Goal: Task Accomplishment & Management: Use online tool/utility

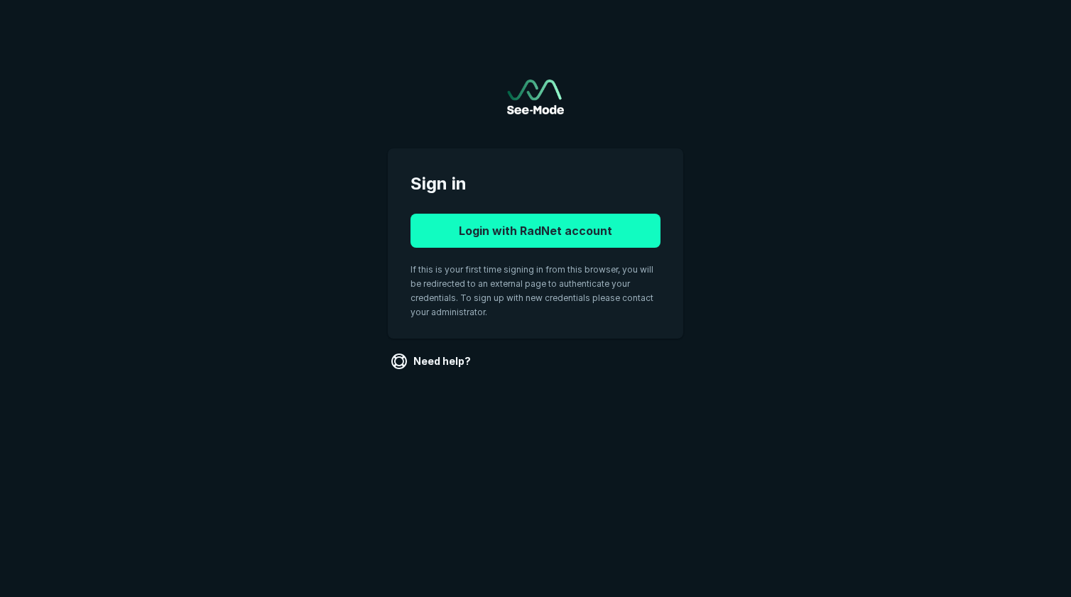
click at [520, 240] on button "Login with RadNet account" at bounding box center [535, 231] width 250 height 34
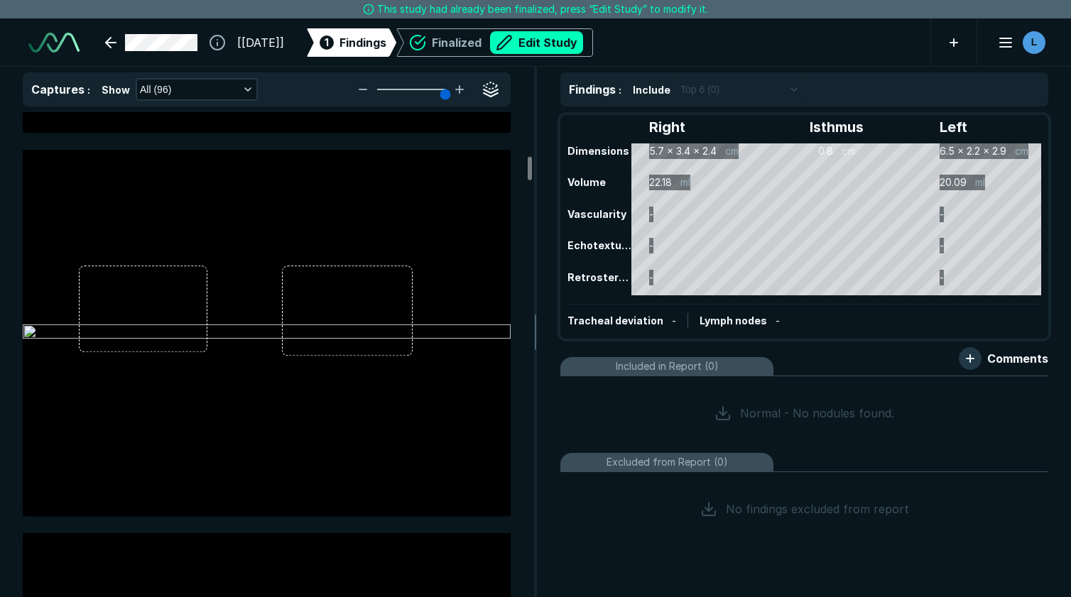
scroll to position [3479, 0]
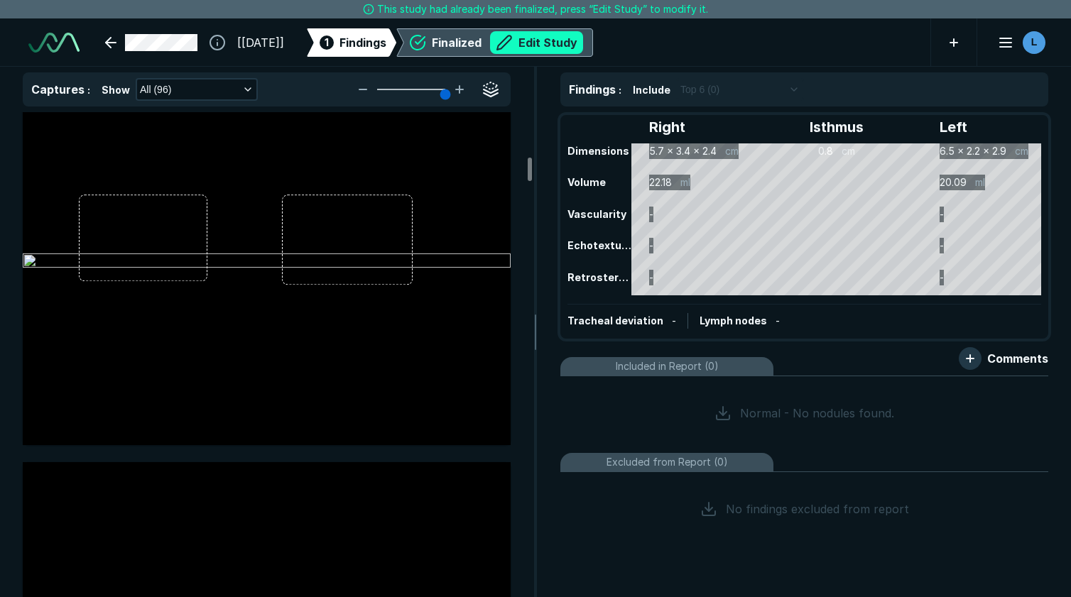
click at [564, 52] on button "Edit Study" at bounding box center [536, 42] width 93 height 23
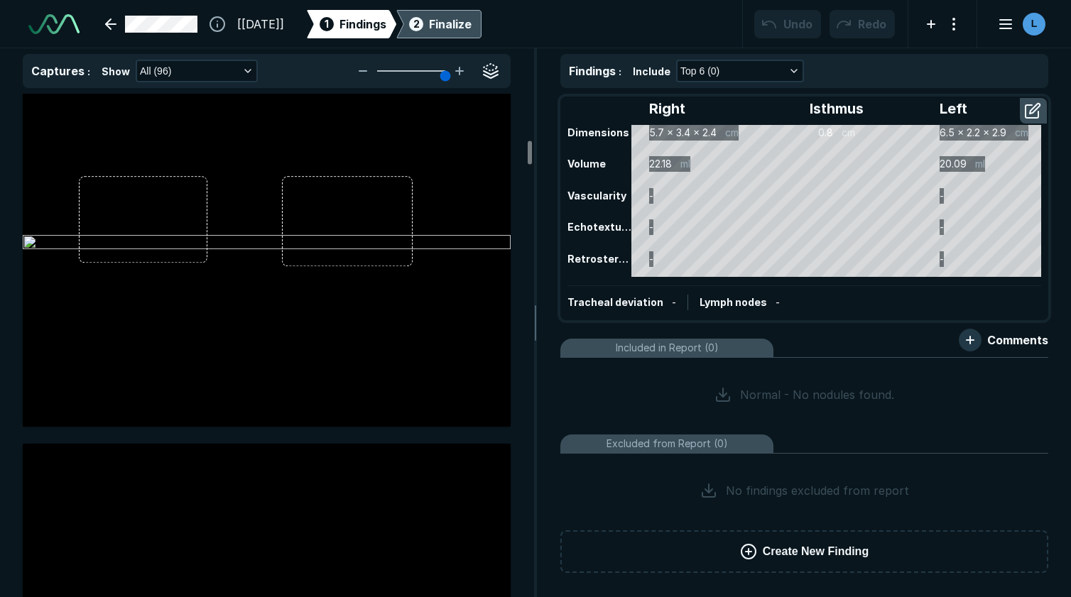
scroll to position [4264, 6643]
click at [761, 557] on button "Create New Finding" at bounding box center [804, 551] width 488 height 43
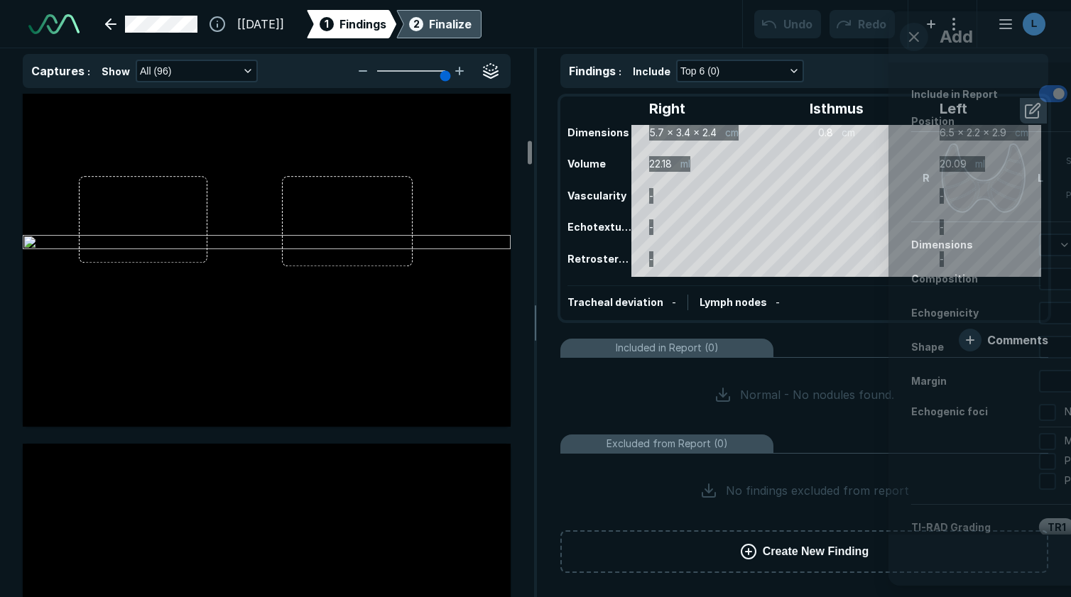
scroll to position [3692, 3642]
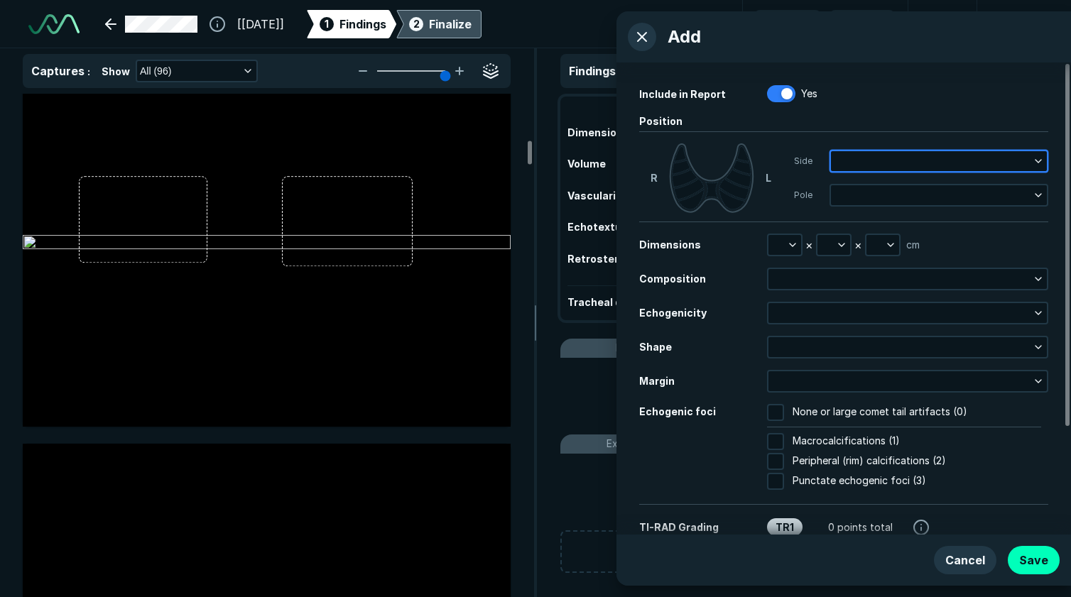
click at [1044, 155] on button "button" at bounding box center [939, 161] width 216 height 20
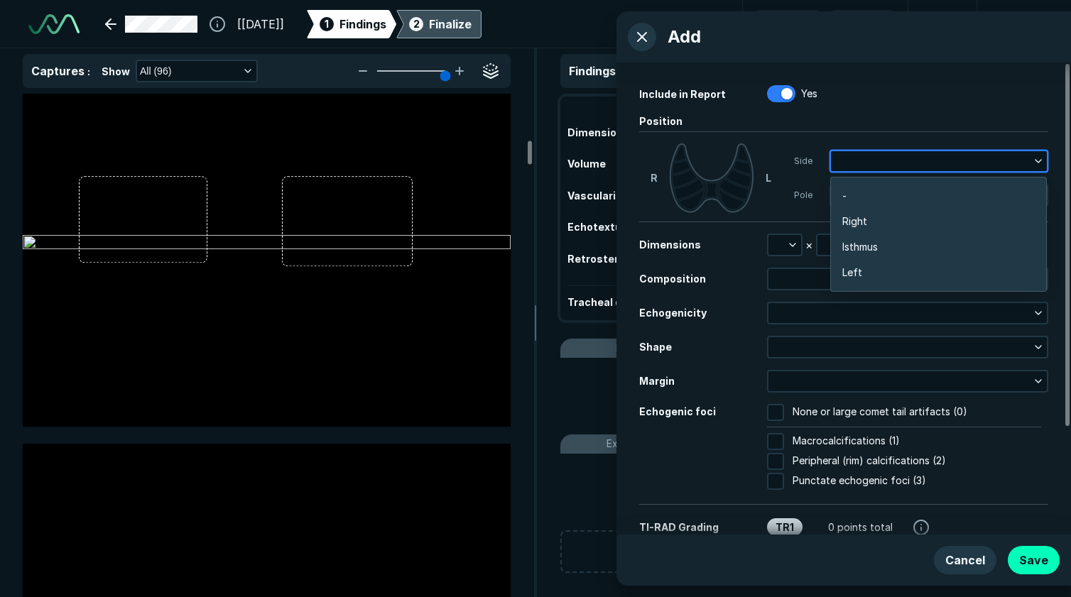
scroll to position [2254, 2793]
click at [900, 226] on li "Right" at bounding box center [938, 222] width 215 height 26
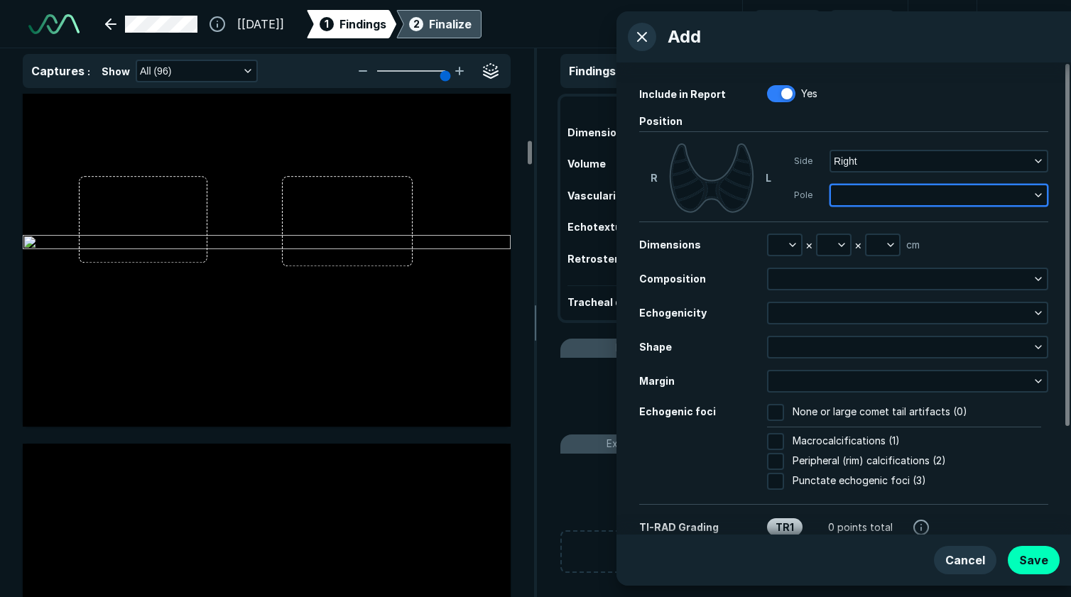
click at [1029, 199] on button "button" at bounding box center [939, 195] width 216 height 20
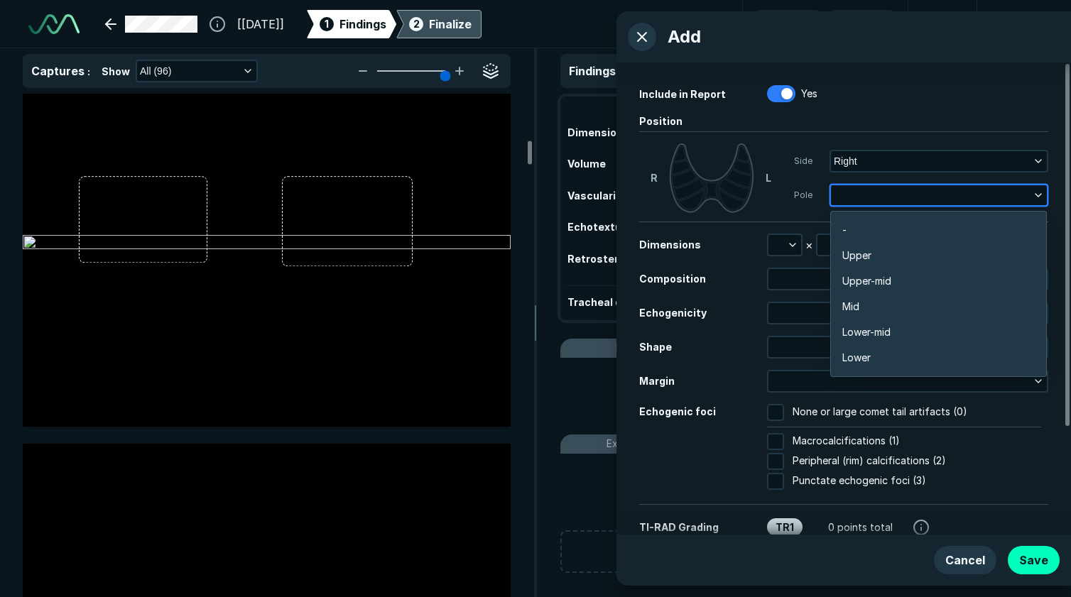
scroll to position [2484, 2793]
click at [888, 308] on li "Mid" at bounding box center [938, 307] width 215 height 26
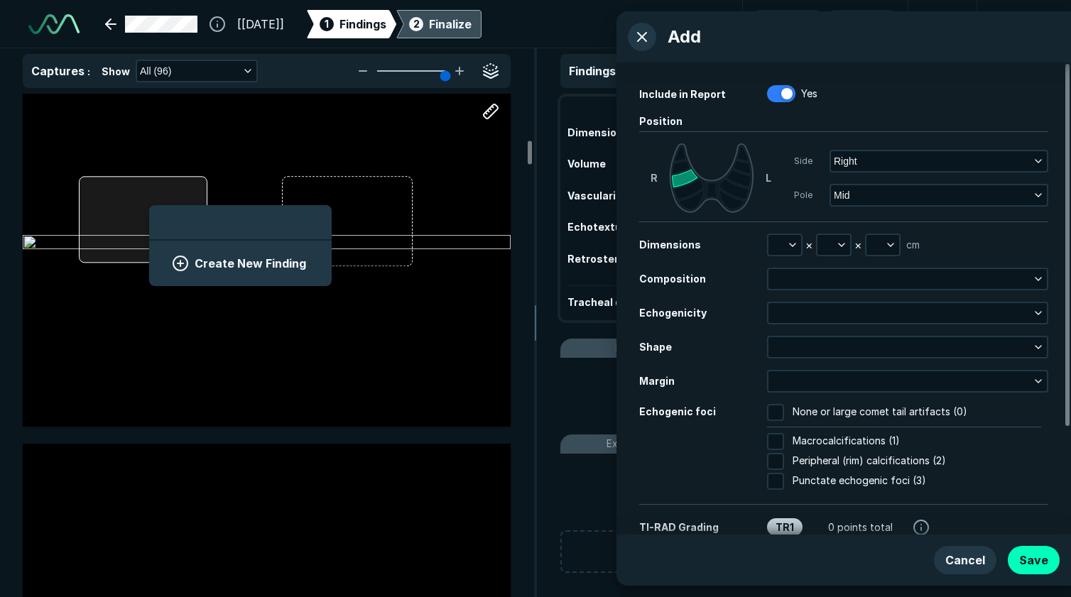
click at [150, 236] on div "Create New Finding" at bounding box center [267, 243] width 488 height 366
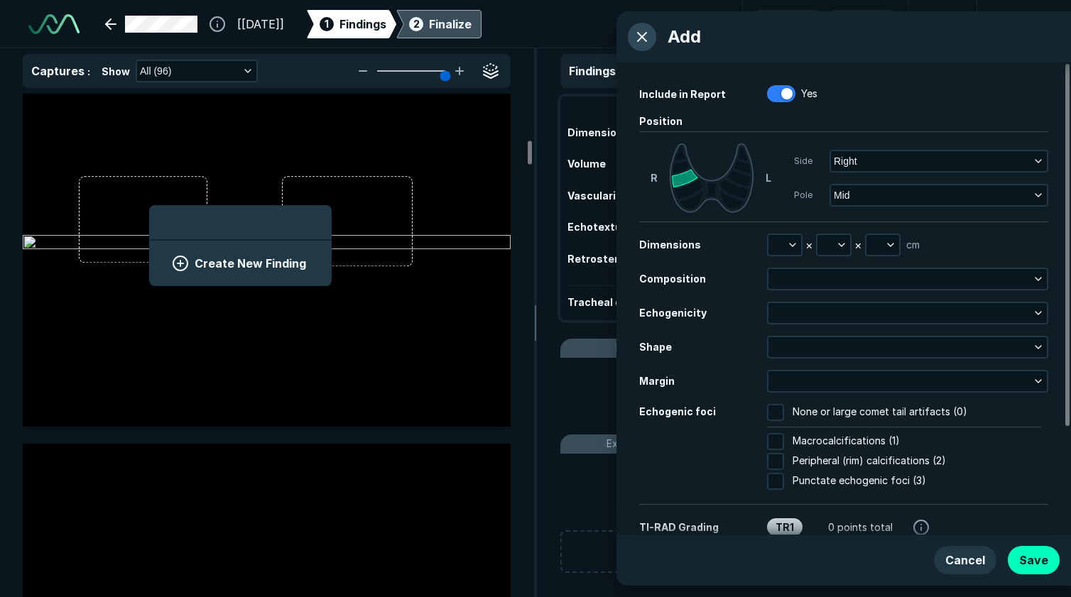
click at [638, 44] on button "button" at bounding box center [642, 37] width 28 height 28
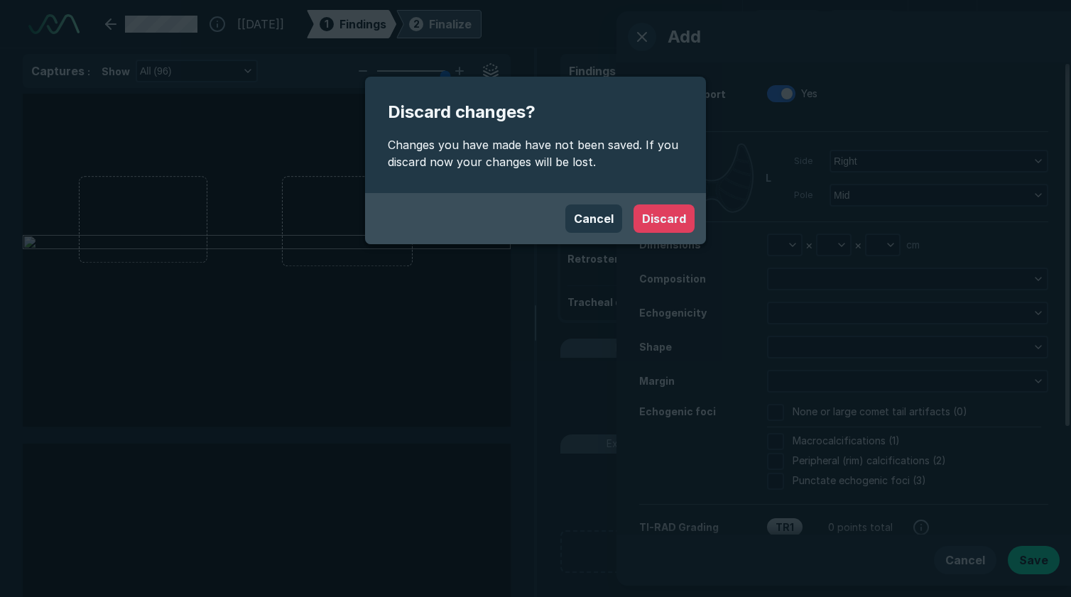
click at [653, 218] on button "Discard" at bounding box center [663, 218] width 61 height 28
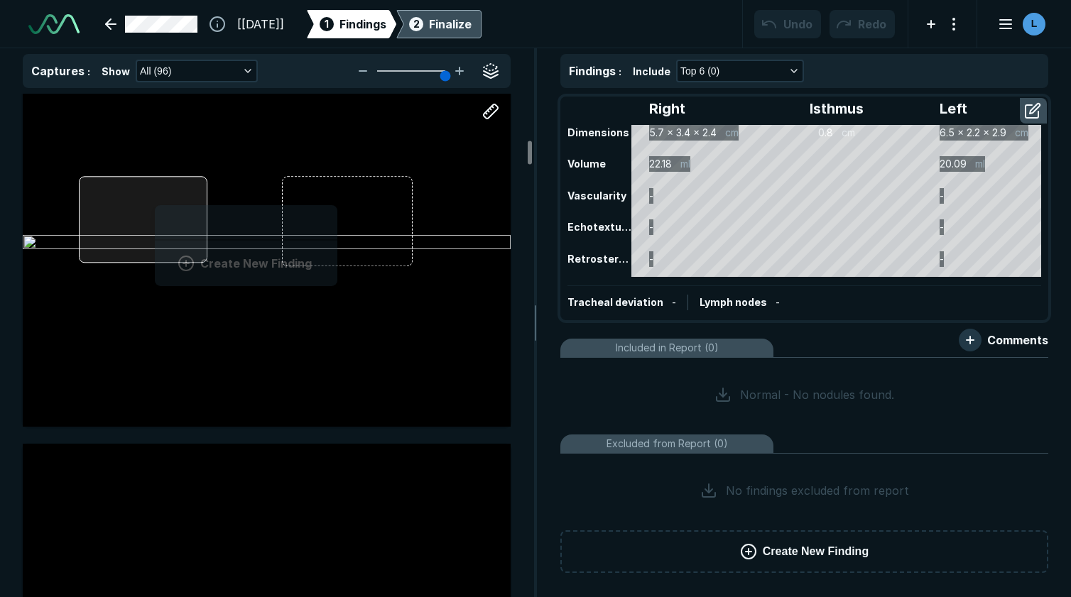
click at [155, 231] on div "Create New Finding" at bounding box center [267, 243] width 488 height 366
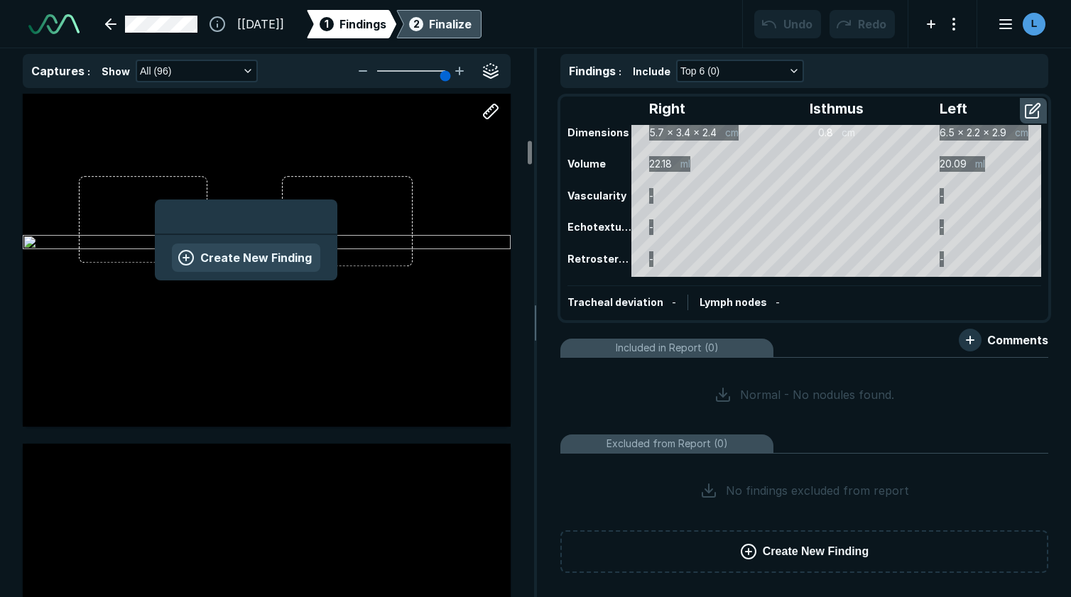
click at [224, 261] on button "Create New Finding" at bounding box center [246, 258] width 148 height 28
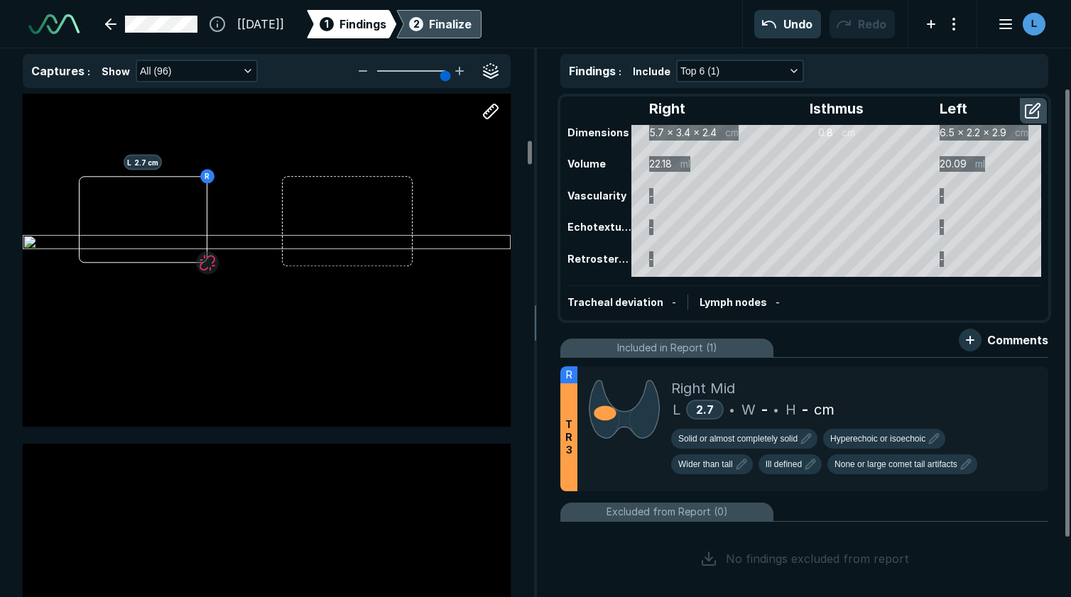
scroll to position [4047, 3997]
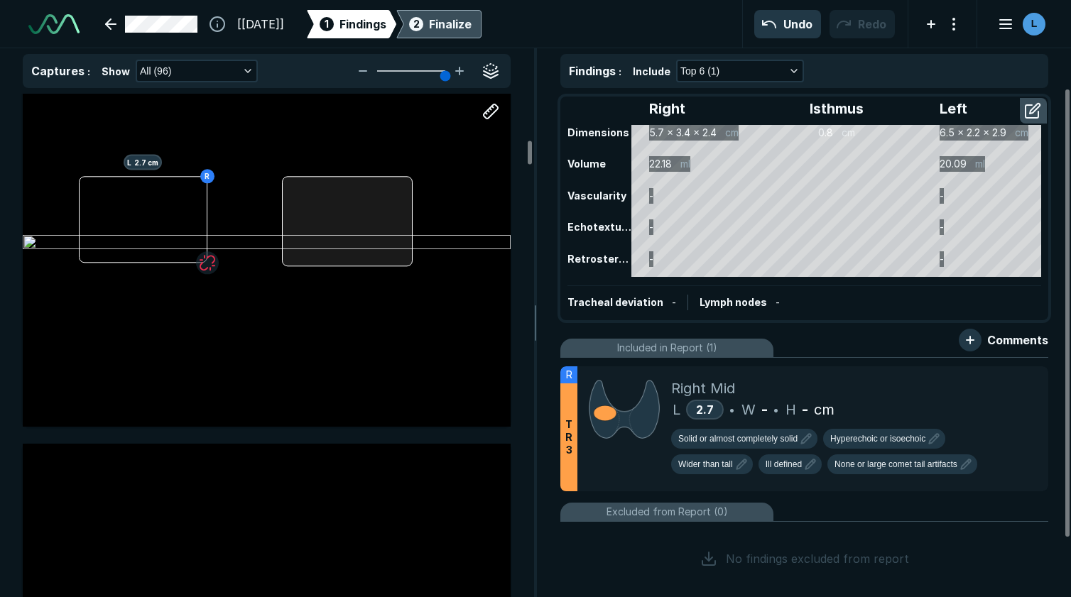
click at [346, 217] on div "R L 2.7 cm" at bounding box center [267, 243] width 488 height 366
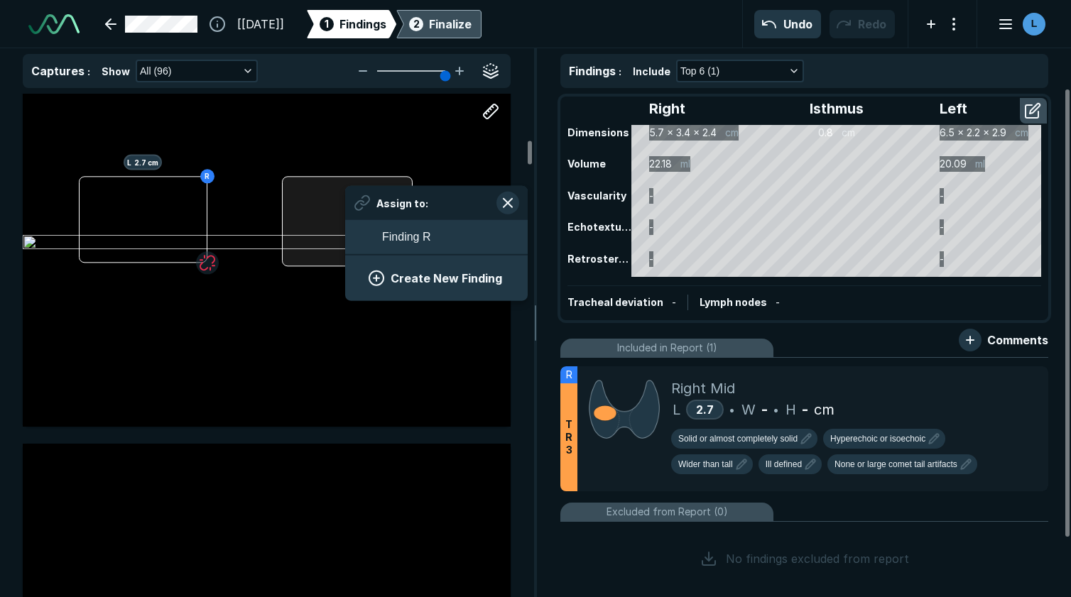
scroll to position [1948, 2640]
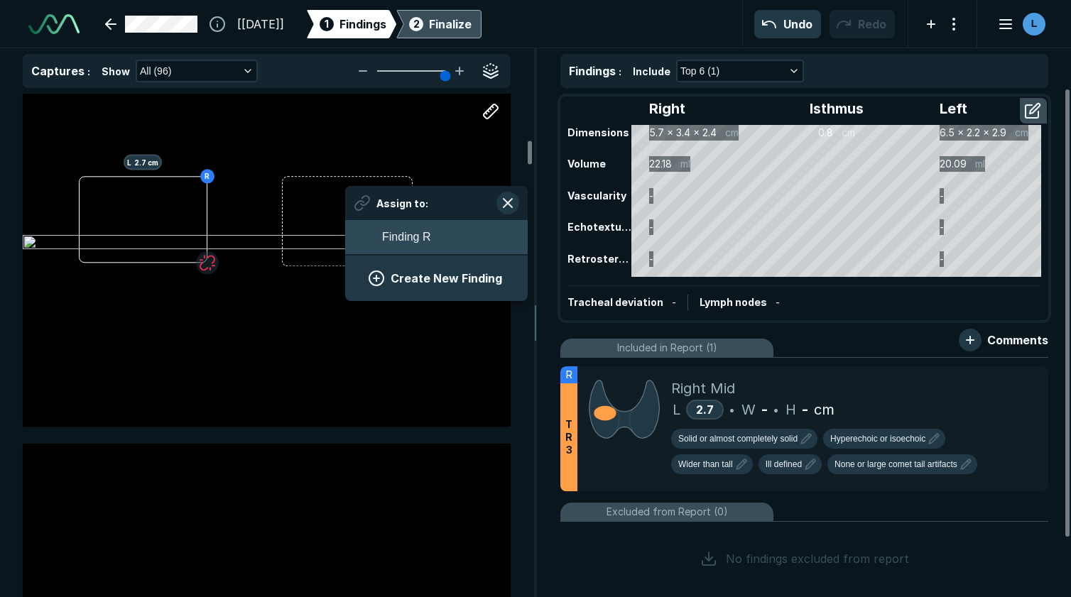
click at [382, 238] on span "Finding R" at bounding box center [406, 237] width 48 height 17
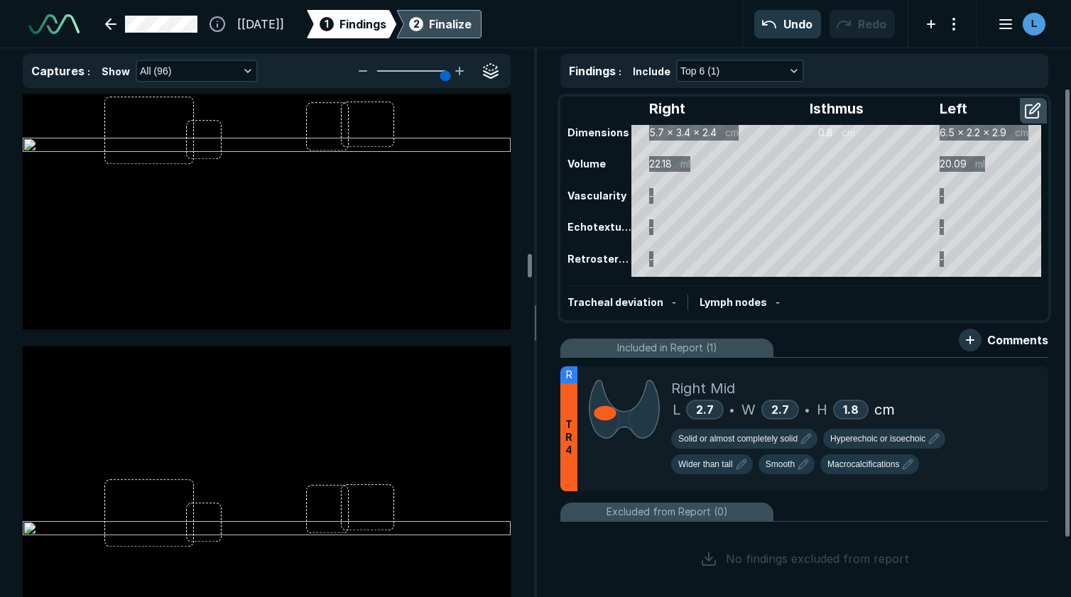
scroll to position [12070, 0]
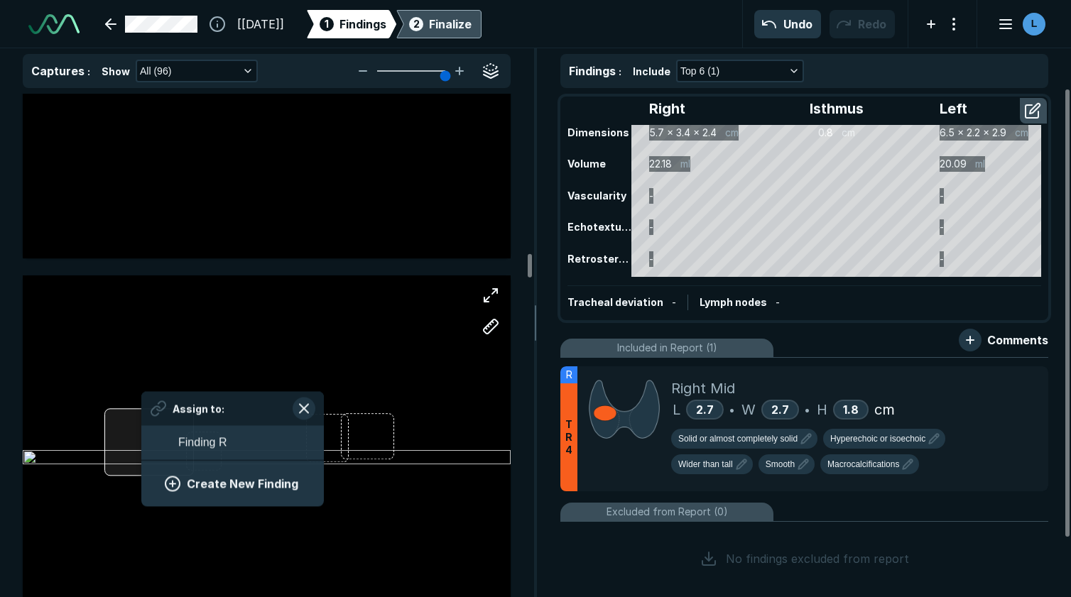
click at [142, 422] on div "Assign to: Finding R Create New Finding" at bounding box center [267, 458] width 488 height 366
click at [195, 484] on button "Create New Finding" at bounding box center [232, 483] width 148 height 28
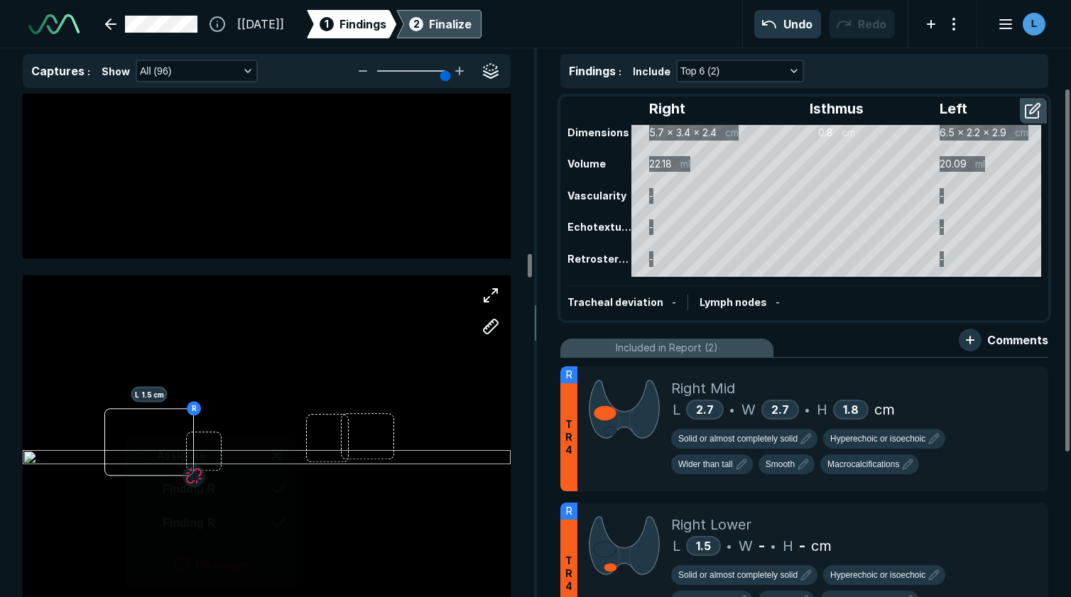
scroll to position [2107, 2592]
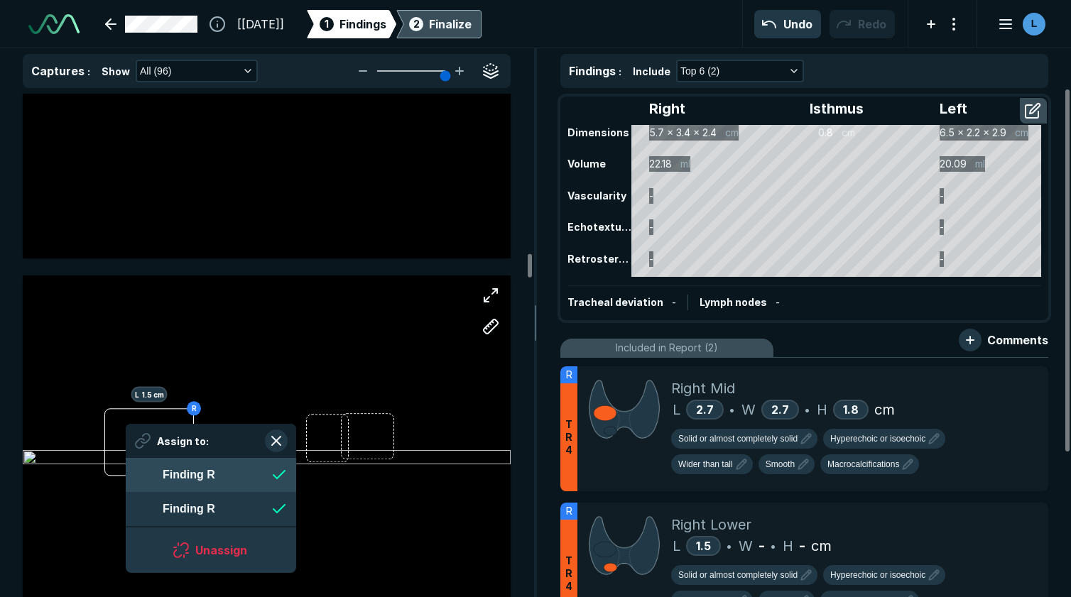
drag, startPoint x: 126, startPoint y: 455, endPoint x: 138, endPoint y: 462, distance: 13.7
click at [138, 462] on div "R L 1.5 cm Assign to: Finding R Finding R Unassign" at bounding box center [267, 458] width 488 height 366
click at [278, 441] on button "button" at bounding box center [276, 441] width 23 height 23
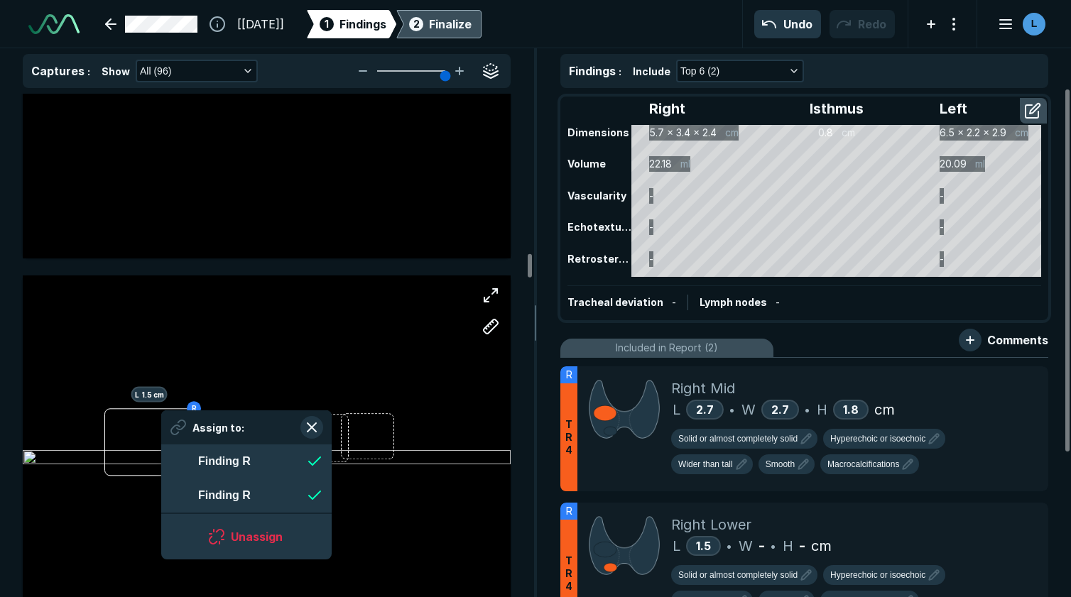
drag, startPoint x: 162, startPoint y: 442, endPoint x: 430, endPoint y: 323, distance: 293.4
click at [430, 323] on div "R L 1.5 cm" at bounding box center [267, 458] width 488 height 305
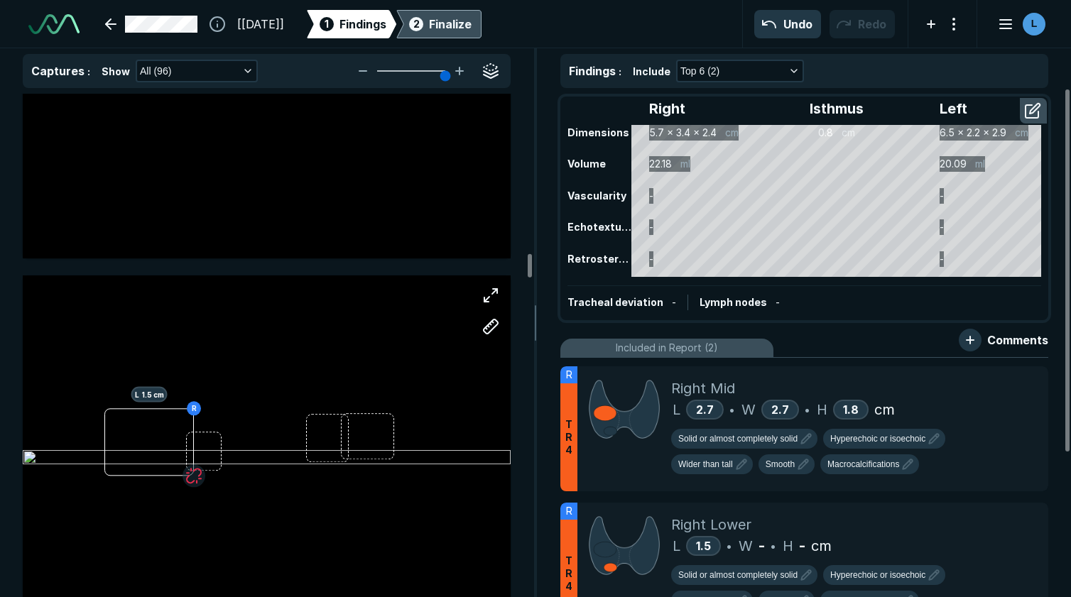
scroll to position [12141, 0]
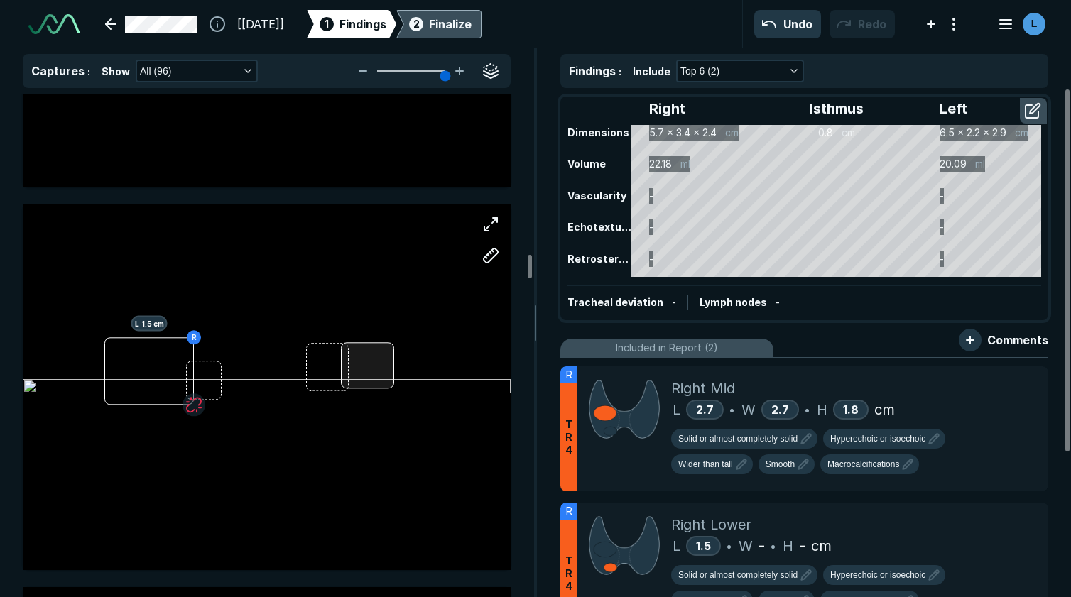
click at [363, 371] on div at bounding box center [368, 365] width 54 height 45
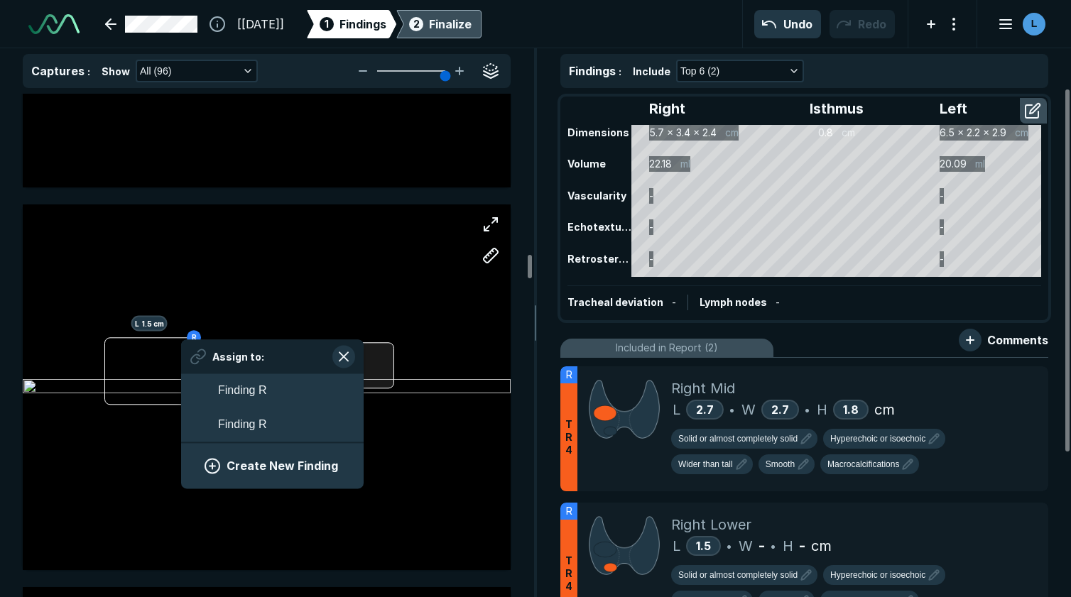
scroll to position [2101, 2640]
click at [281, 430] on button "Finding R" at bounding box center [272, 425] width 182 height 34
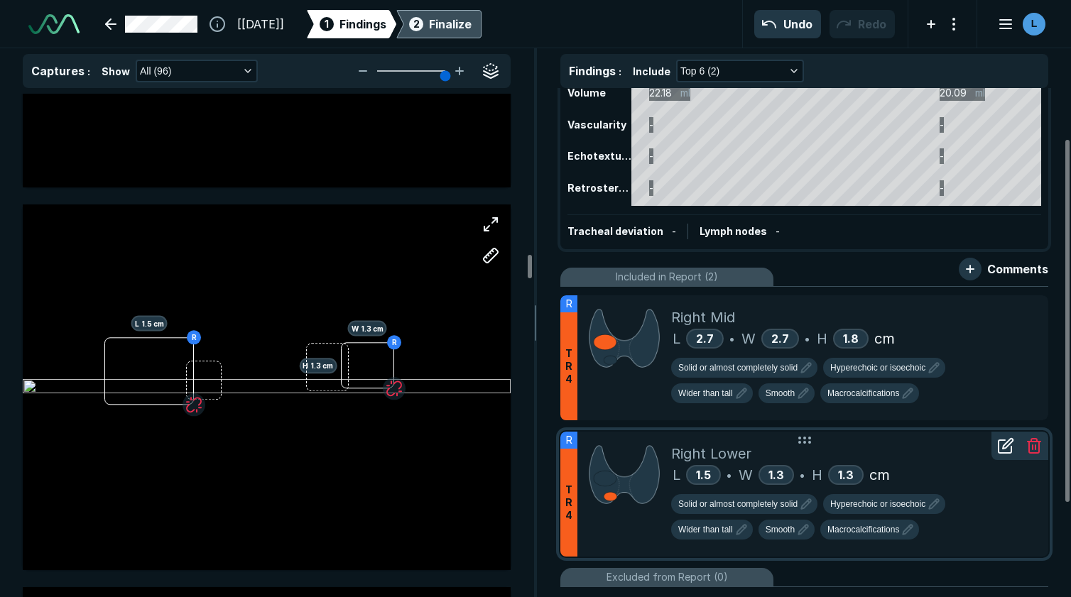
scroll to position [142, 0]
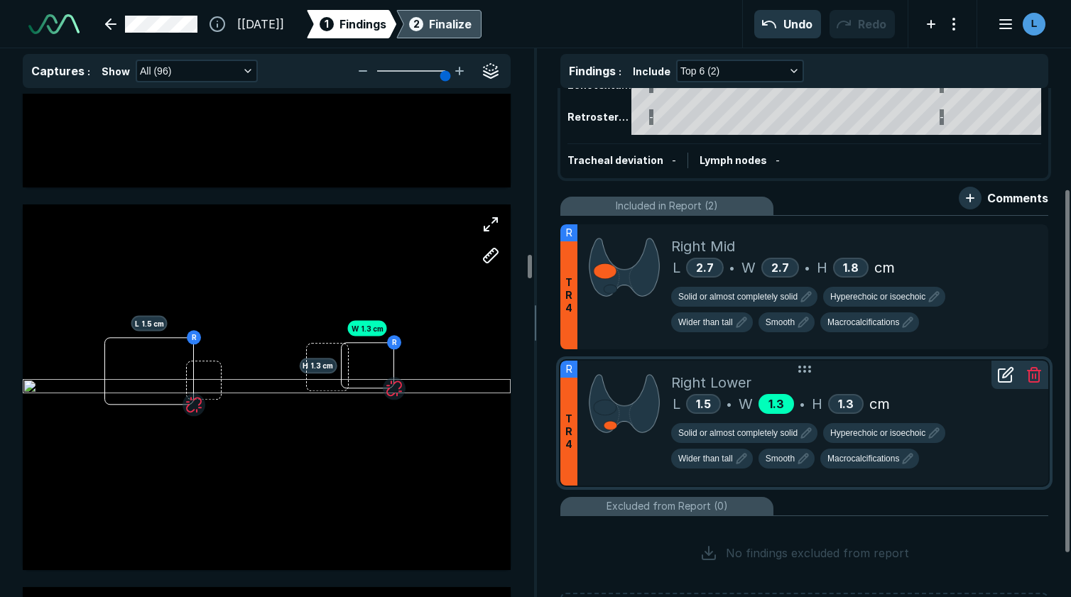
click at [778, 400] on span "1.3" at bounding box center [776, 404] width 16 height 14
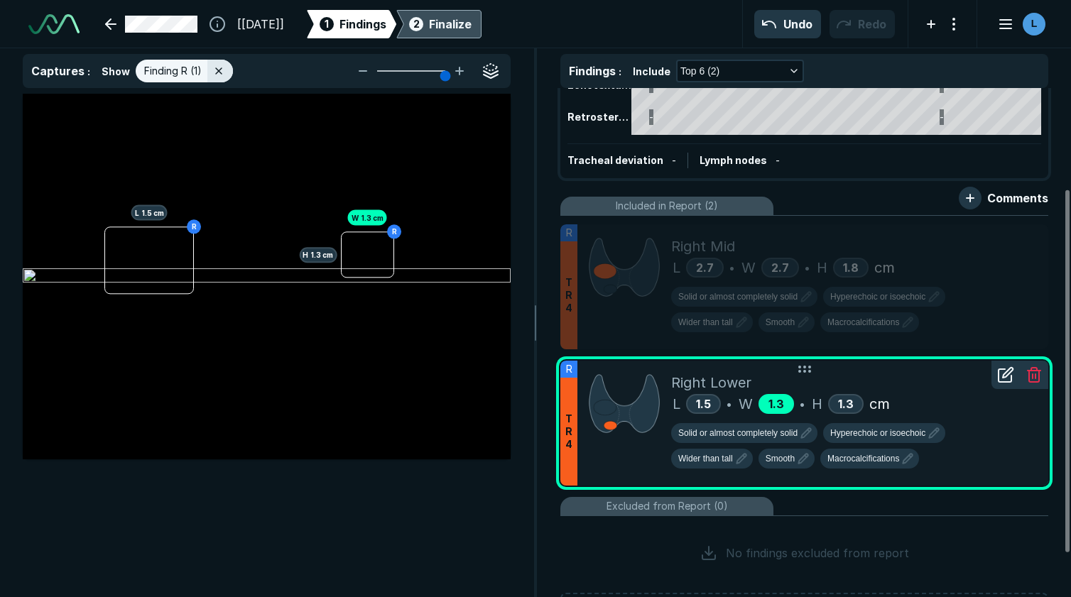
scroll to position [3935, 3997]
click at [1008, 378] on icon at bounding box center [1005, 374] width 17 height 17
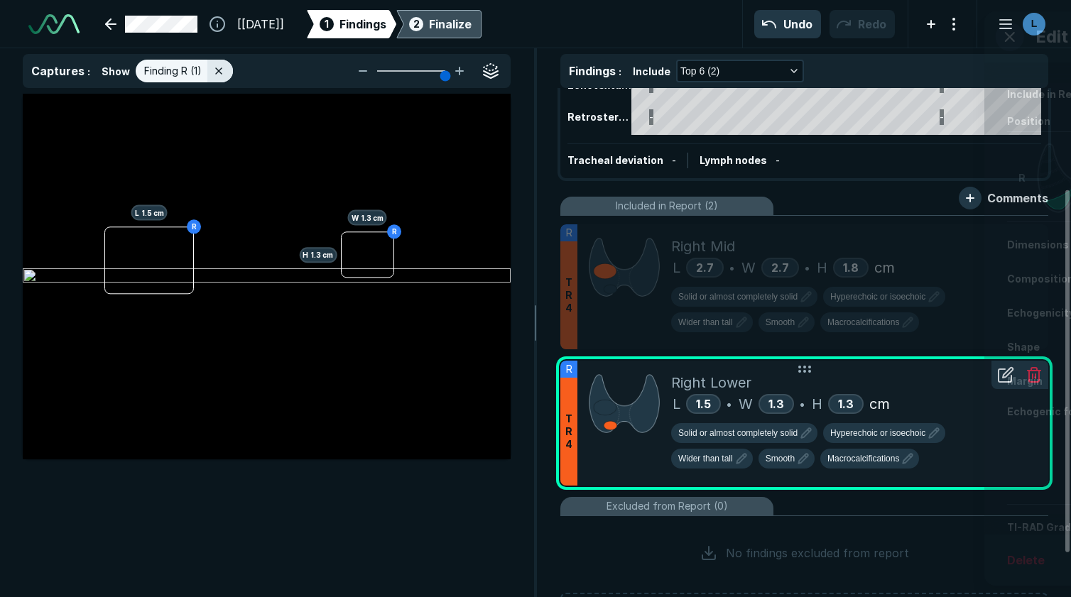
scroll to position [3692, 3642]
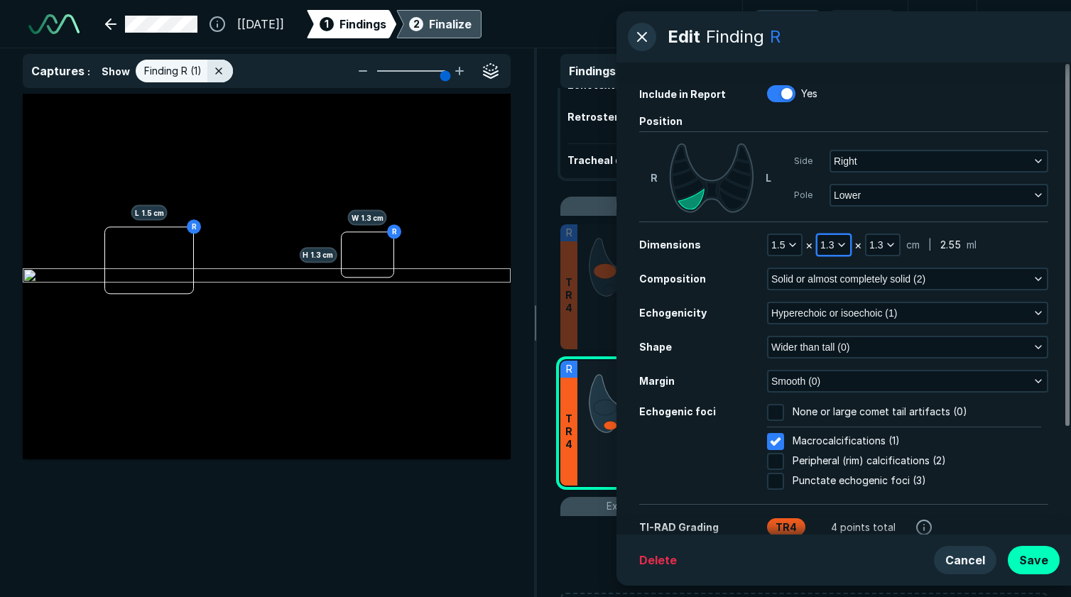
click at [840, 246] on polyline "button" at bounding box center [842, 245] width 6 height 3
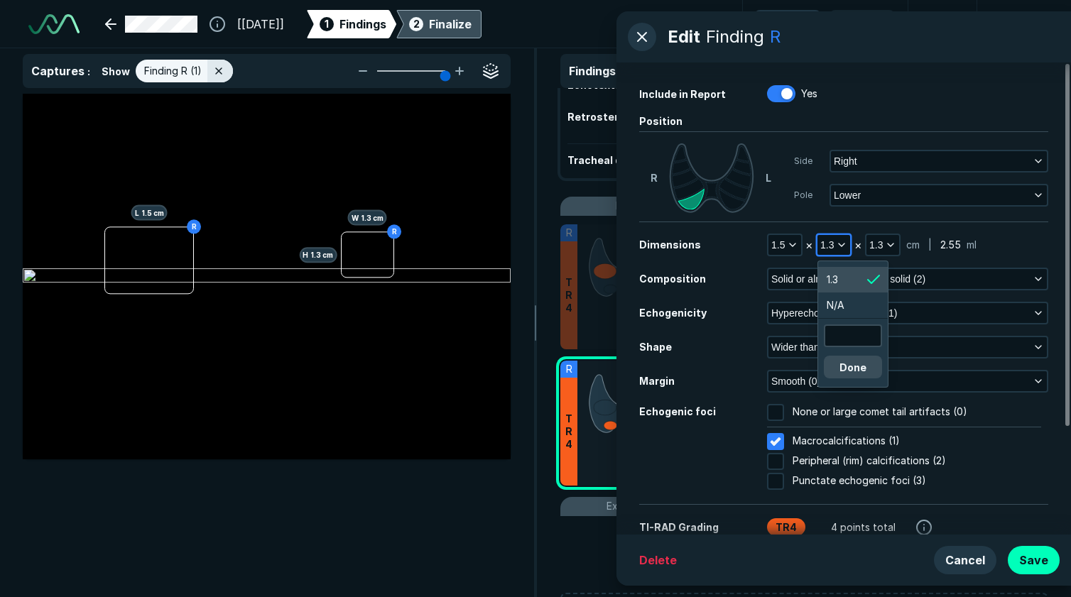
scroll to position [2309, 2138]
click at [846, 338] on input "text" at bounding box center [852, 336] width 55 height 20
type input "1.5"
click at [843, 369] on button "Done" at bounding box center [853, 367] width 58 height 23
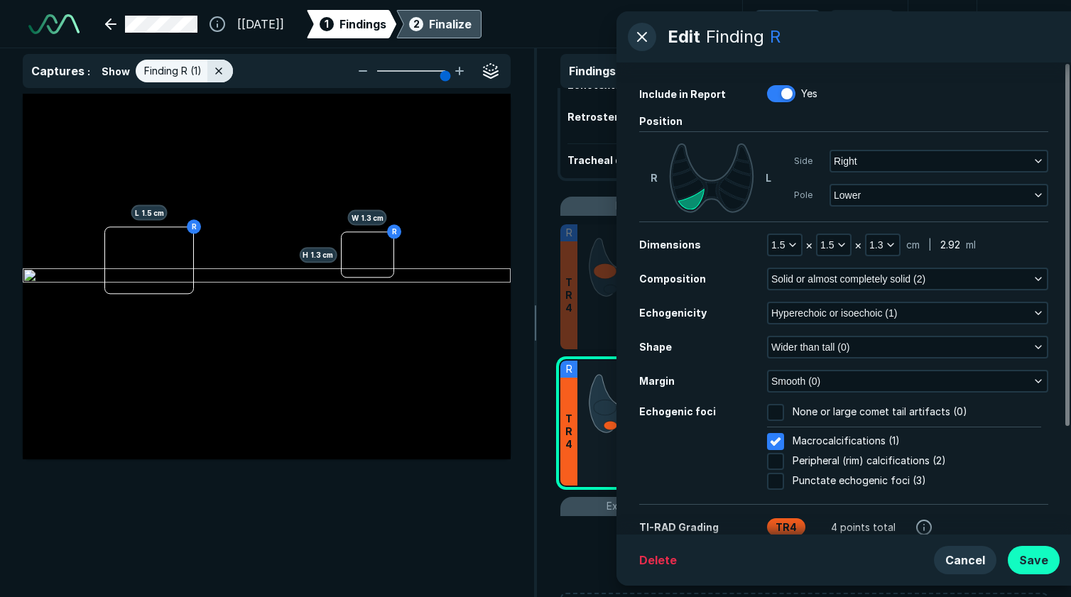
click at [1043, 562] on button "Save" at bounding box center [1034, 560] width 52 height 28
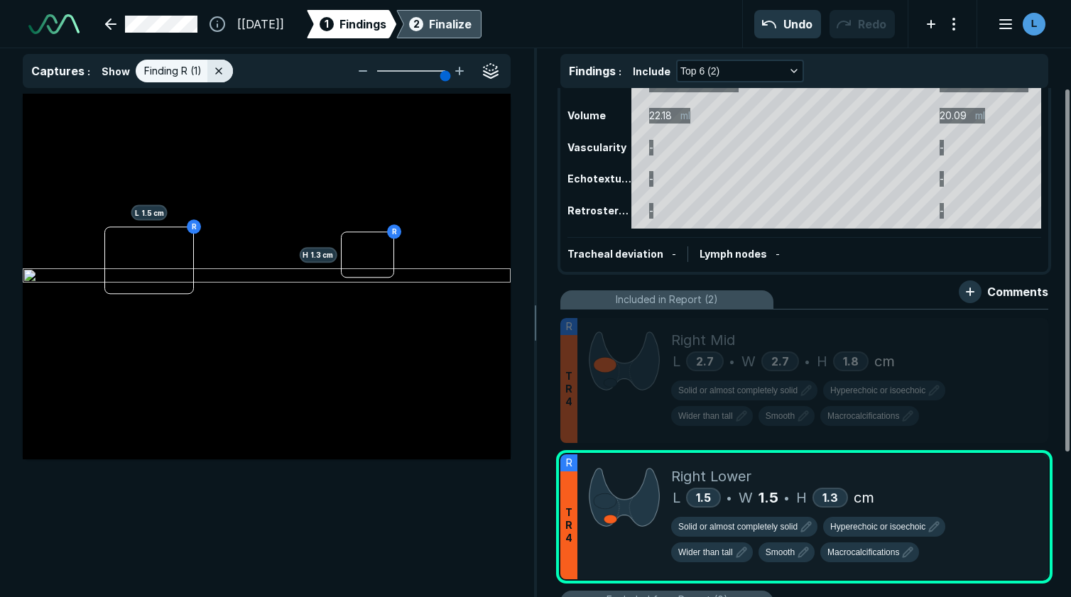
scroll to position [80, 0]
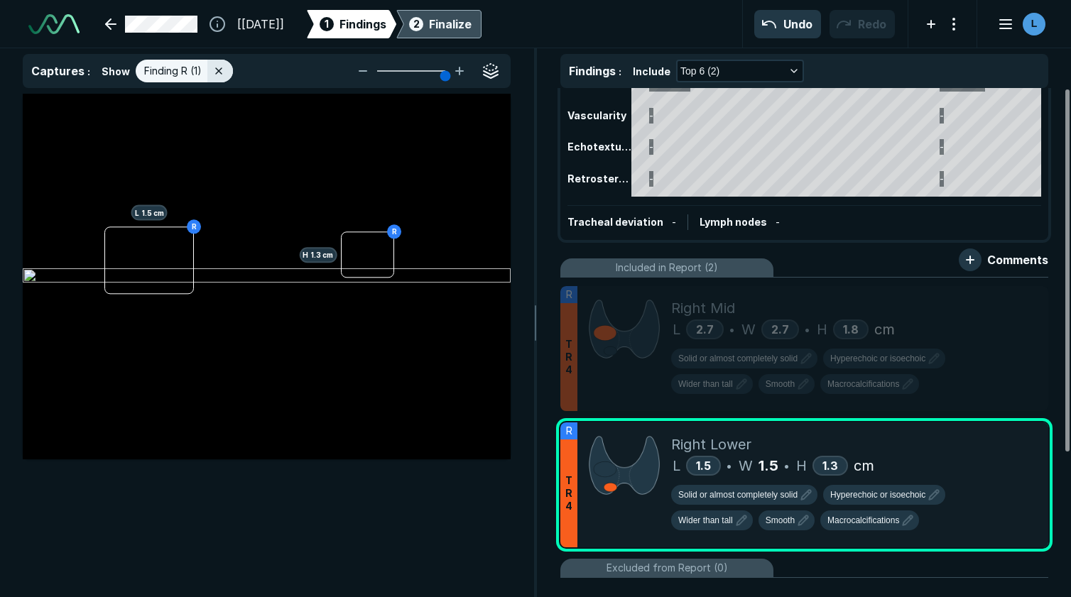
drag, startPoint x: 1069, startPoint y: 332, endPoint x: 1087, endPoint y: 288, distance: 47.5
click at [1069, 288] on div at bounding box center [1067, 270] width 4 height 362
click at [805, 439] on icon at bounding box center [804, 430] width 17 height 17
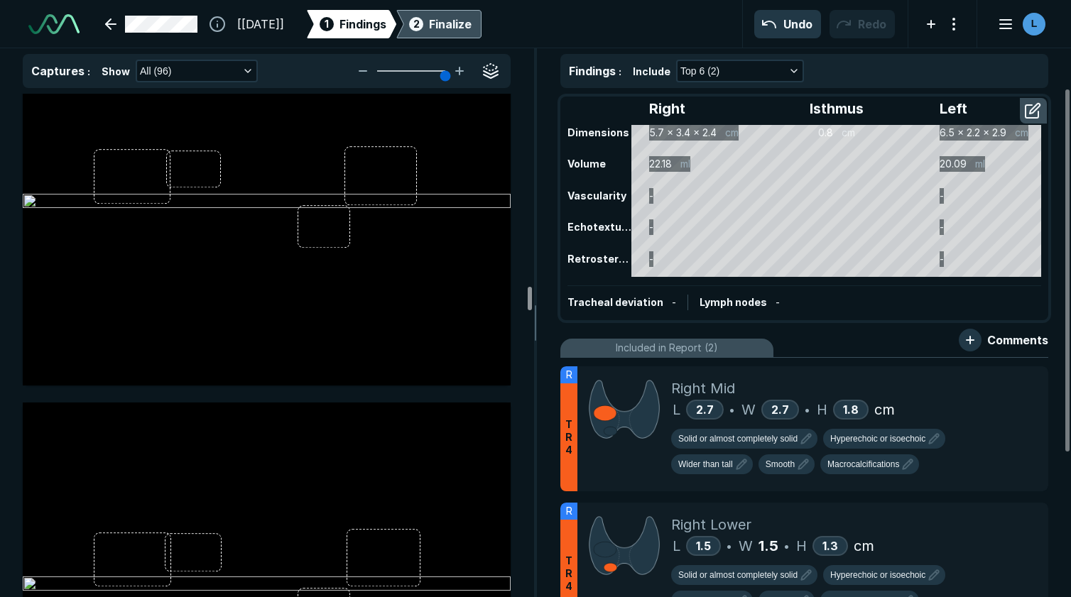
scroll to position [14839, 0]
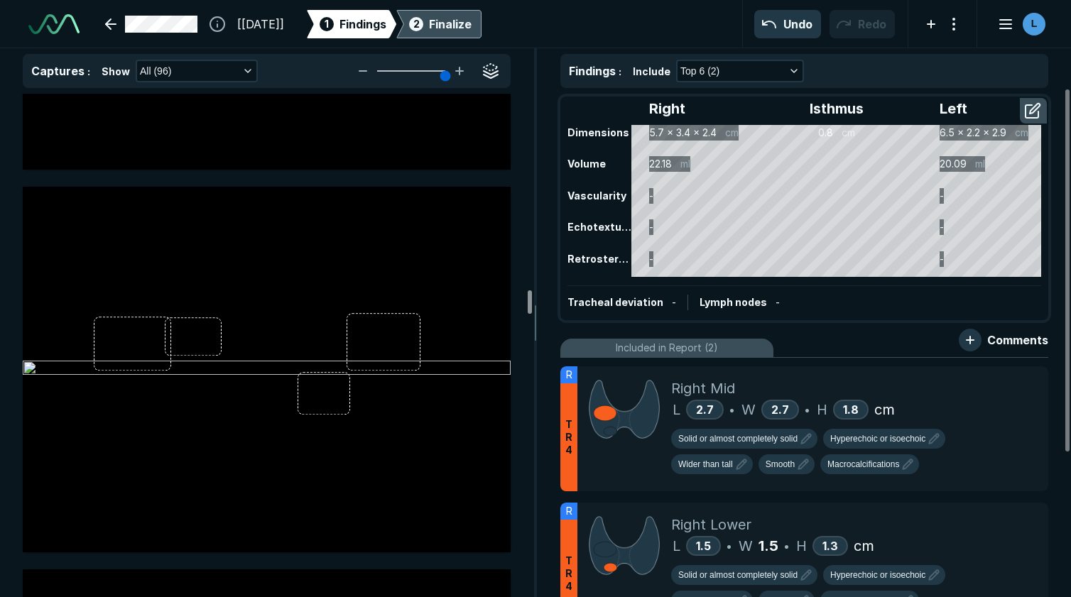
drag, startPoint x: 529, startPoint y: 261, endPoint x: 533, endPoint y: 297, distance: 35.7
click at [532, 297] on div at bounding box center [530, 301] width 4 height 23
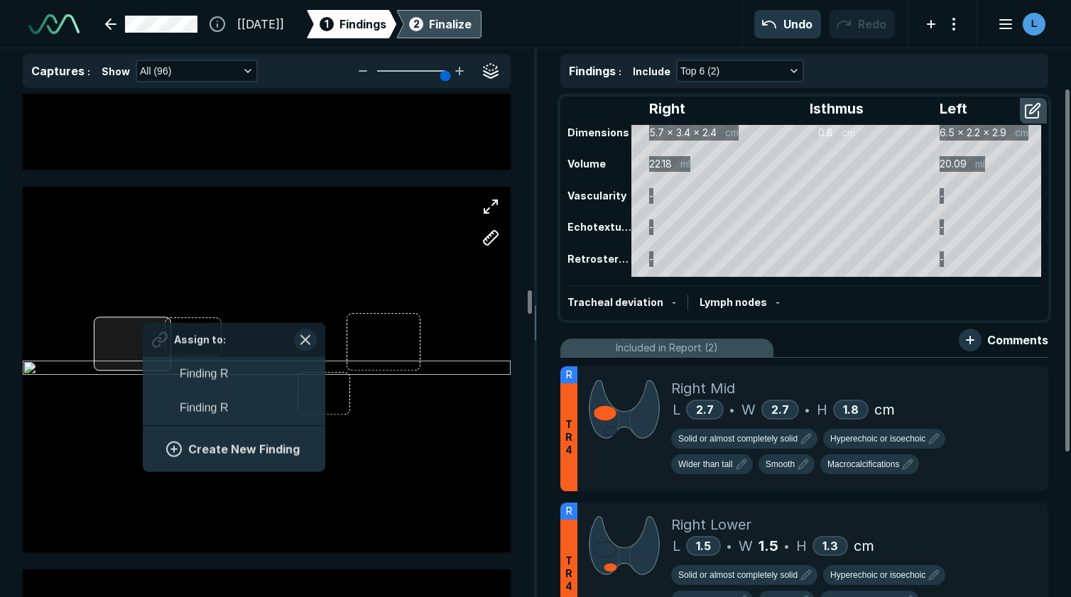
click at [143, 352] on div "Assign to: Finding R Finding R Create New Finding" at bounding box center [267, 370] width 488 height 366
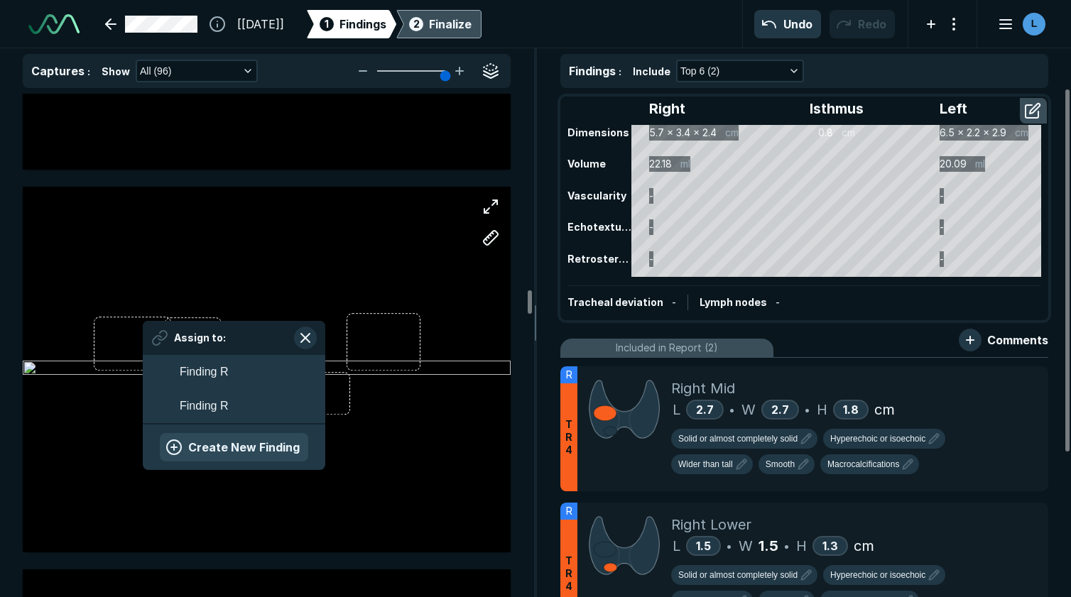
click at [199, 441] on button "Create New Finding" at bounding box center [234, 447] width 148 height 28
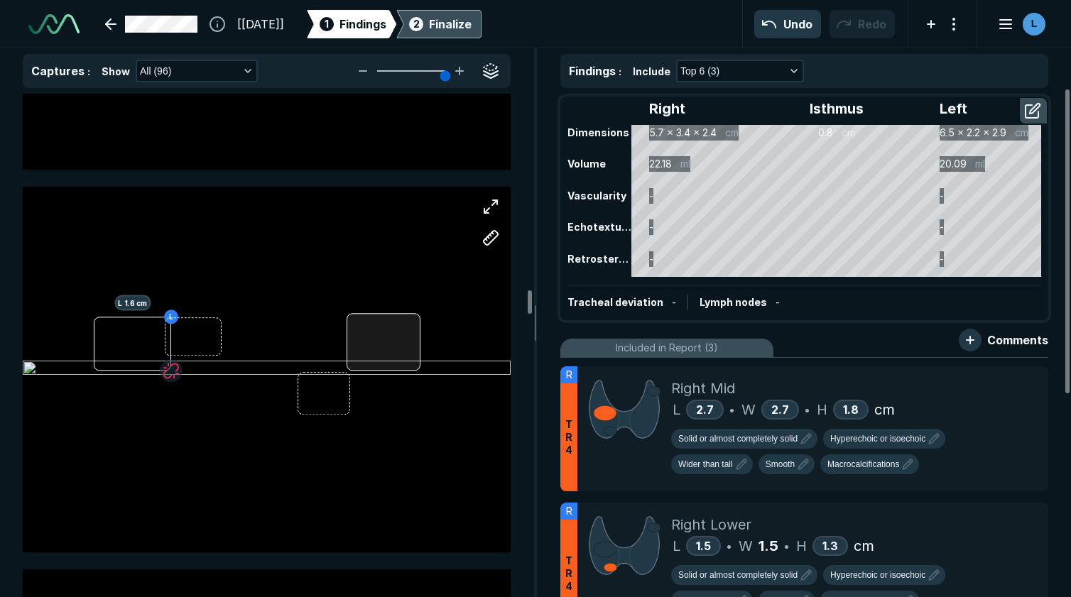
click at [385, 349] on div at bounding box center [383, 342] width 74 height 58
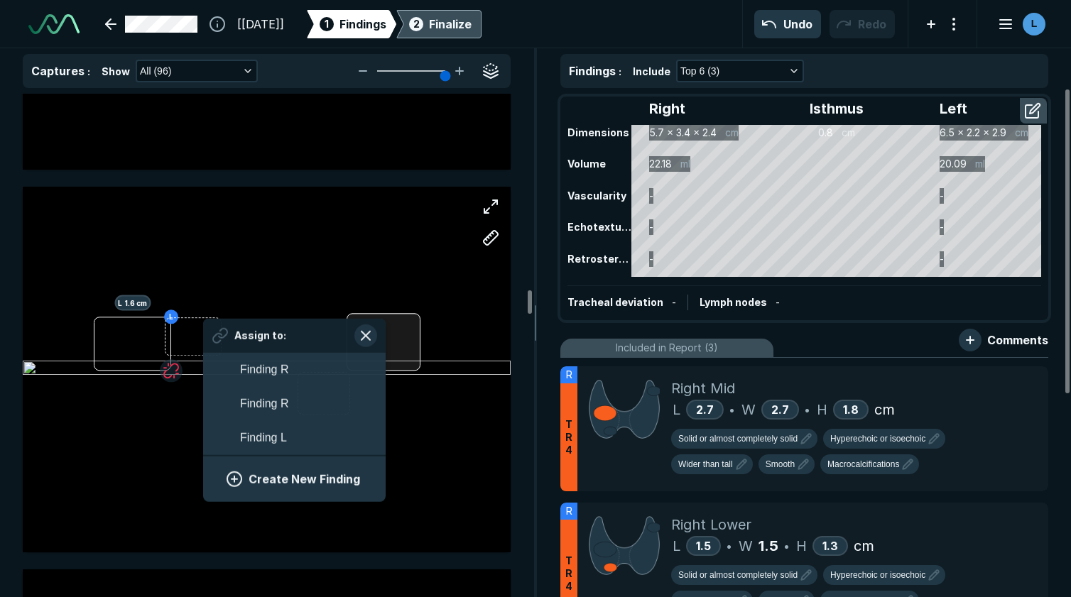
scroll to position [2254, 2640]
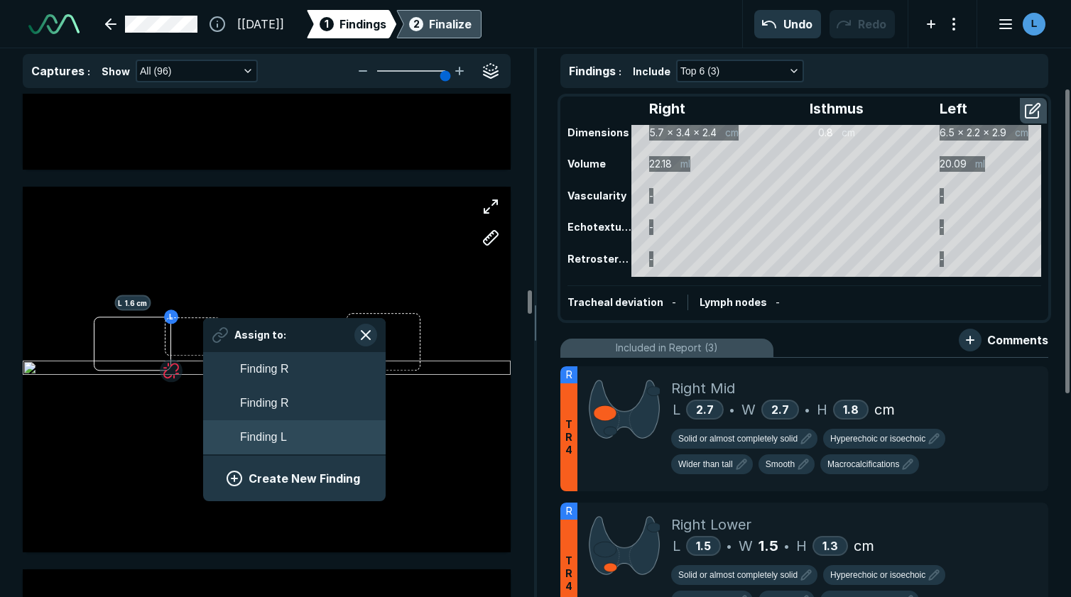
click at [288, 435] on button "Finding L" at bounding box center [294, 437] width 182 height 34
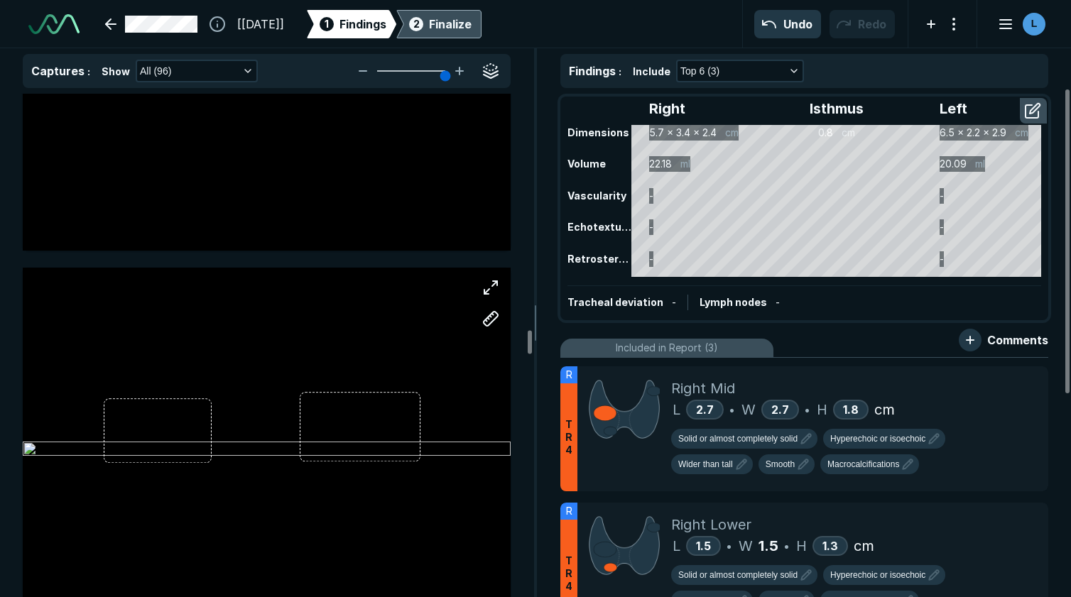
scroll to position [17893, 0]
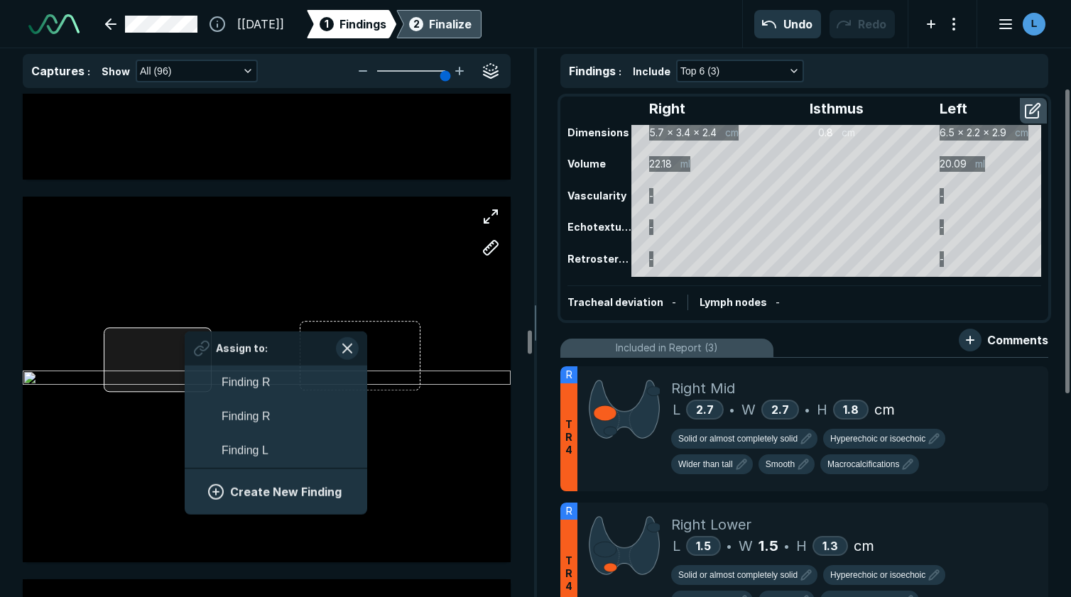
click at [185, 361] on div "Assign to: Finding R Finding R Finding L Create New Finding" at bounding box center [267, 380] width 488 height 366
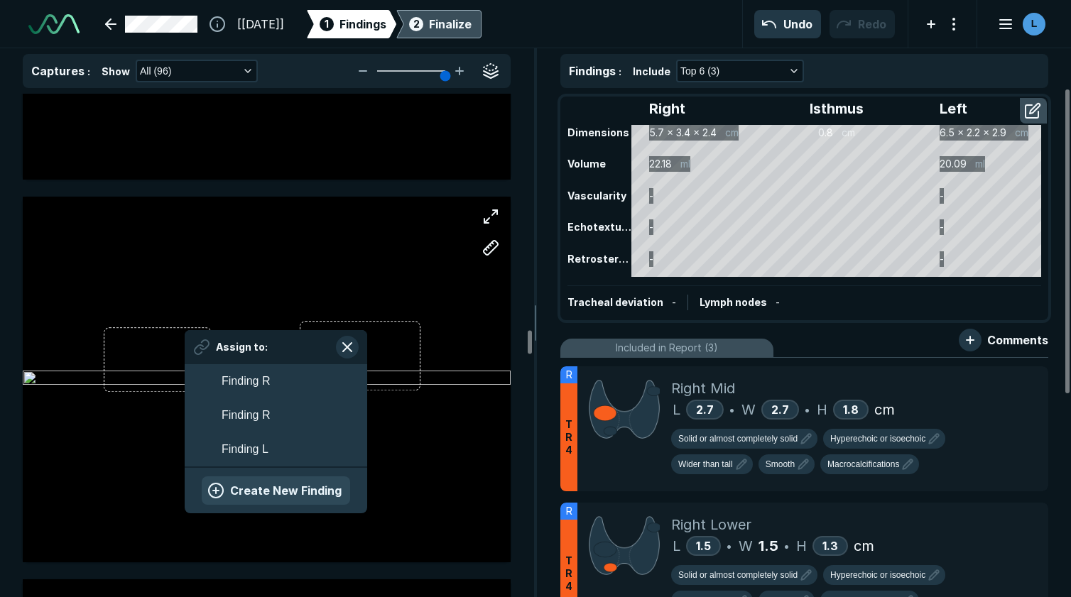
click at [254, 484] on button "Create New Finding" at bounding box center [276, 490] width 148 height 28
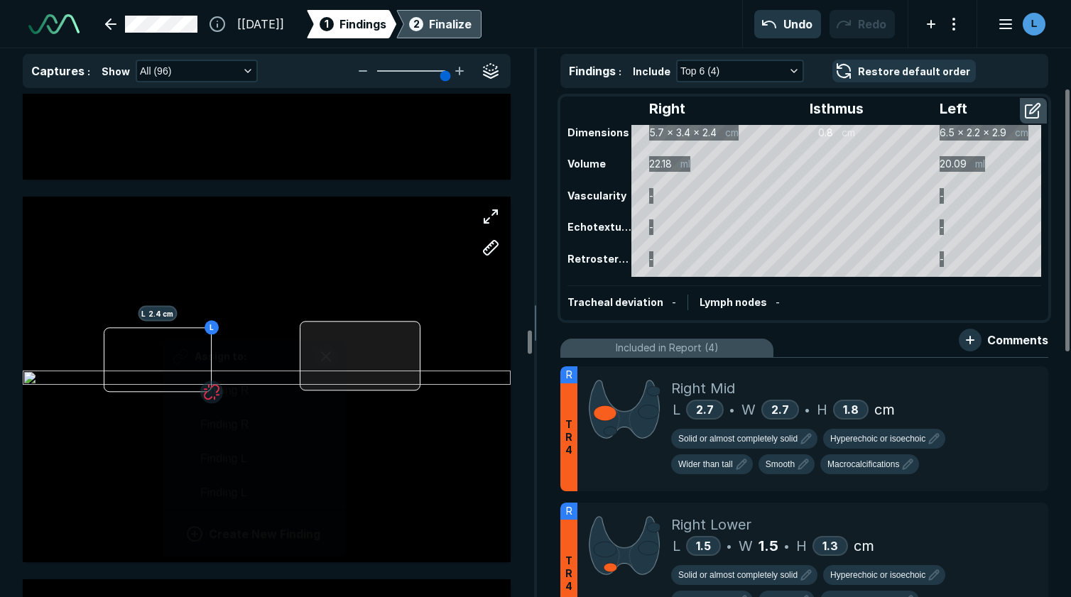
click at [345, 350] on div at bounding box center [360, 356] width 121 height 70
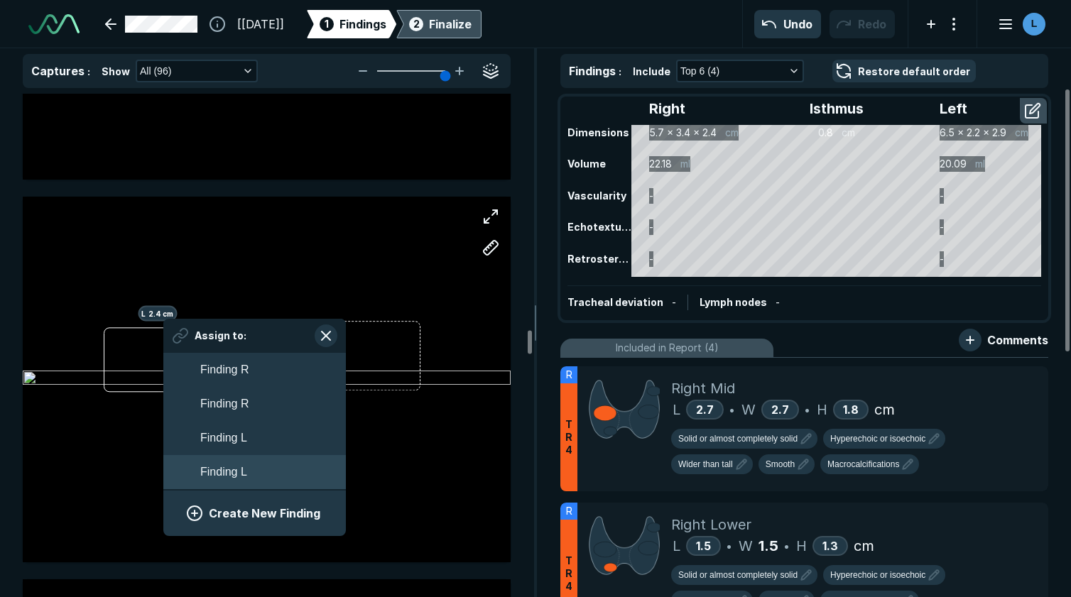
click at [256, 464] on button "Finding L" at bounding box center [254, 472] width 182 height 34
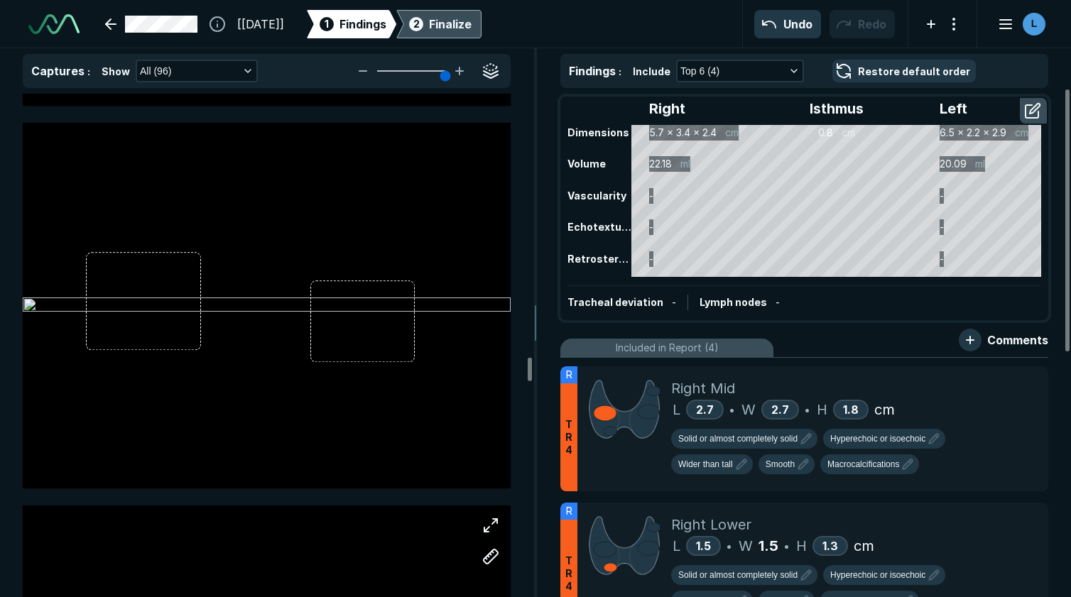
scroll to position [20165, 0]
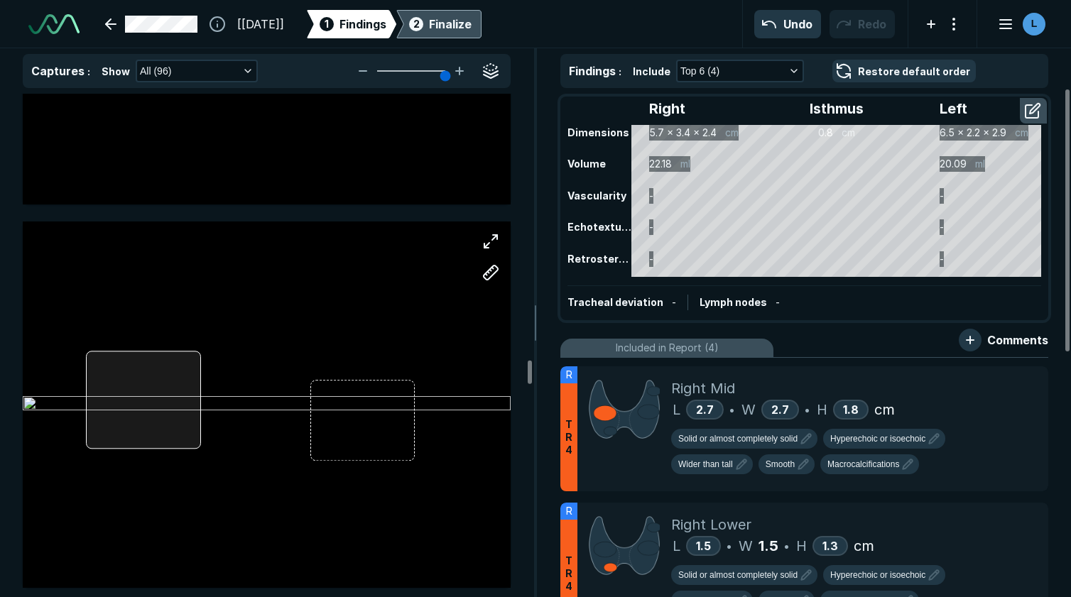
click at [183, 425] on div at bounding box center [143, 400] width 115 height 98
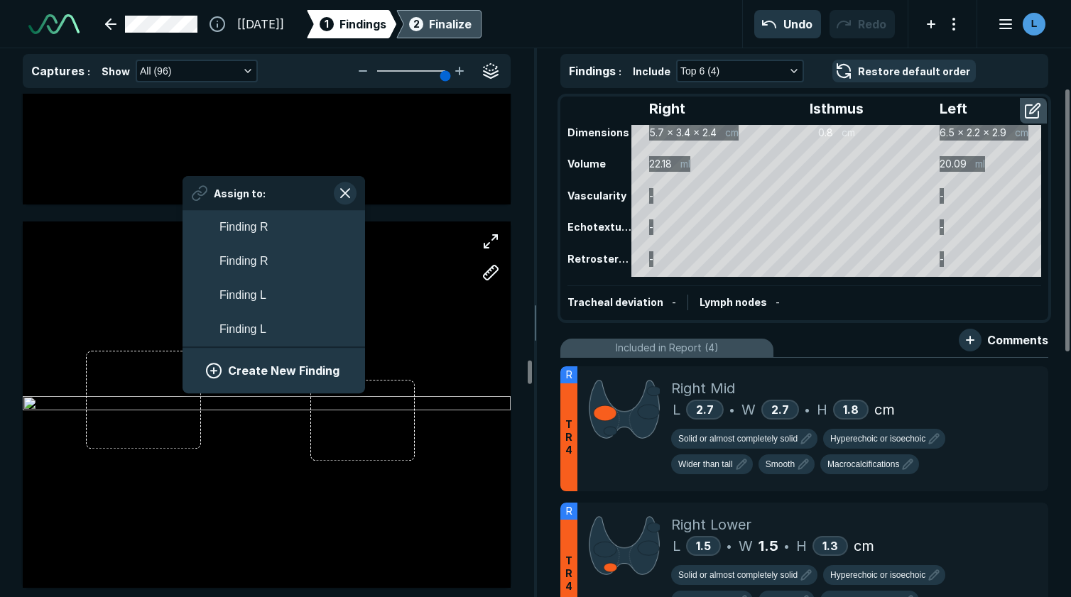
scroll to position [2408, 2640]
click at [271, 367] on button "Create New Finding" at bounding box center [274, 371] width 148 height 28
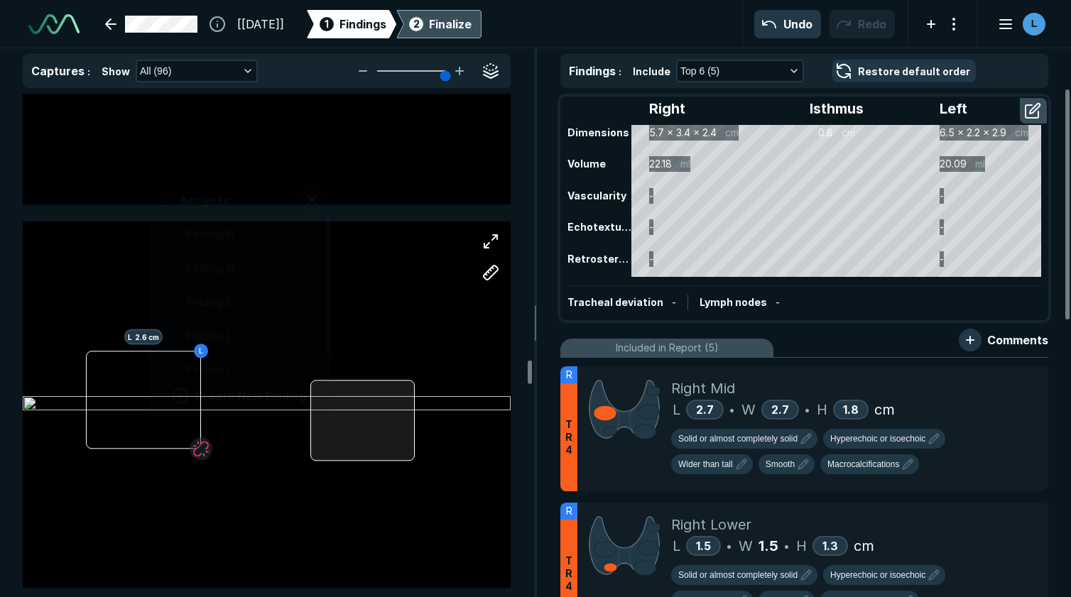
click at [332, 427] on div at bounding box center [362, 421] width 104 height 82
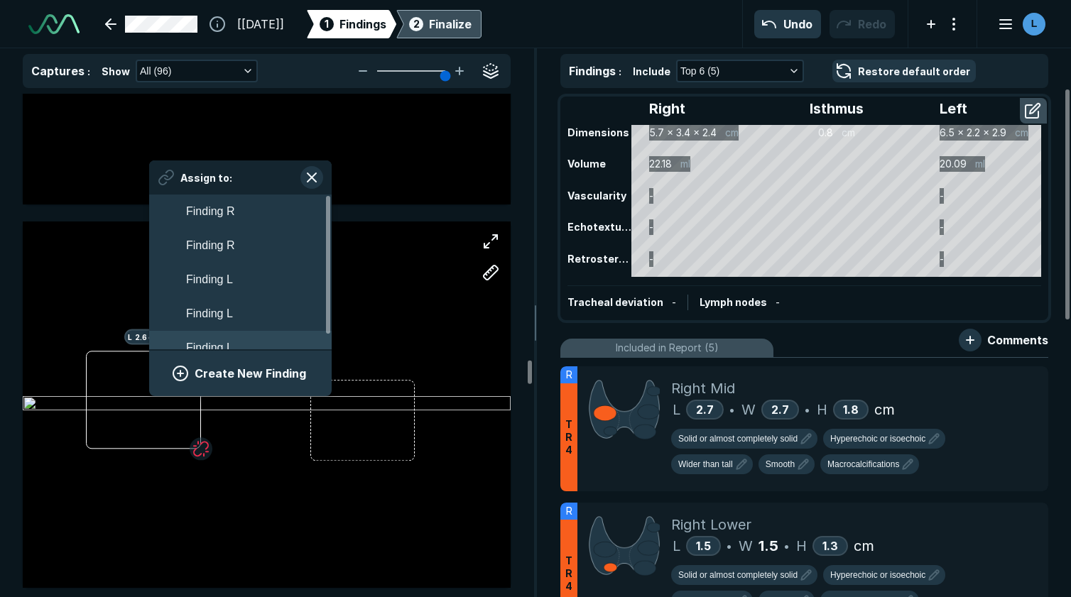
click at [261, 347] on button "Finding L" at bounding box center [240, 348] width 182 height 34
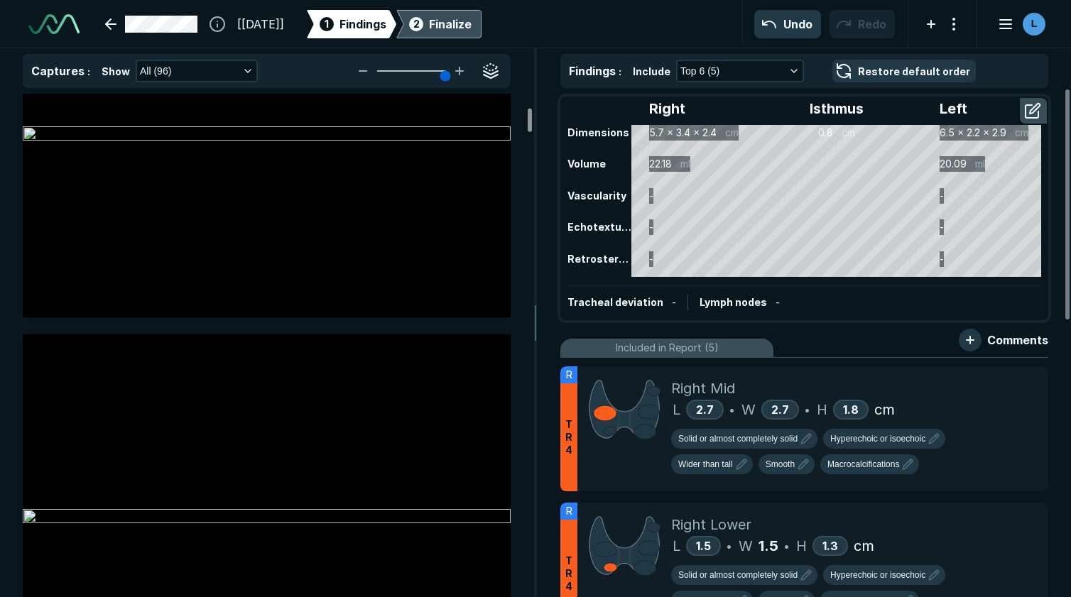
scroll to position [0, 0]
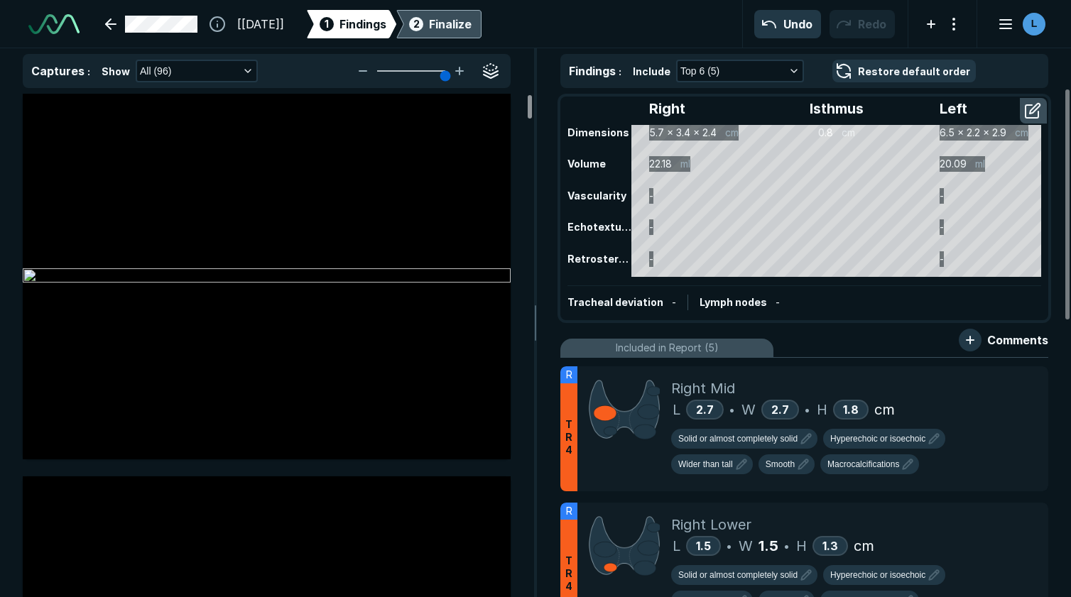
drag, startPoint x: 531, startPoint y: 500, endPoint x: 522, endPoint y: 58, distance: 442.4
click at [528, 95] on div at bounding box center [530, 106] width 4 height 23
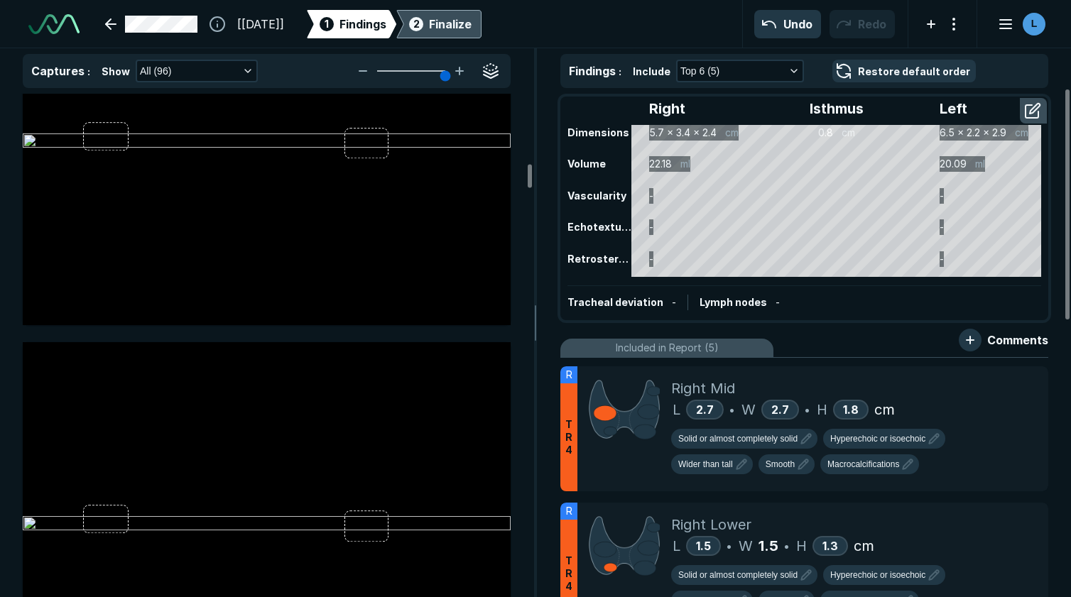
scroll to position [5254, 0]
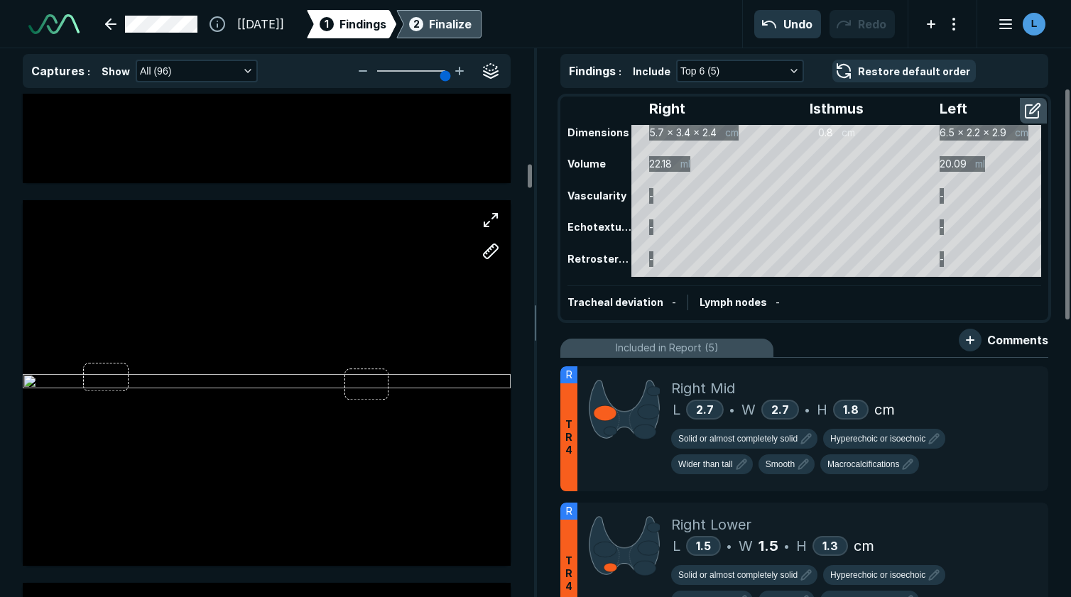
click at [190, 433] on div at bounding box center [267, 382] width 488 height 305
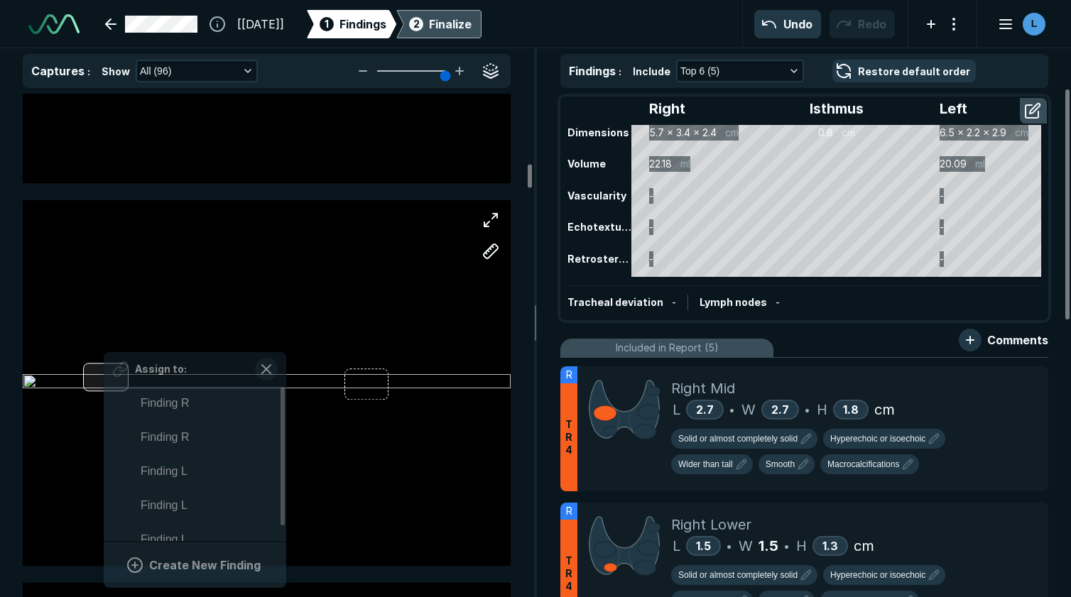
click at [104, 373] on div "Assign to: Finding R Finding R Finding L Finding L Finding L Create New Finding" at bounding box center [267, 383] width 488 height 366
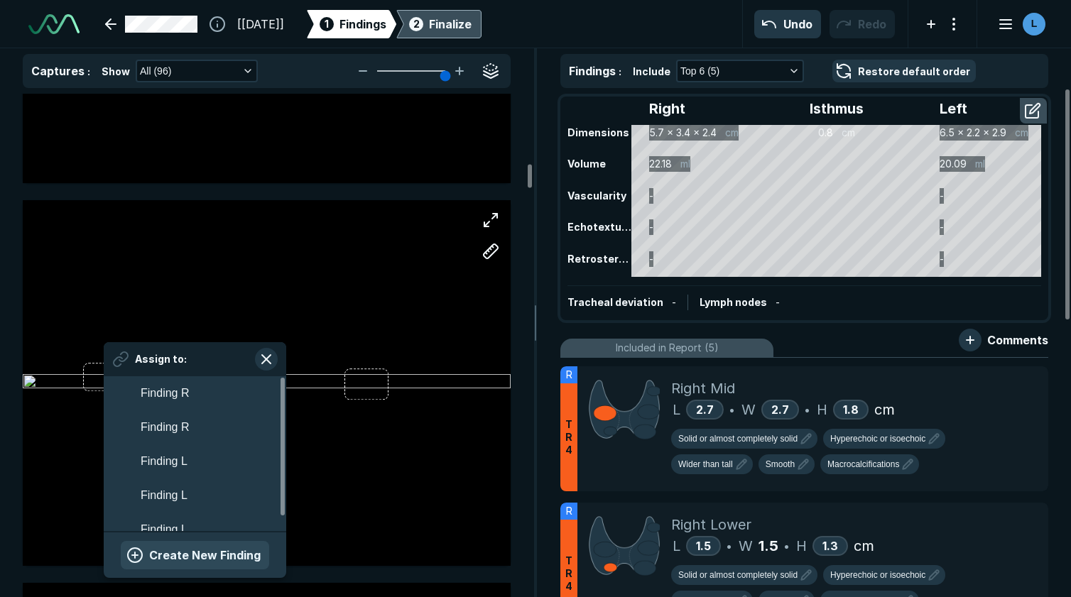
click at [187, 557] on button "Create New Finding" at bounding box center [195, 555] width 148 height 28
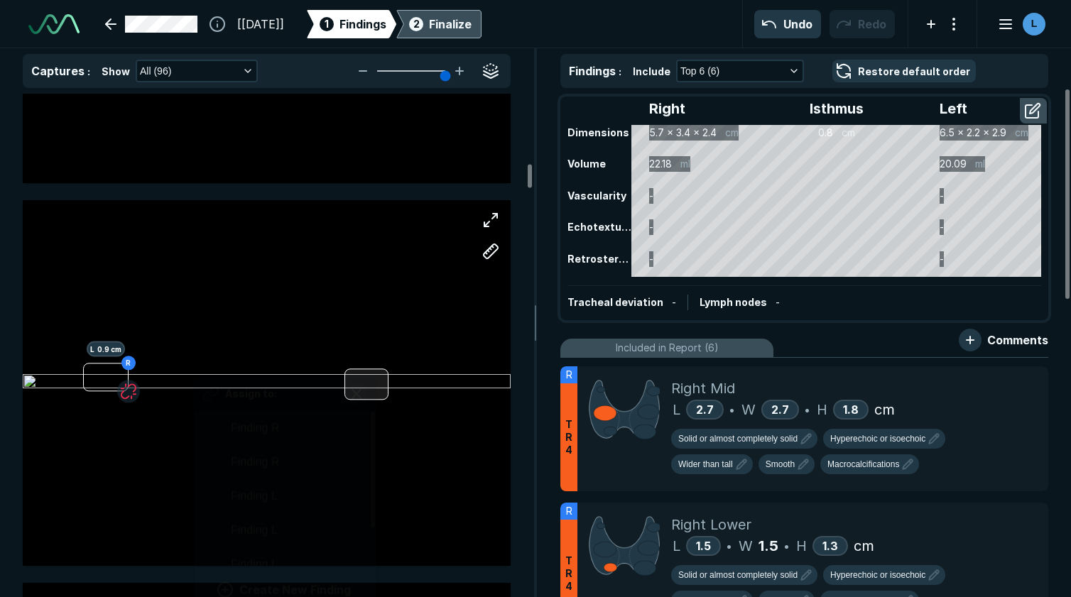
click at [376, 385] on div at bounding box center [366, 384] width 44 height 31
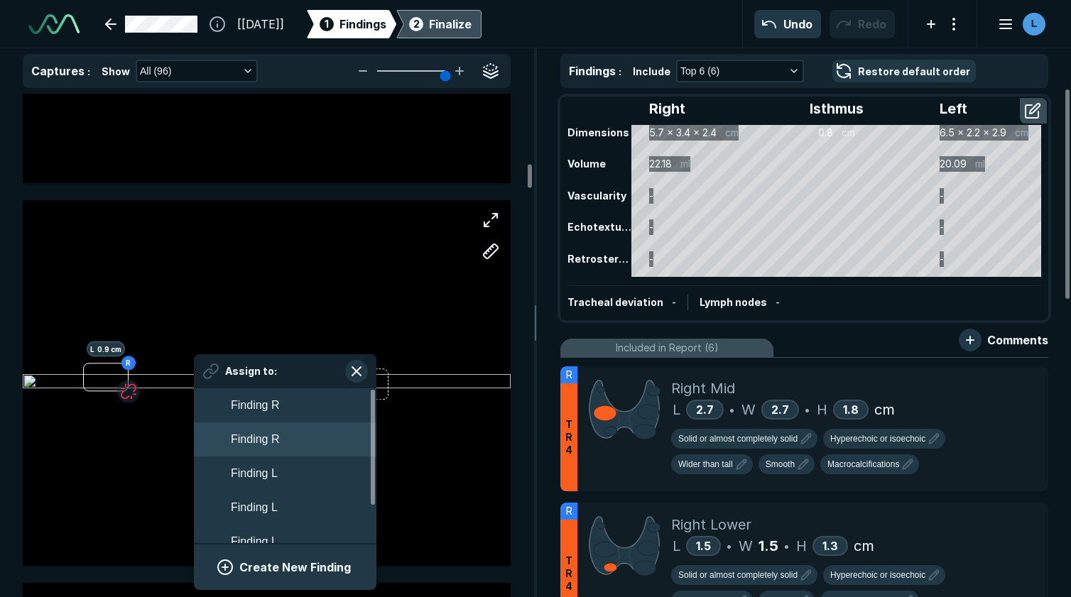
click at [285, 450] on button "Finding R" at bounding box center [285, 439] width 182 height 34
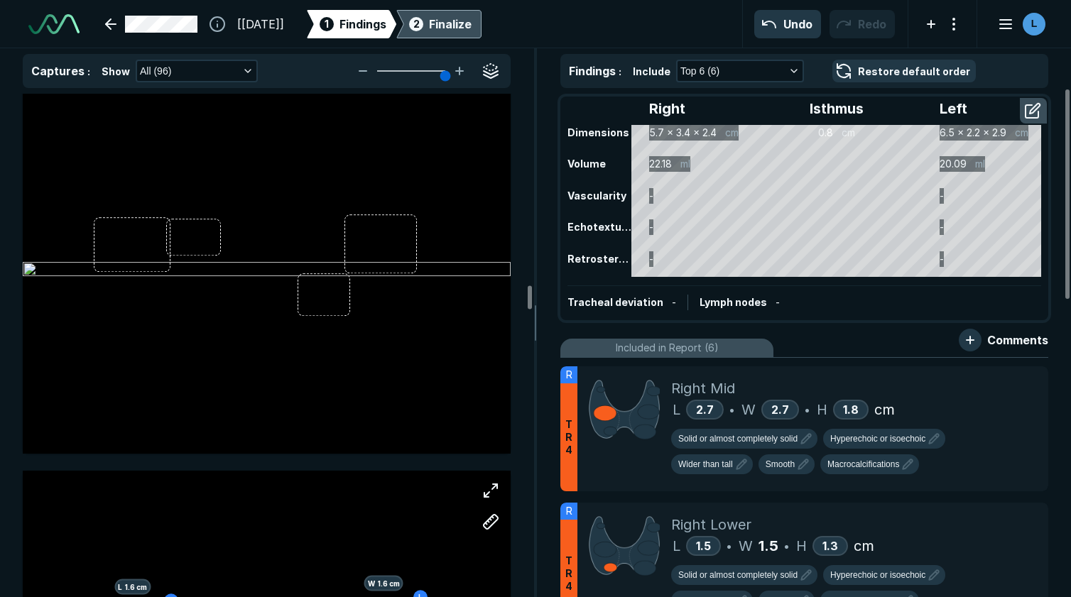
scroll to position [14484, 0]
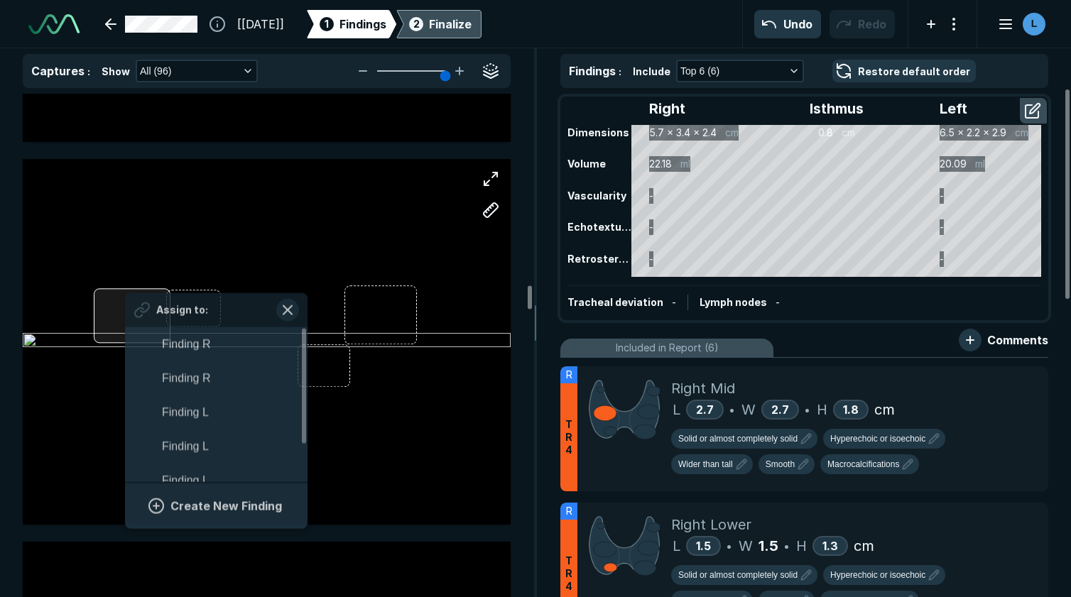
click at [126, 320] on div "Assign to: Finding R Finding R Finding L Finding L Finding L Finding R Create N…" at bounding box center [267, 342] width 488 height 366
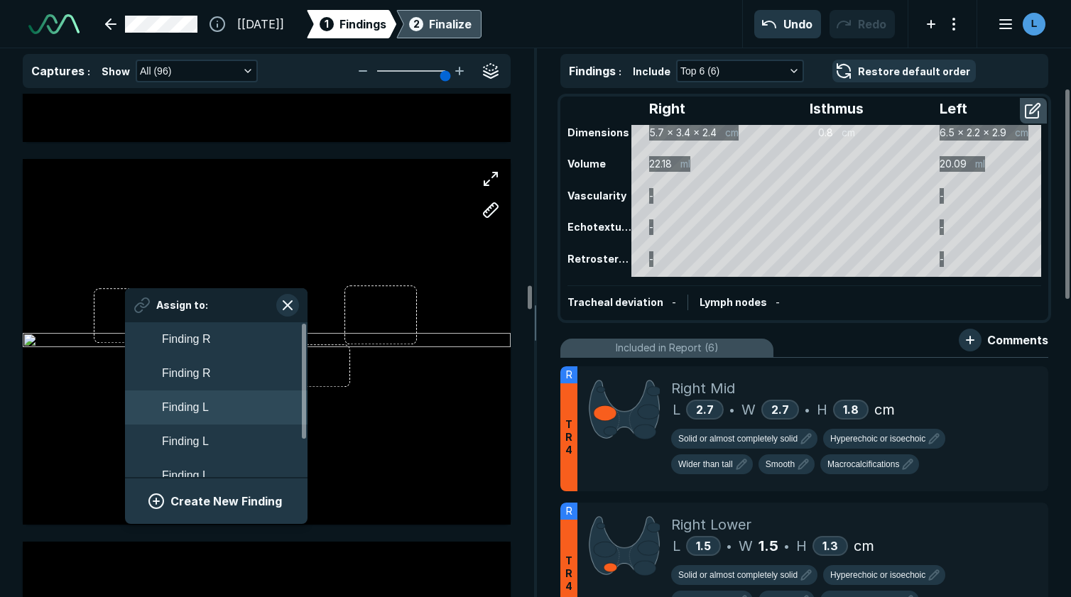
click at [174, 400] on span "Finding L" at bounding box center [185, 407] width 47 height 17
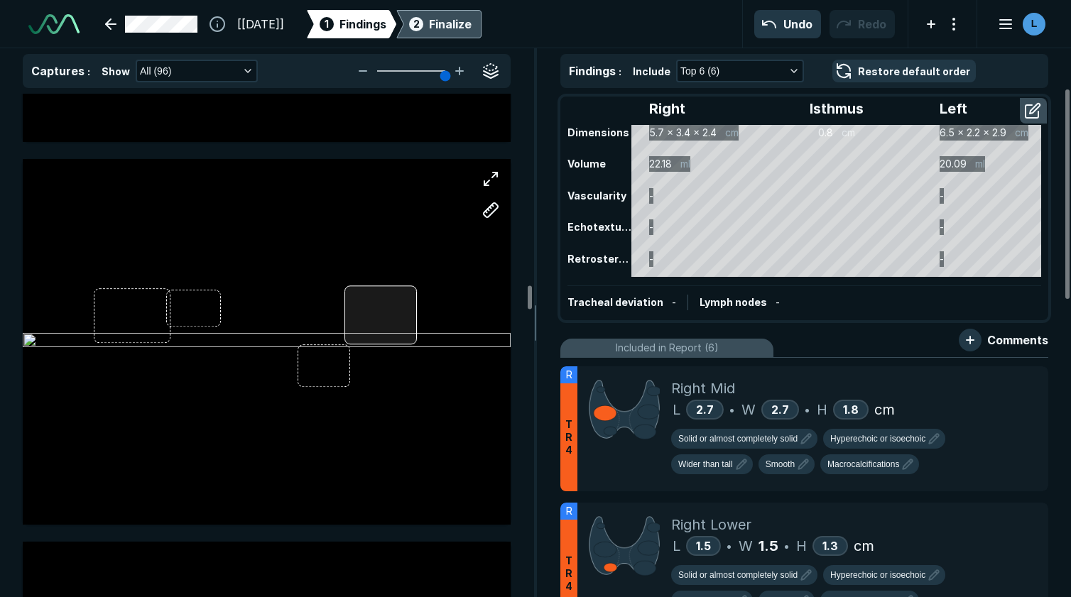
click at [371, 314] on div at bounding box center [380, 314] width 72 height 59
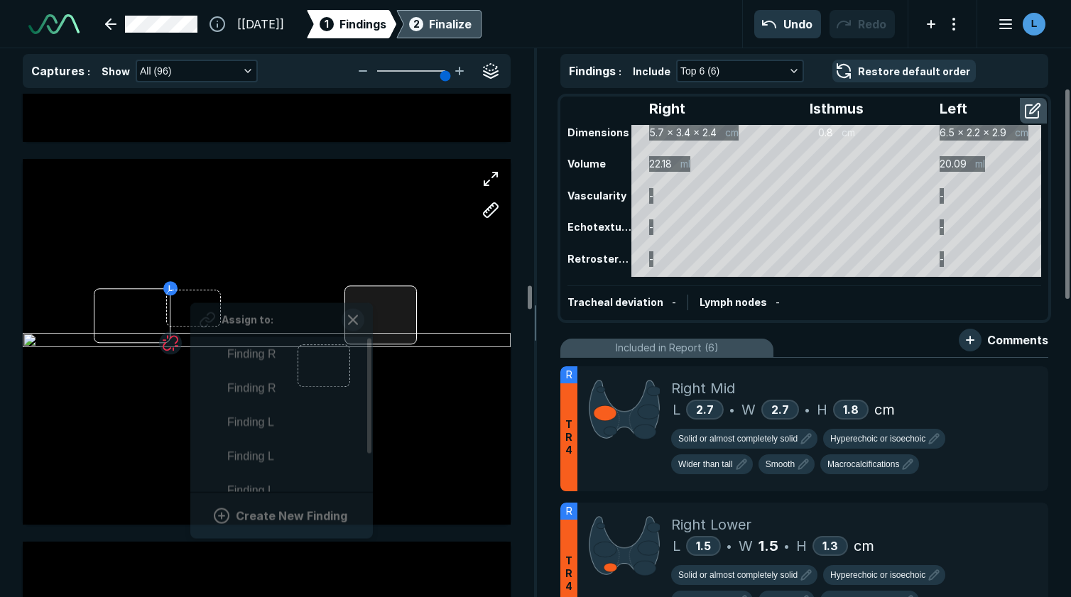
click at [372, 321] on div at bounding box center [380, 314] width 72 height 59
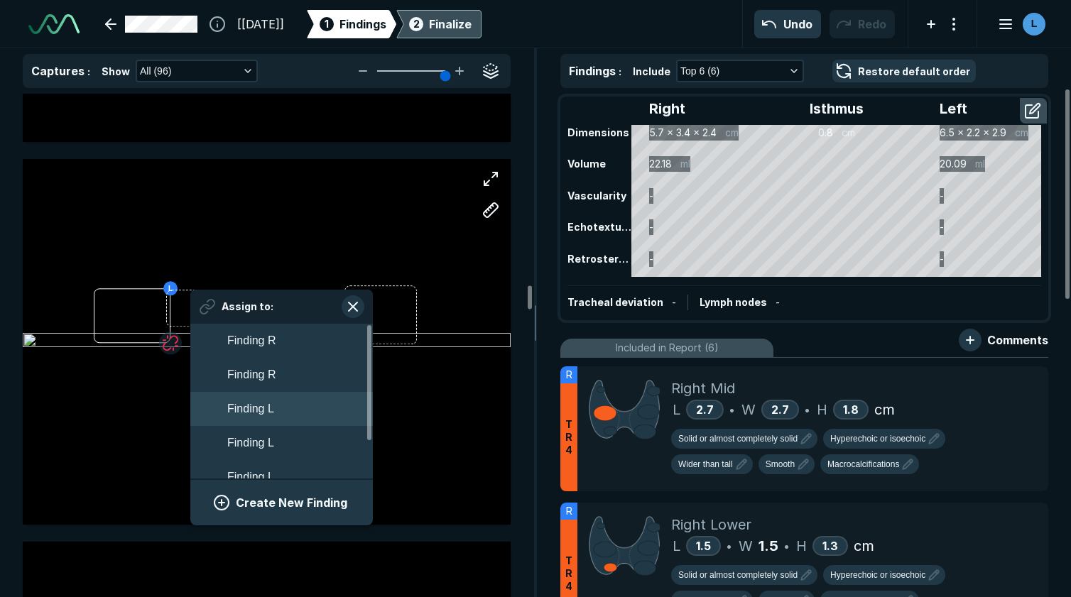
click at [251, 405] on span "Finding L" at bounding box center [250, 408] width 47 height 17
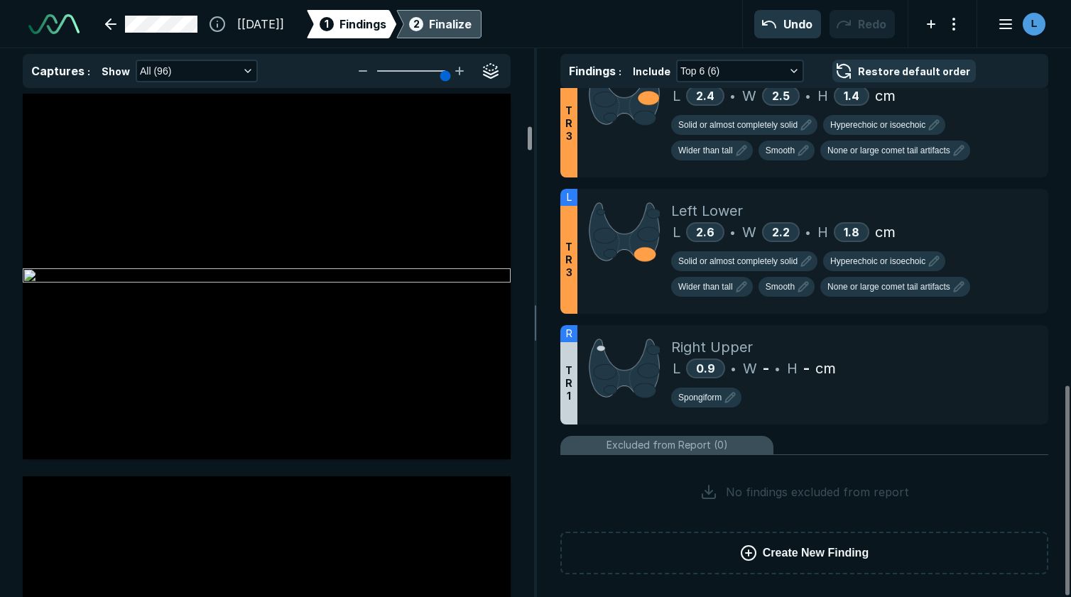
scroll to position [2395, 0]
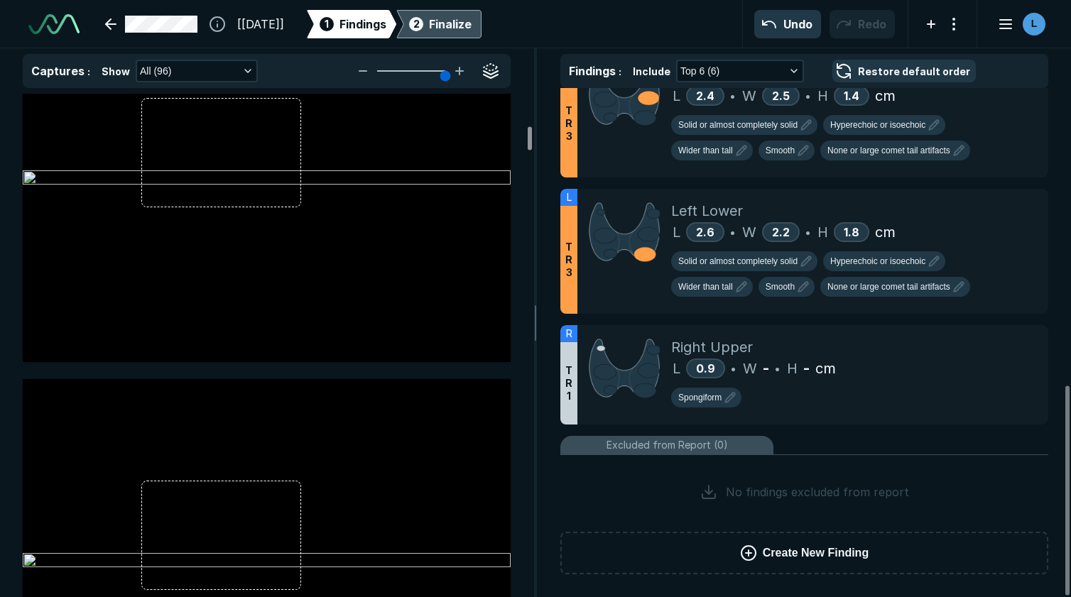
drag, startPoint x: 528, startPoint y: 236, endPoint x: 538, endPoint y: 145, distance: 91.5
click at [532, 145] on div at bounding box center [530, 137] width 4 height 23
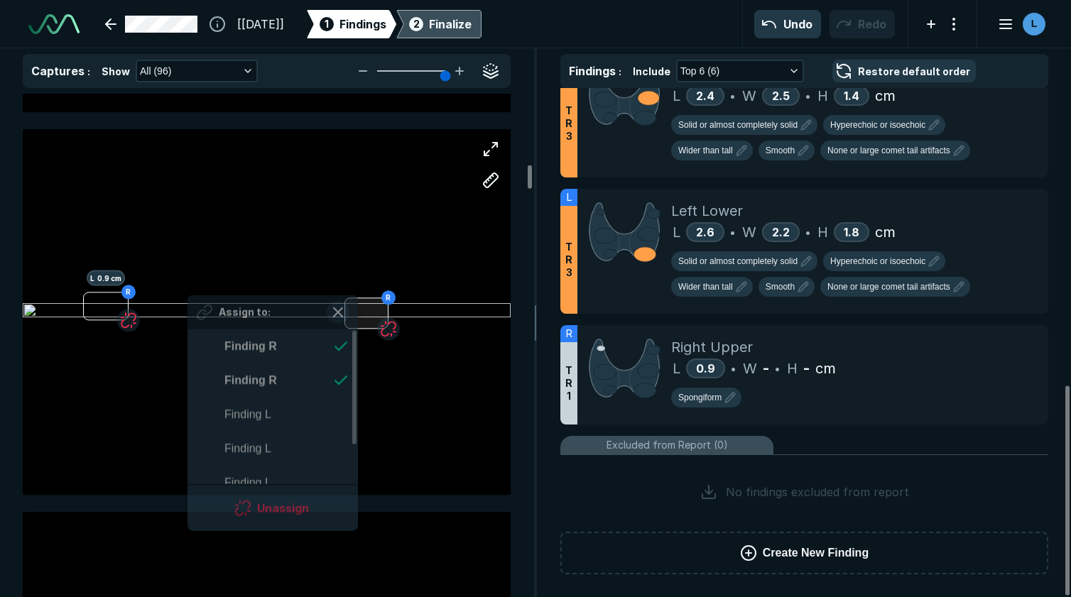
scroll to position [2491, 2592]
click at [359, 316] on div at bounding box center [366, 312] width 44 height 31
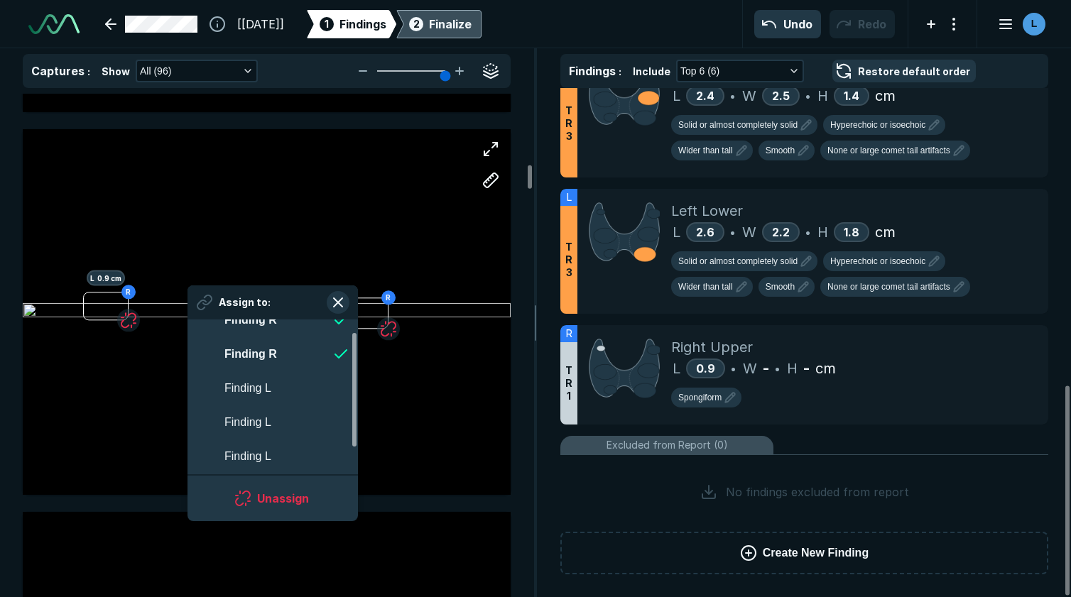
scroll to position [28, 0]
drag, startPoint x: 355, startPoint y: 389, endPoint x: 360, endPoint y: 410, distance: 21.2
click at [356, 410] on div at bounding box center [354, 390] width 4 height 114
drag, startPoint x: 354, startPoint y: 401, endPoint x: 358, endPoint y: 454, distance: 53.4
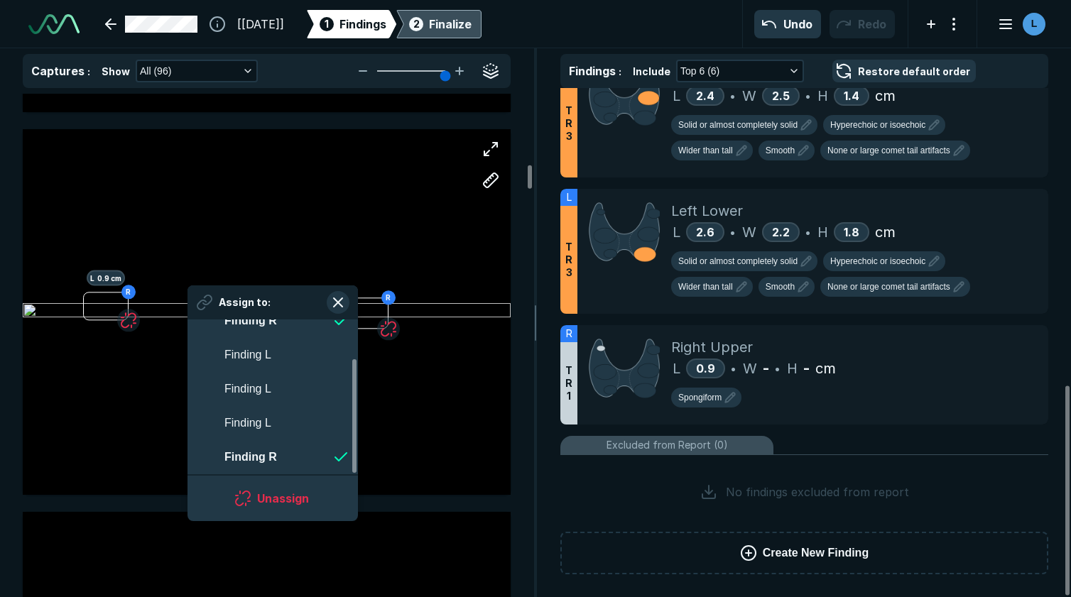
click at [356, 454] on div at bounding box center [354, 416] width 4 height 114
click at [285, 498] on button "Unassign" at bounding box center [272, 498] width 136 height 28
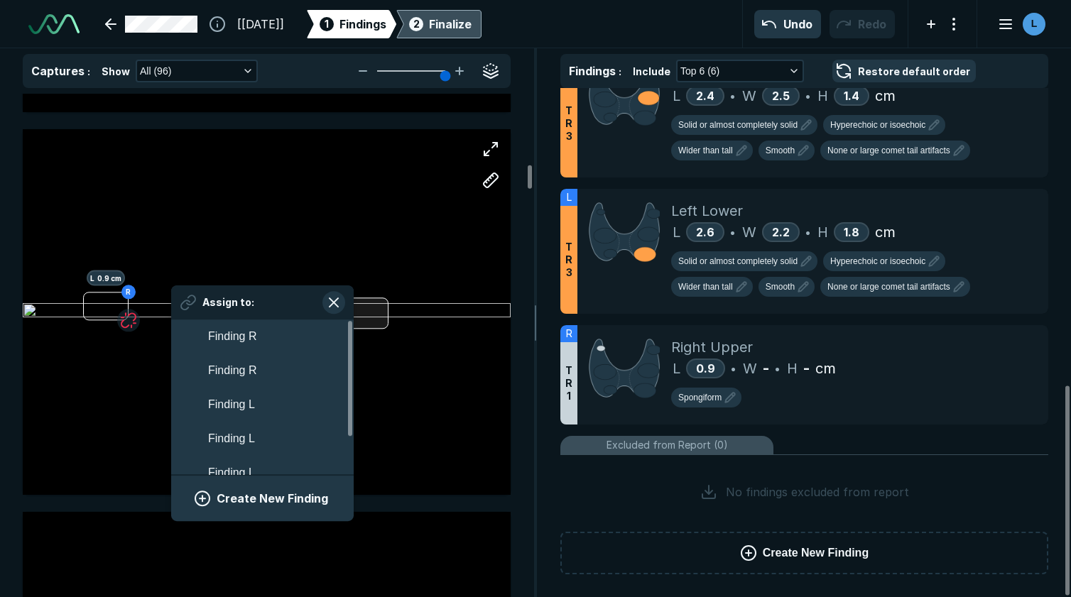
scroll to position [2491, 2640]
drag, startPoint x: 353, startPoint y: 317, endPoint x: 367, endPoint y: 307, distance: 16.9
click at [367, 307] on div at bounding box center [366, 312] width 44 height 31
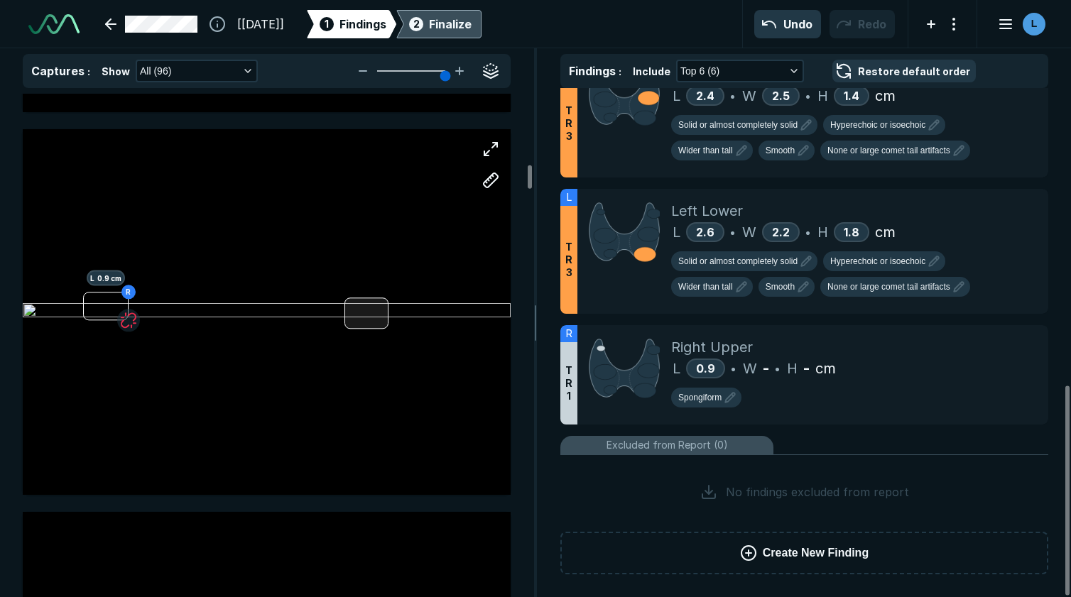
click at [359, 308] on div at bounding box center [366, 312] width 44 height 31
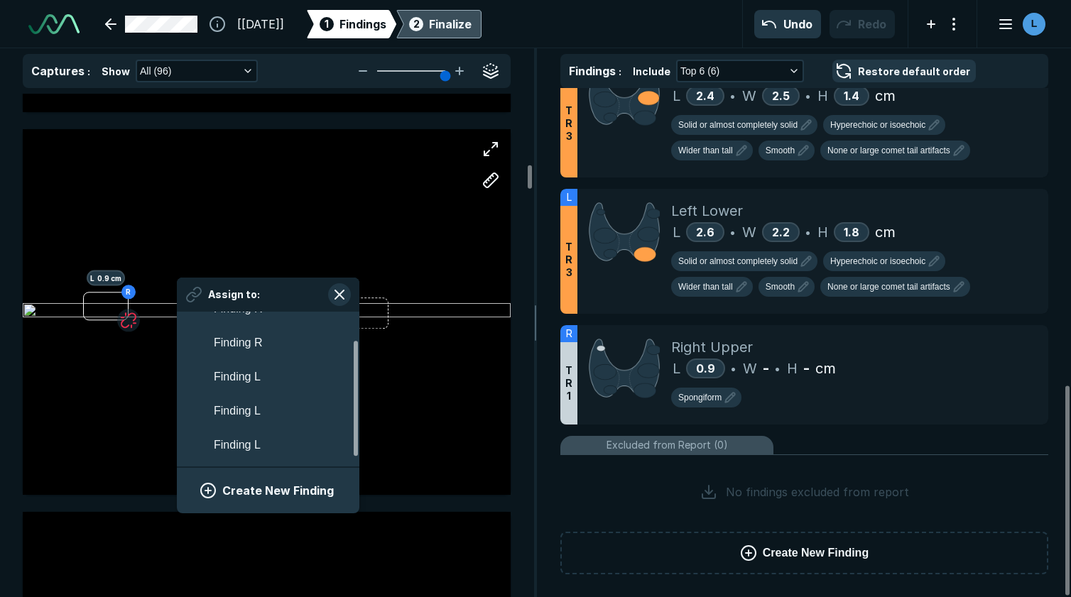
scroll to position [50, 0]
drag, startPoint x: 354, startPoint y: 422, endPoint x: 351, endPoint y: 519, distance: 97.3
click at [354, 464] on div at bounding box center [356, 406] width 4 height 115
click at [251, 455] on span "Finding R" at bounding box center [238, 449] width 48 height 17
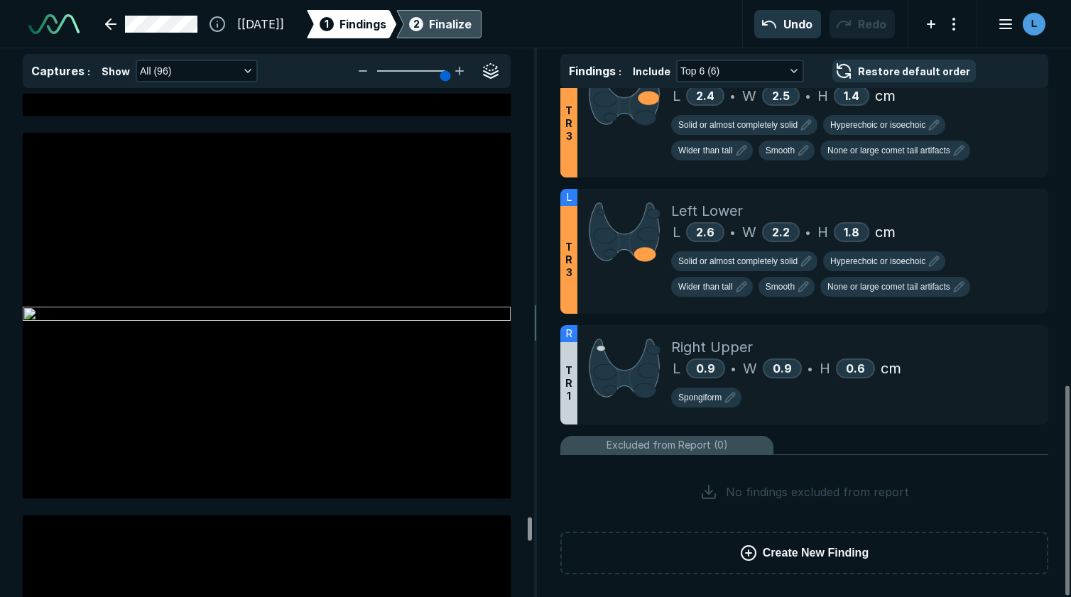
scroll to position [36259, 0]
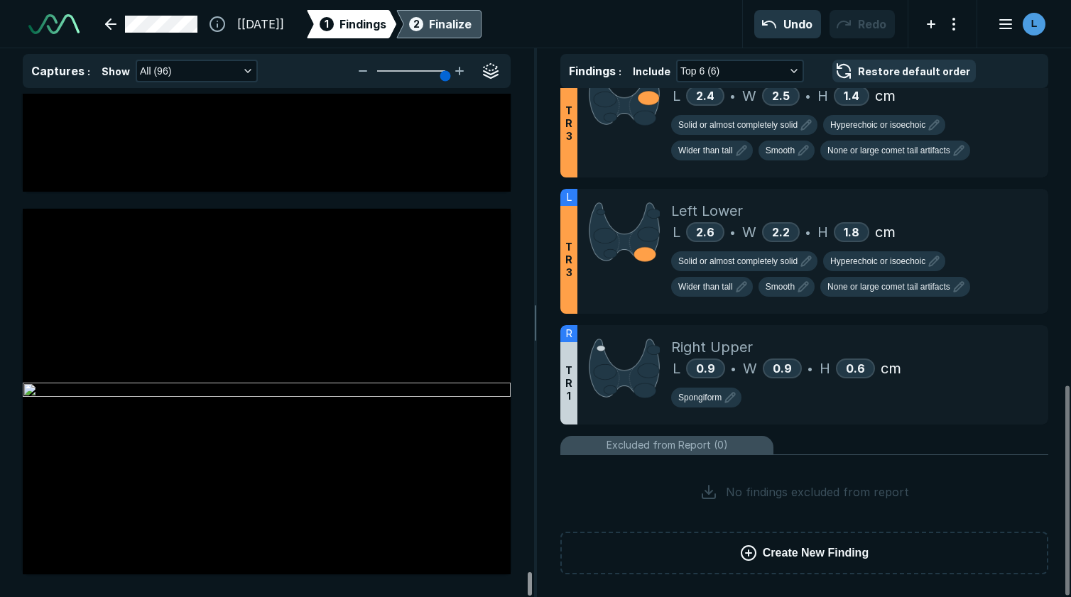
drag, startPoint x: 530, startPoint y: 201, endPoint x: 530, endPoint y: 616, distance: 415.4
click at [530, 596] on div at bounding box center [530, 583] width 4 height 23
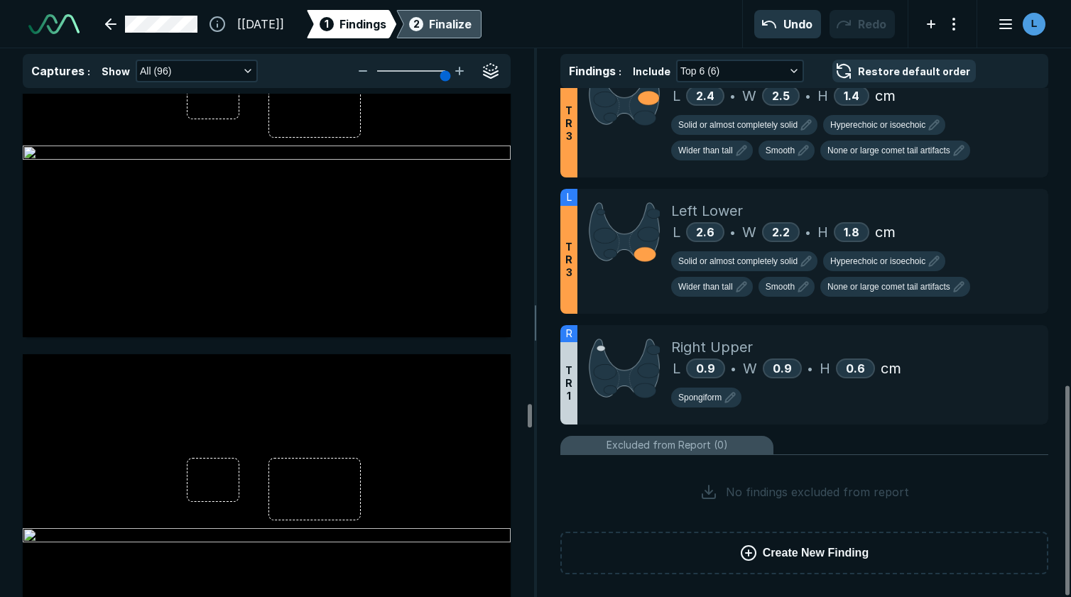
scroll to position [23123, 0]
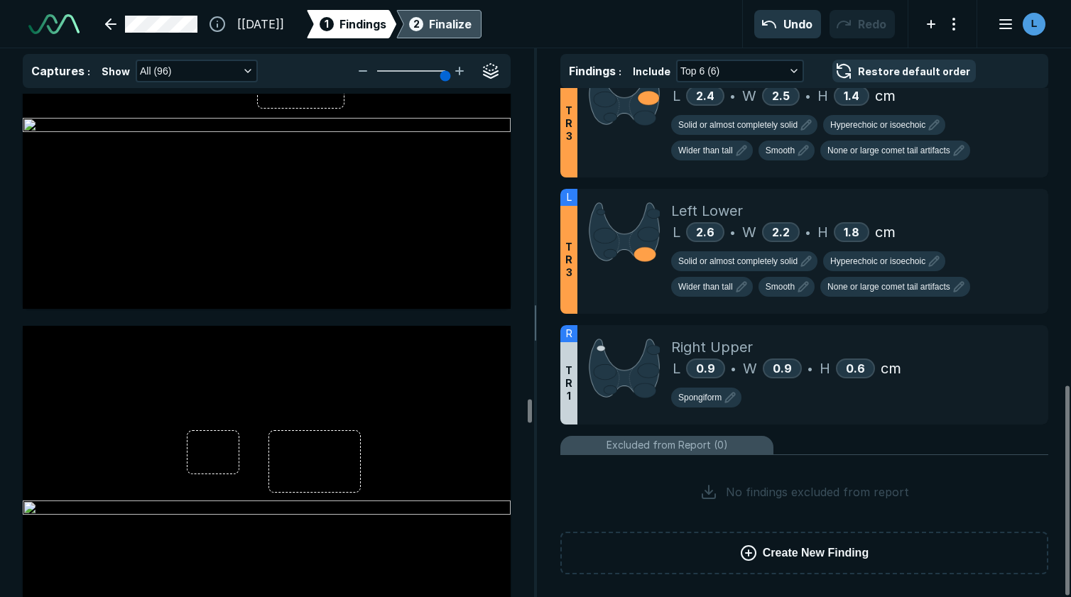
click at [464, 18] on div "2 Finalize" at bounding box center [438, 24] width 65 height 28
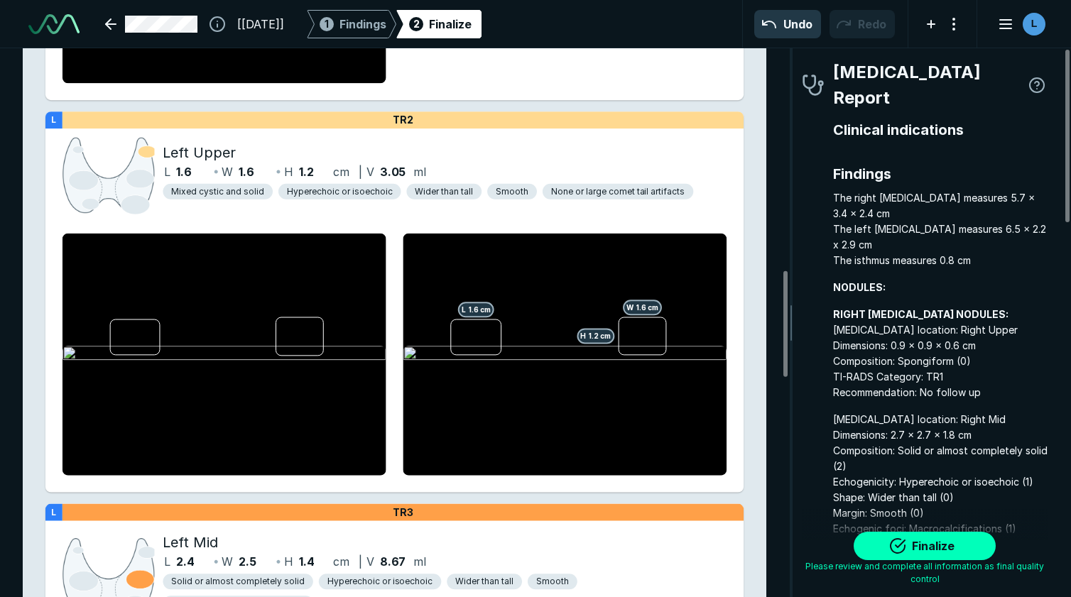
scroll to position [726, 0]
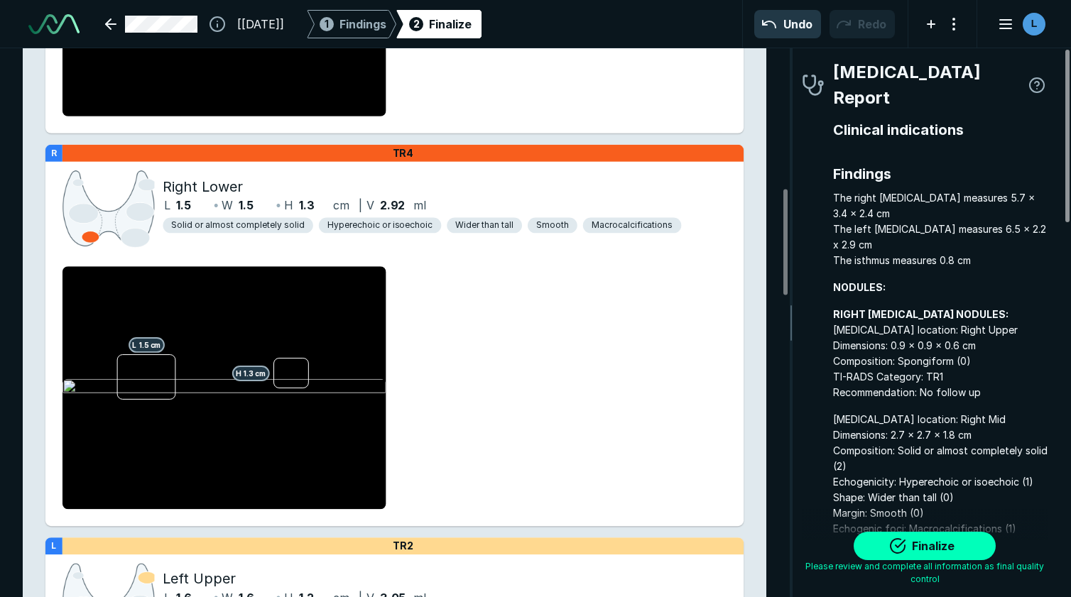
drag, startPoint x: 1066, startPoint y: 192, endPoint x: 1070, endPoint y: 178, distance: 14.6
click at [1069, 178] on div at bounding box center [1067, 136] width 4 height 173
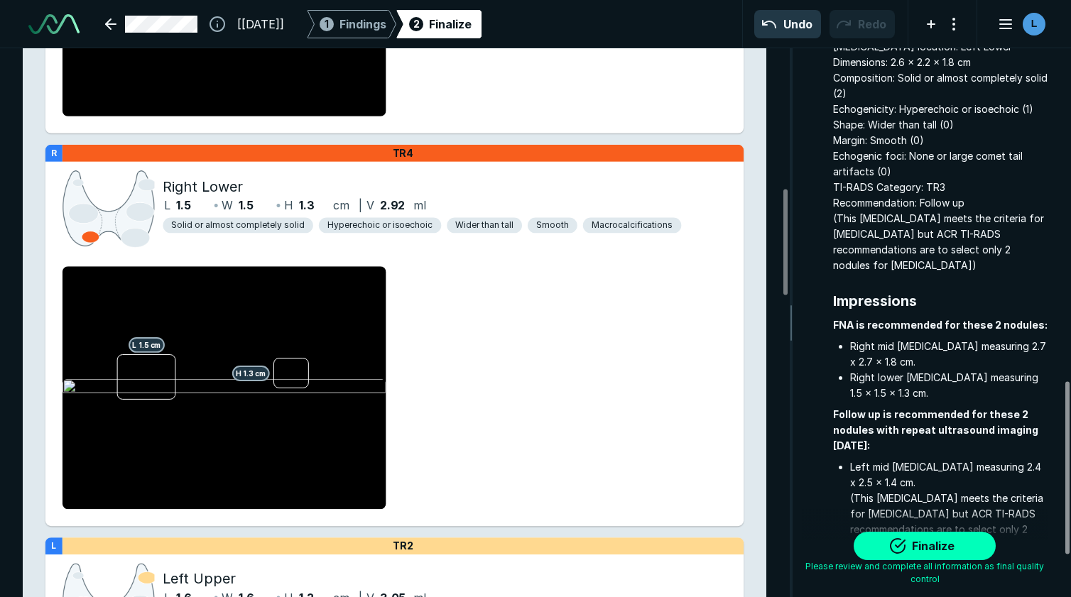
scroll to position [1186, 0]
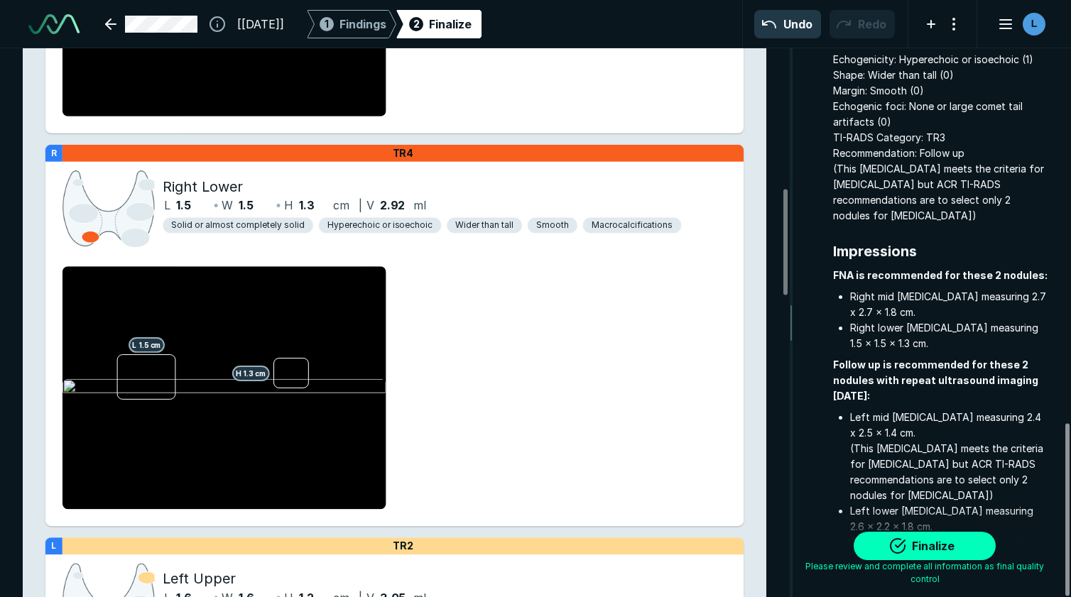
drag, startPoint x: 1066, startPoint y: 195, endPoint x: 1063, endPoint y: 622, distance: 427.4
click at [1065, 596] on div at bounding box center [1067, 509] width 4 height 173
click at [911, 544] on button "Finalize" at bounding box center [924, 546] width 142 height 28
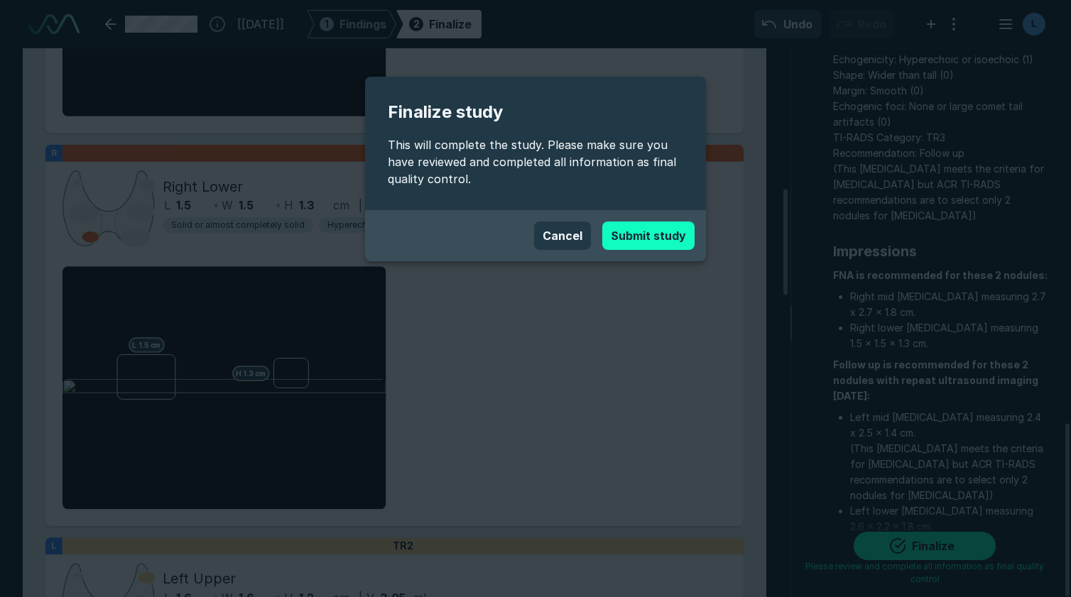
click at [629, 246] on button "Submit study" at bounding box center [648, 236] width 92 height 28
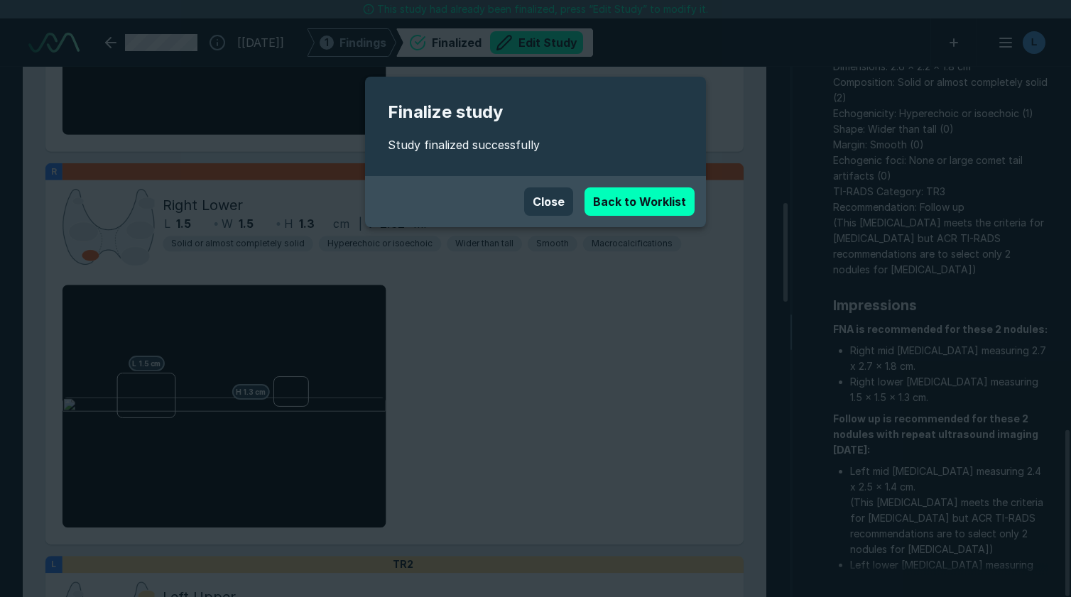
click at [550, 197] on button "Close" at bounding box center [548, 201] width 49 height 28
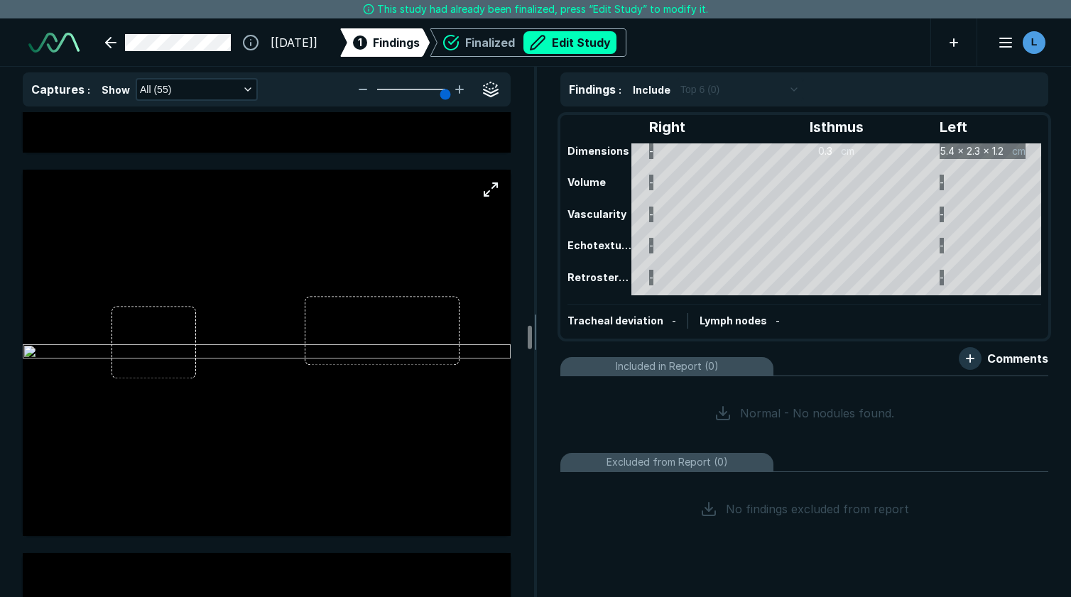
scroll to position [9585, 0]
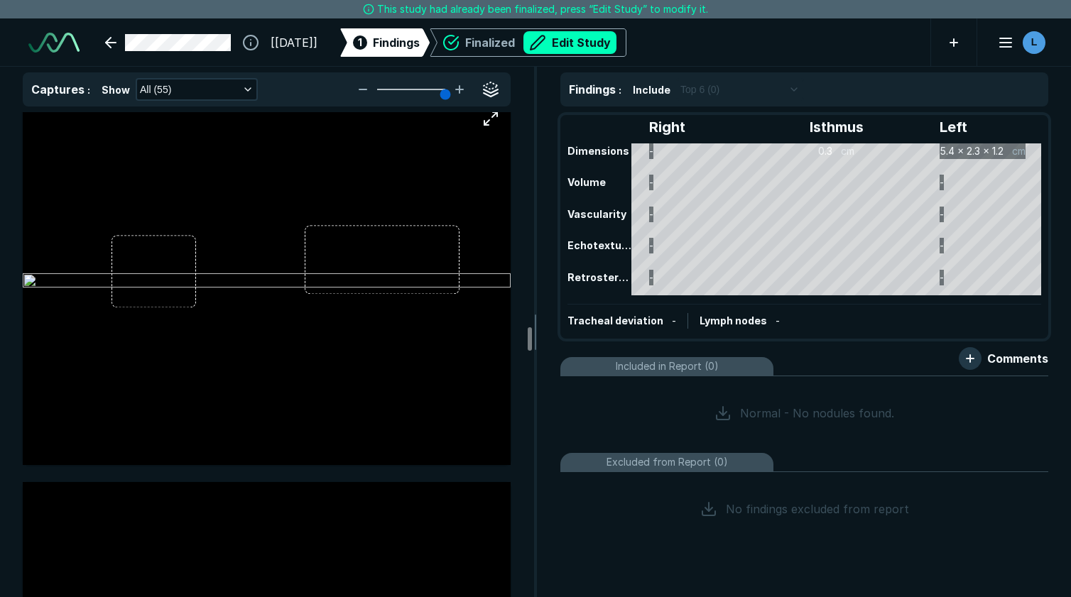
click at [176, 282] on img at bounding box center [267, 281] width 488 height 17
drag, startPoint x: 176, startPoint y: 282, endPoint x: 160, endPoint y: 275, distance: 17.5
click at [160, 275] on img at bounding box center [267, 281] width 488 height 17
click at [131, 279] on img at bounding box center [267, 281] width 488 height 17
click at [592, 43] on button "Edit Study" at bounding box center [569, 42] width 93 height 23
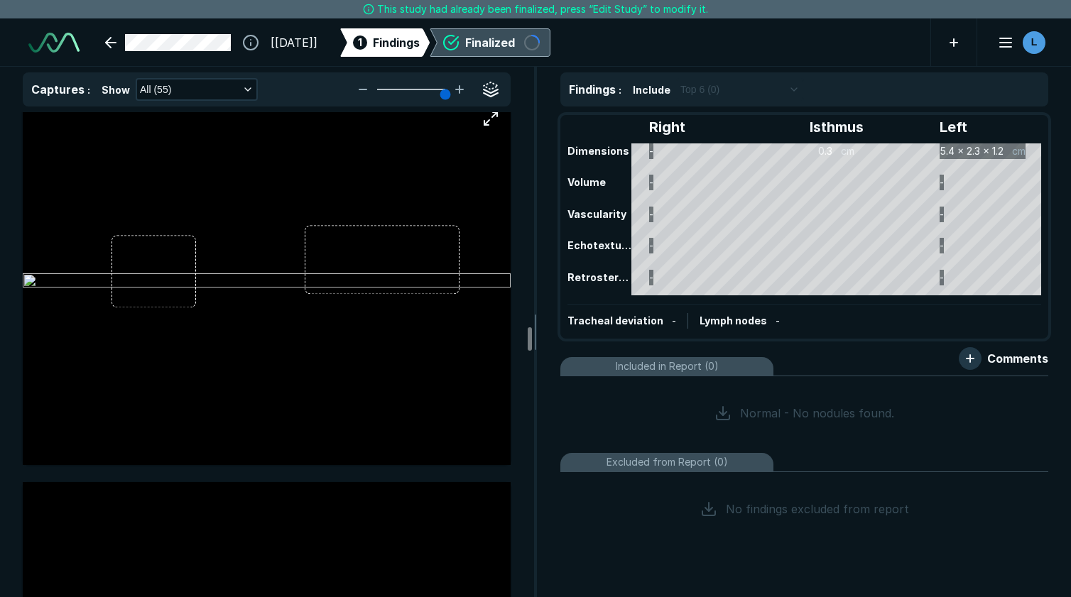
scroll to position [4264, 6643]
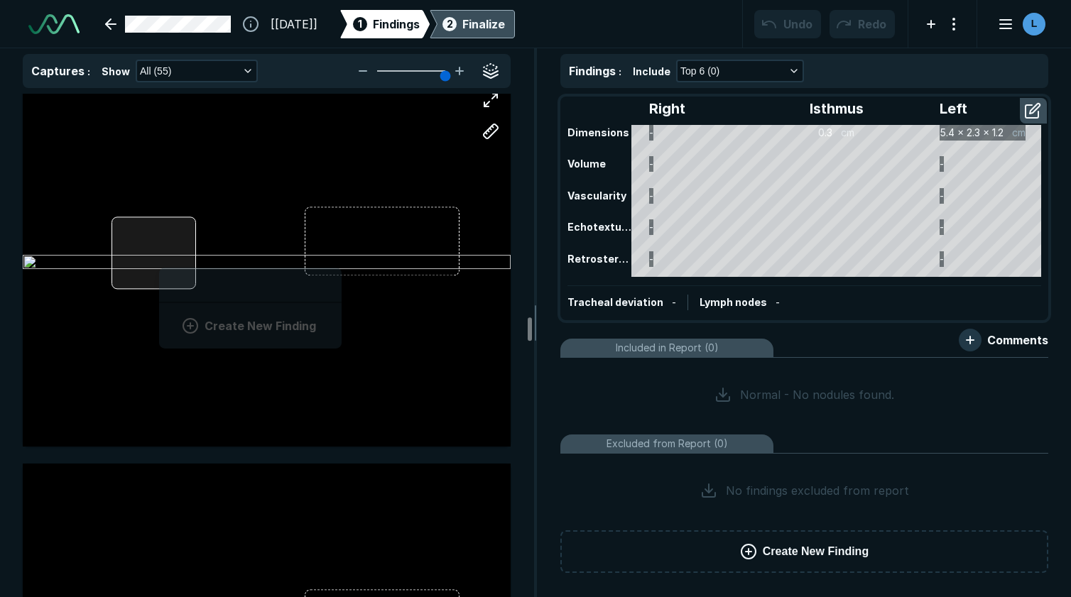
click at [160, 263] on div "Create New Finding" at bounding box center [267, 263] width 488 height 366
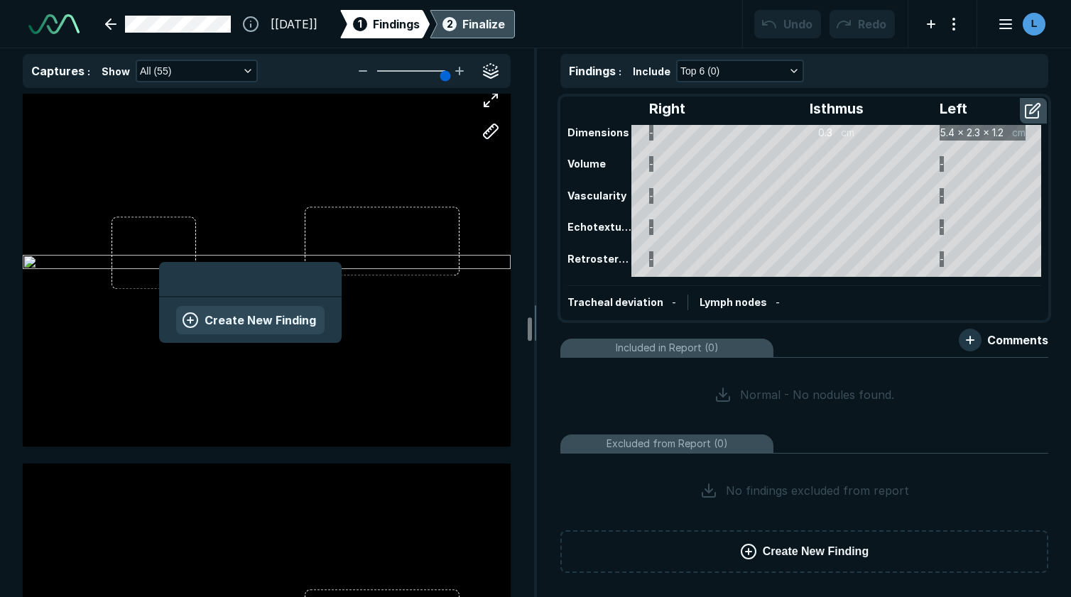
click at [214, 317] on button "Create New Finding" at bounding box center [250, 320] width 148 height 28
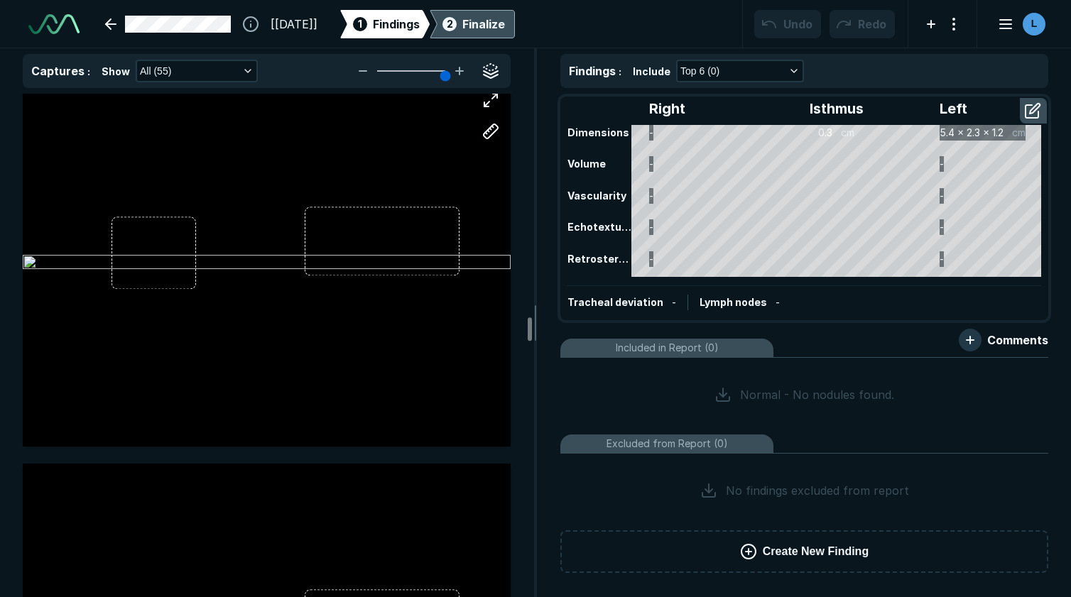
scroll to position [4047, 3997]
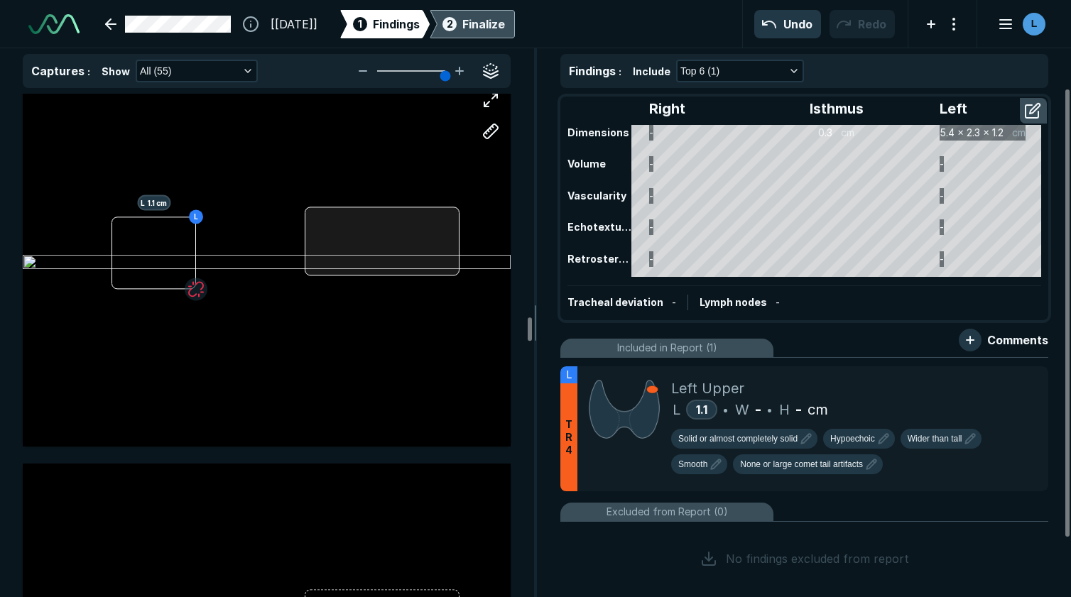
click at [378, 246] on div at bounding box center [382, 241] width 155 height 69
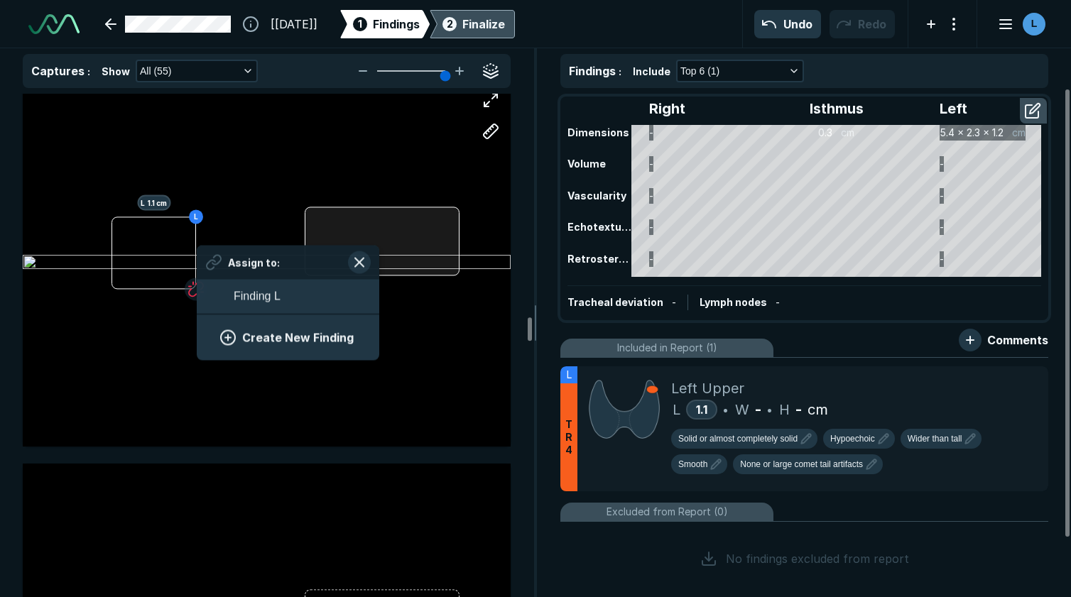
scroll to position [1948, 2640]
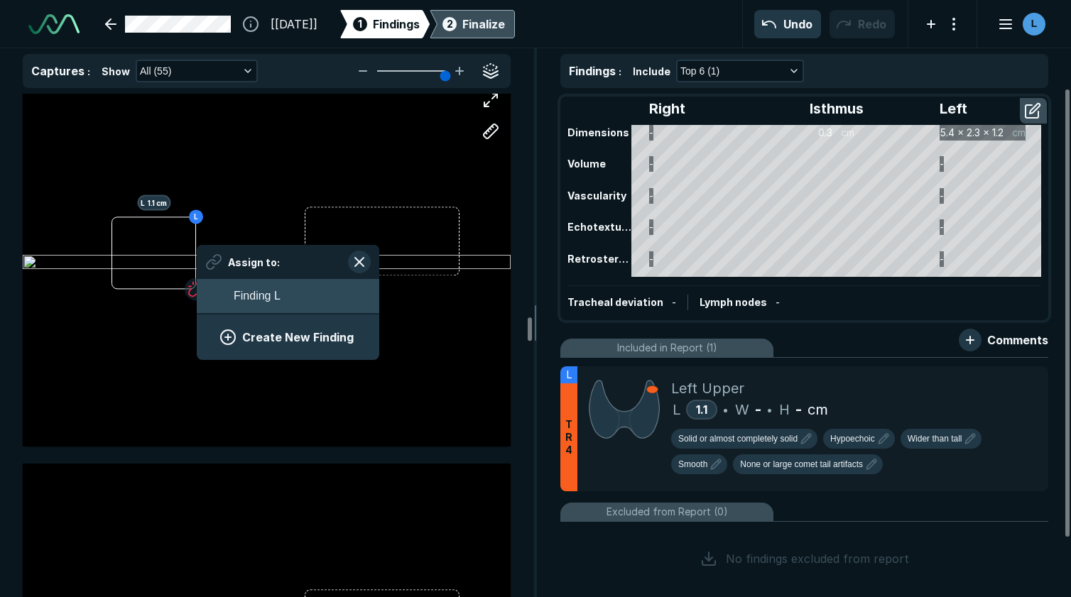
click at [283, 290] on button "Finding L" at bounding box center [288, 296] width 182 height 34
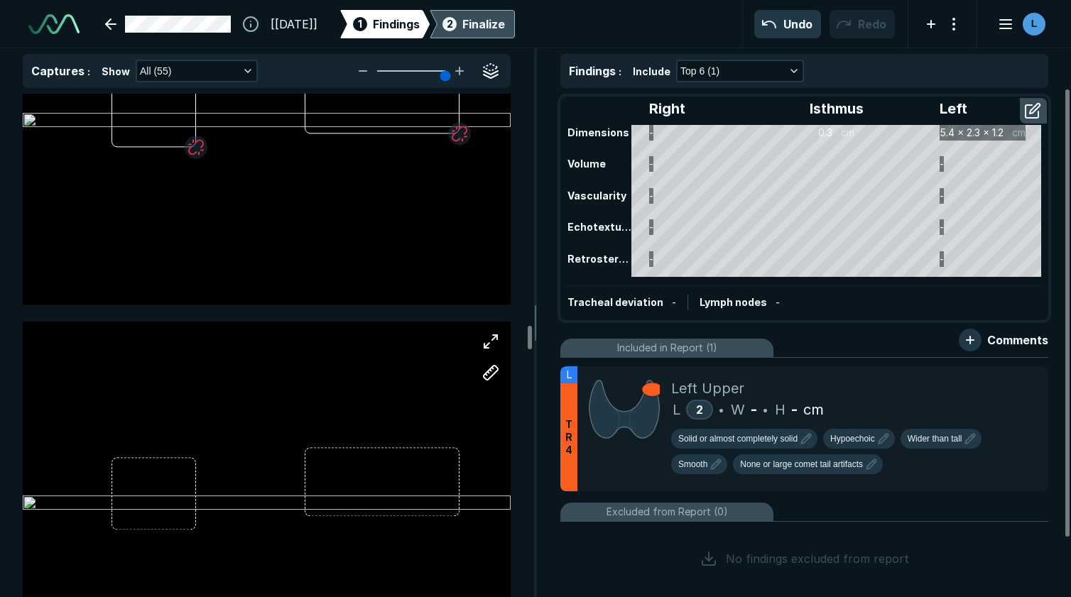
scroll to position [9940, 0]
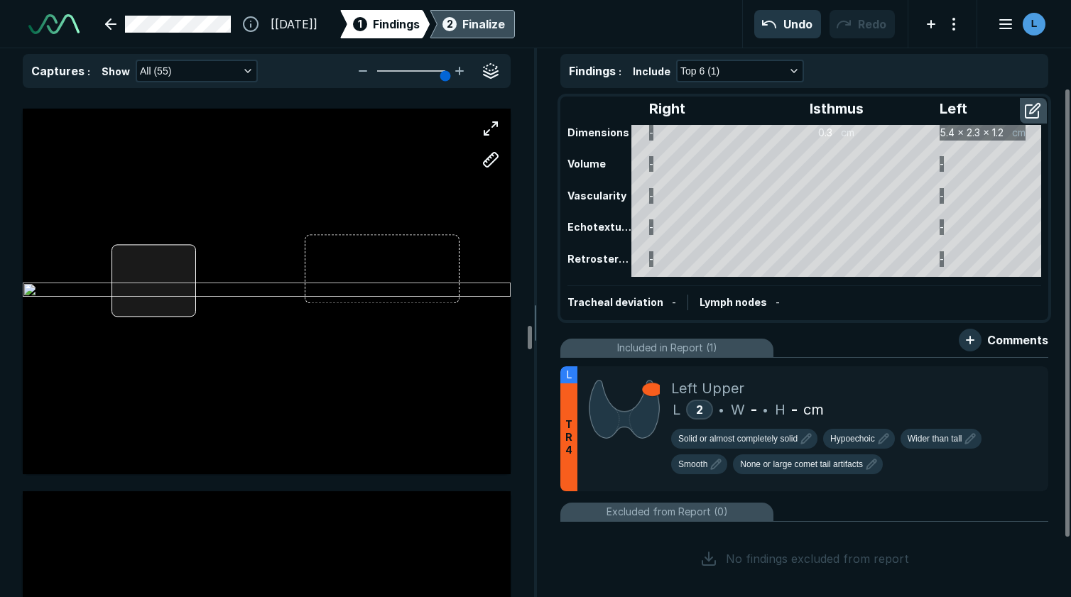
click at [155, 289] on div at bounding box center [267, 292] width 488 height 366
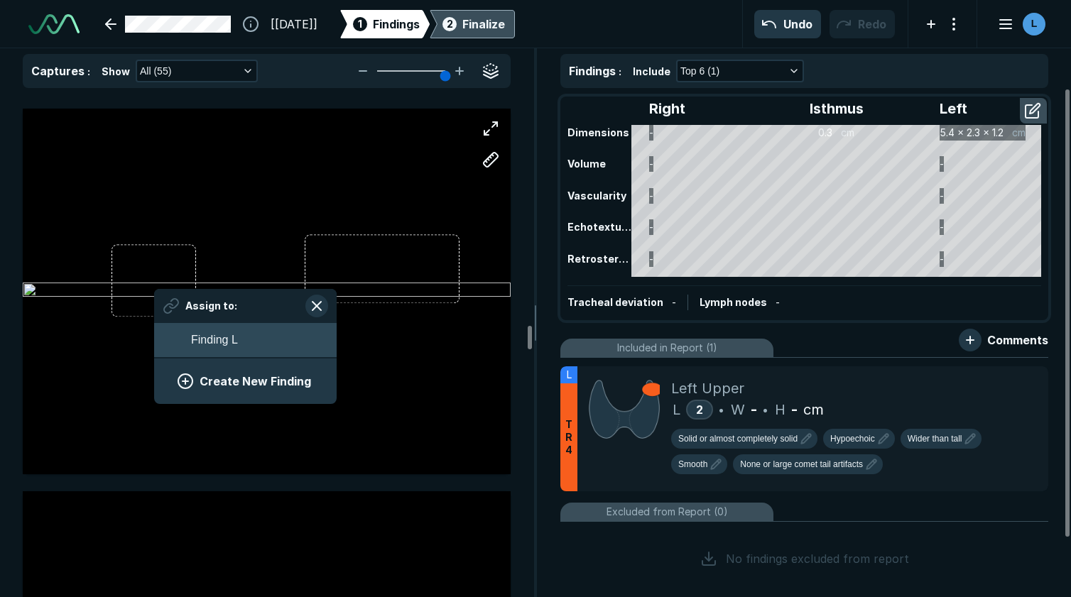
click at [200, 336] on span "Finding L" at bounding box center [214, 340] width 47 height 17
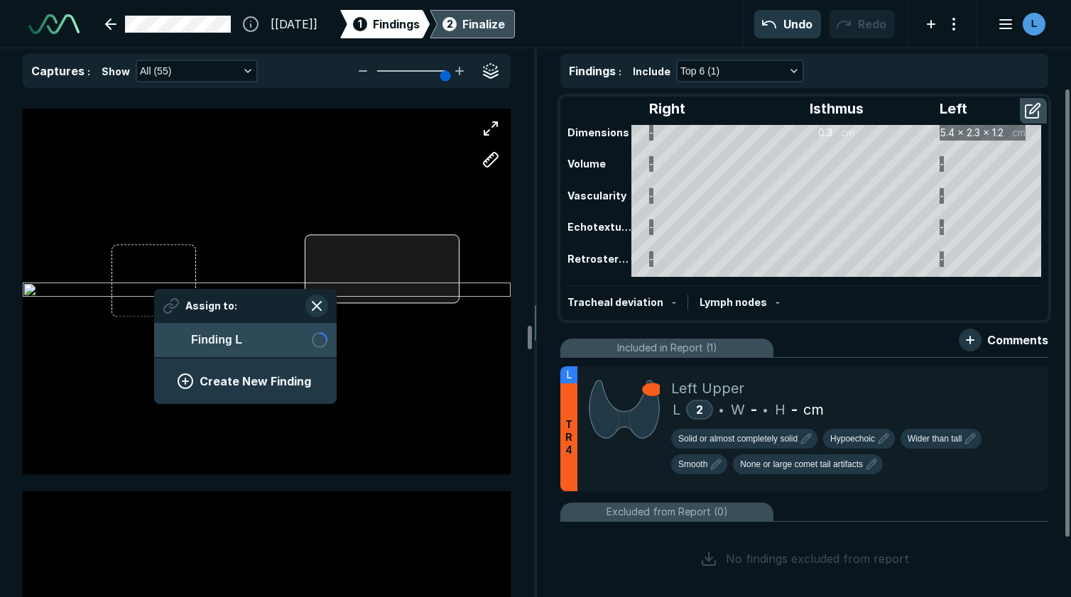
scroll to position [1951, 2592]
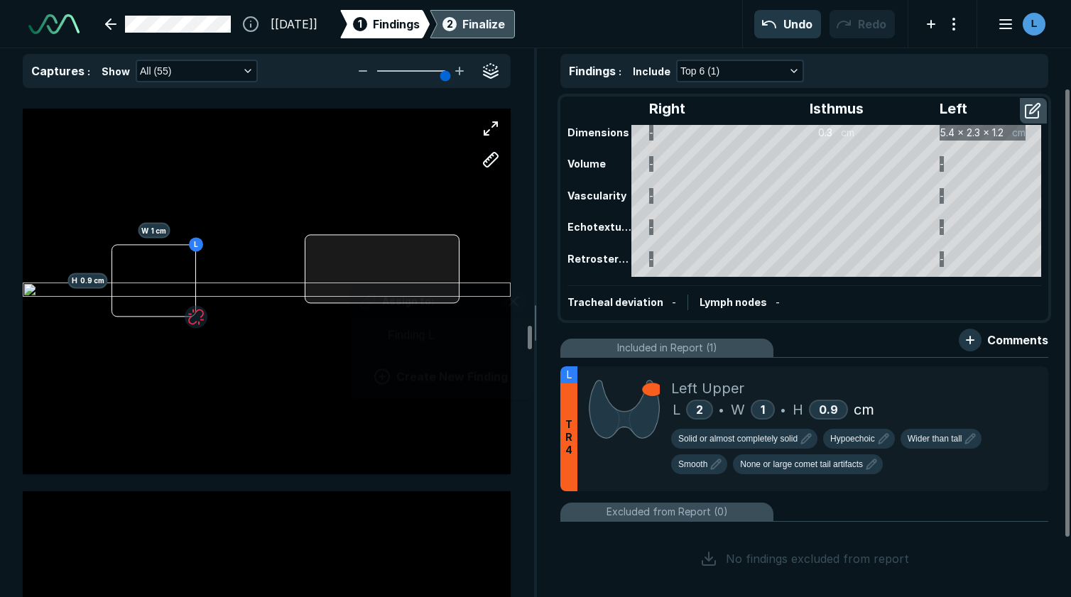
click at [351, 273] on div "L H 0.9 cm W 1 cm Assign to: Finding L Create New Finding" at bounding box center [267, 292] width 488 height 366
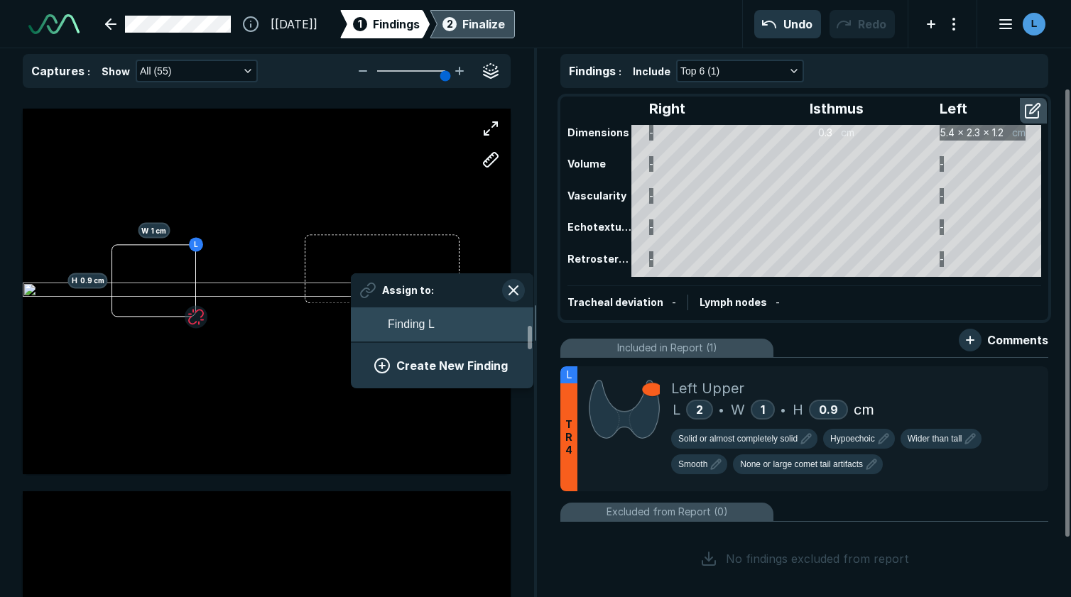
click at [391, 328] on span "Finding L" at bounding box center [411, 324] width 47 height 17
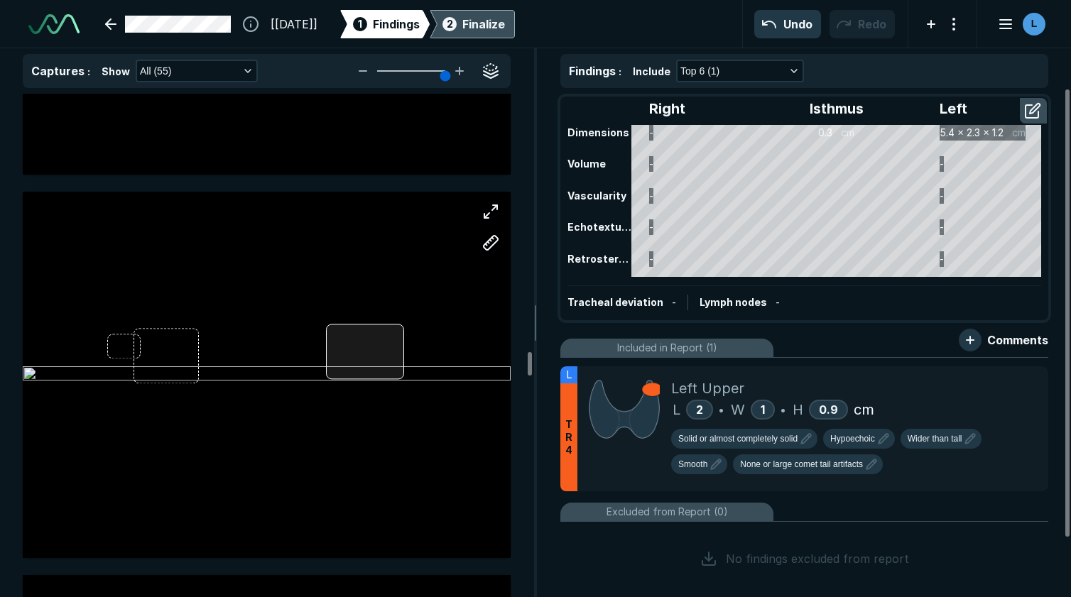
scroll to position [11076, 0]
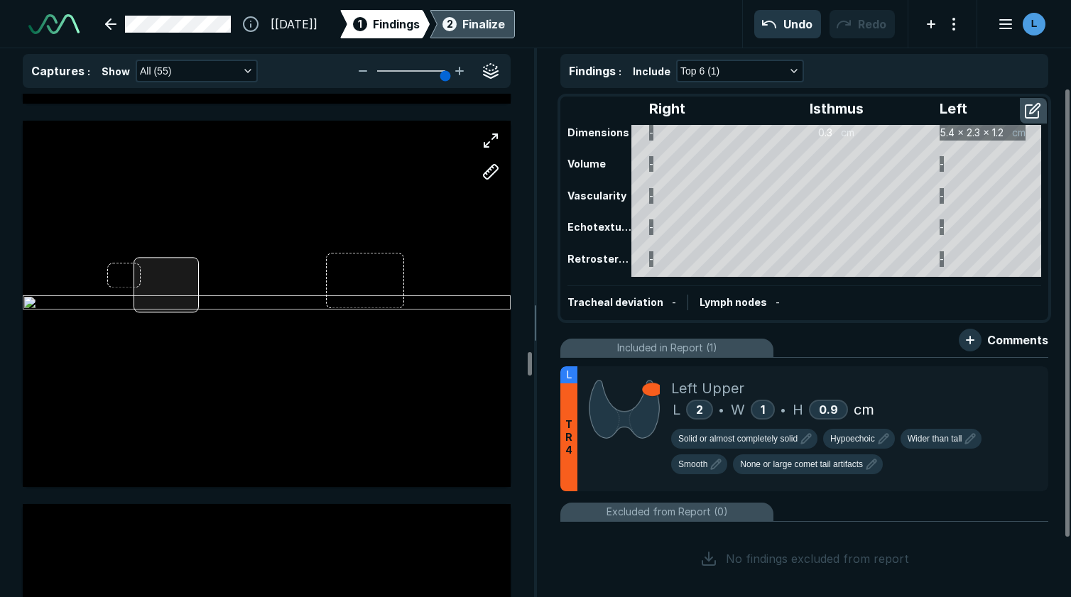
click at [185, 307] on div at bounding box center [267, 304] width 488 height 366
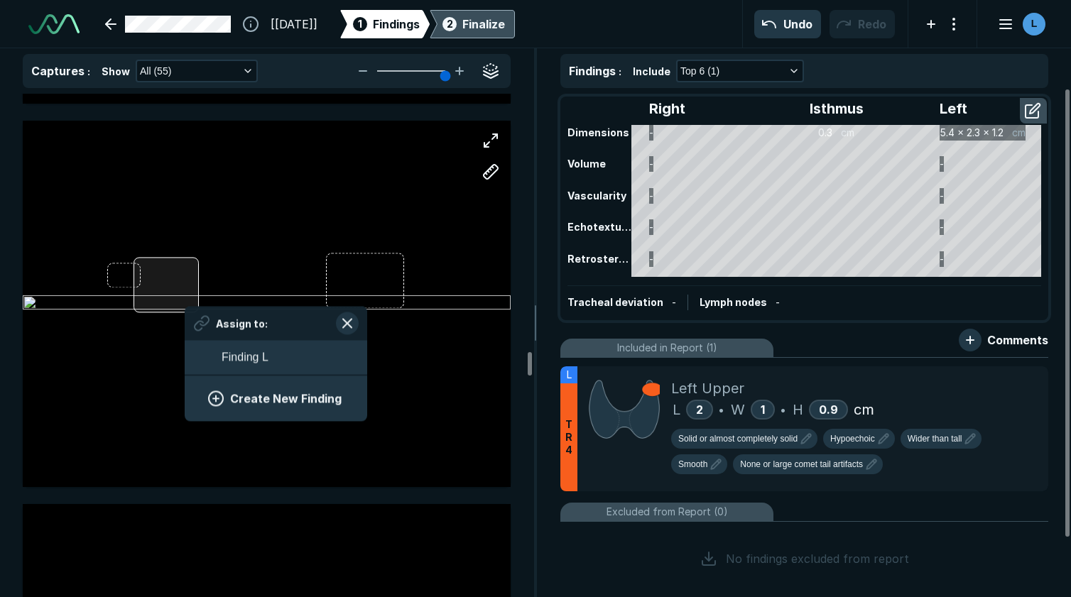
scroll to position [1948, 2640]
click at [248, 396] on button "Create New Finding" at bounding box center [276, 398] width 148 height 28
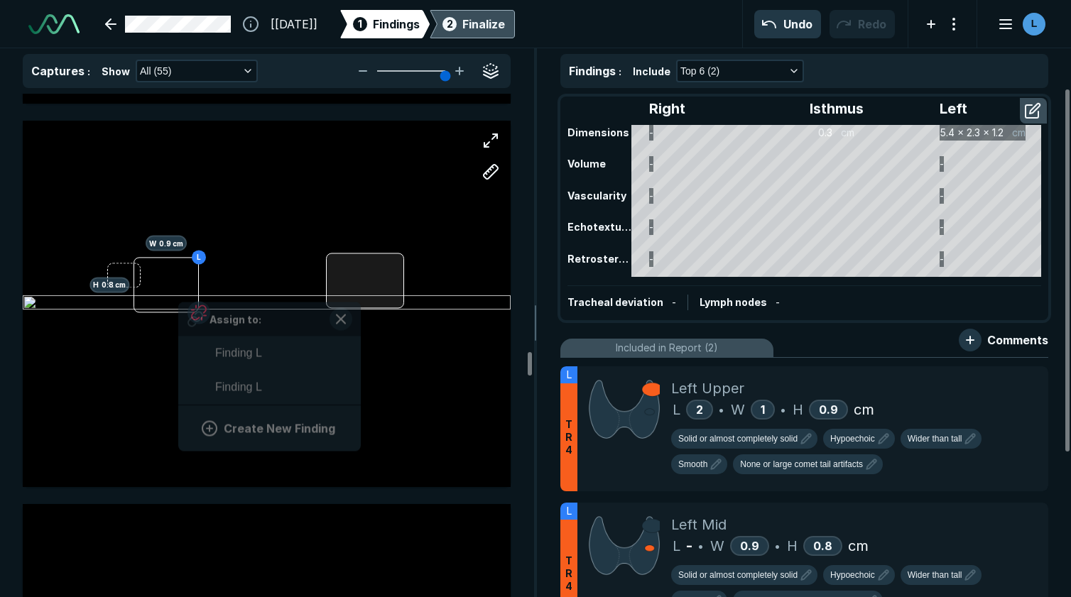
click at [360, 295] on div at bounding box center [365, 280] width 79 height 55
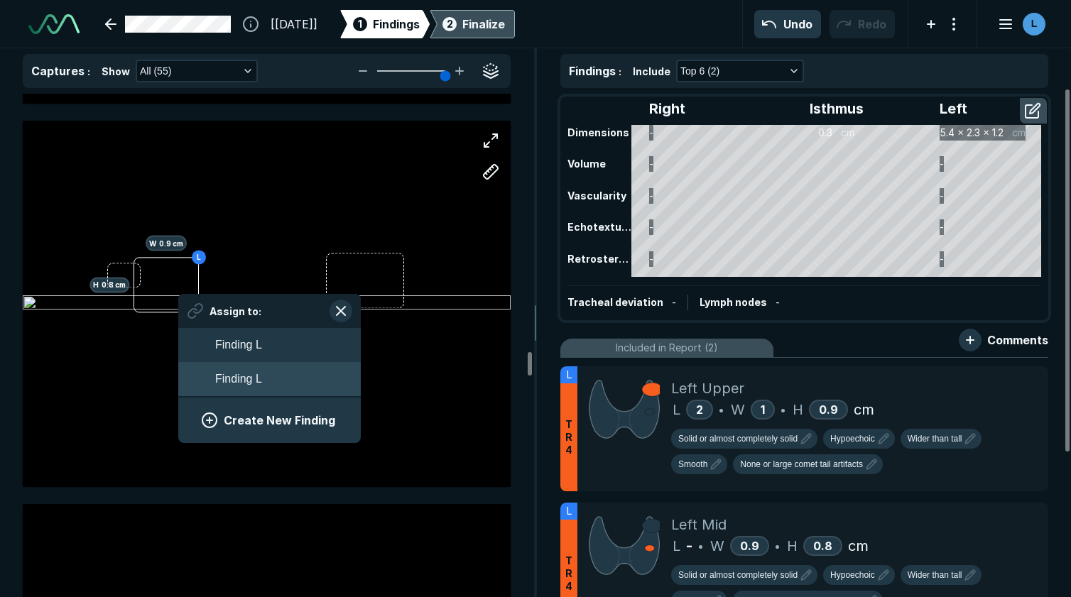
click at [269, 385] on button "Finding L" at bounding box center [269, 379] width 182 height 34
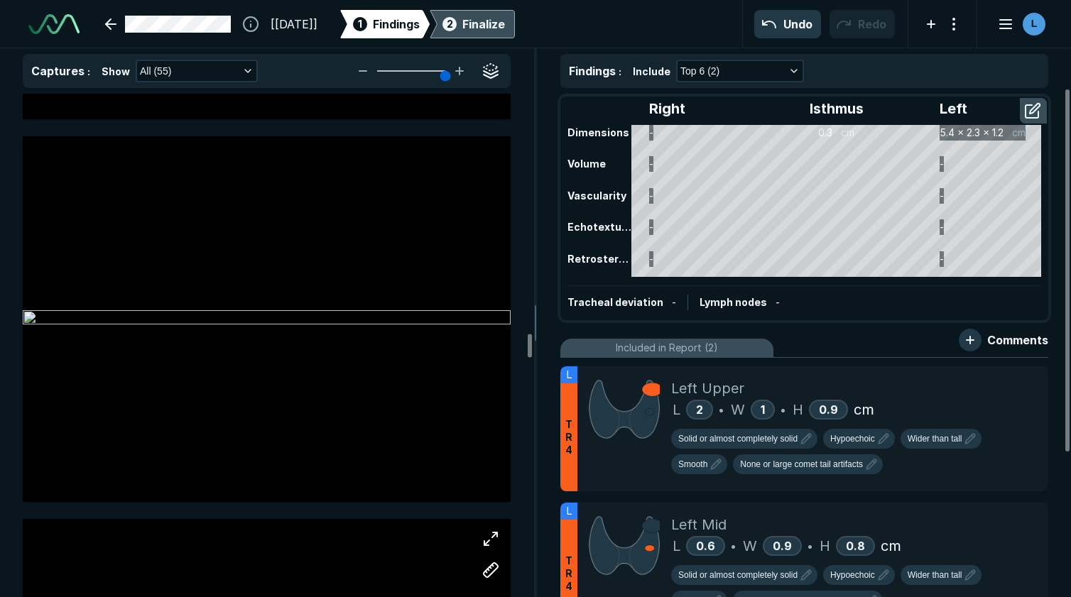
scroll to position [10011, 0]
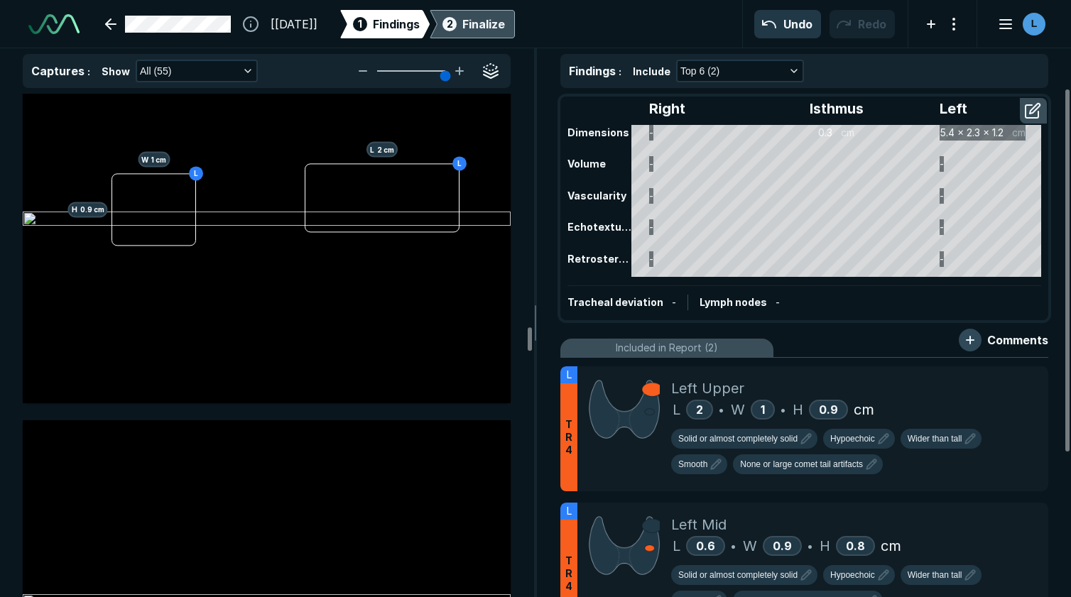
click at [965, 339] on button "button" at bounding box center [970, 340] width 23 height 23
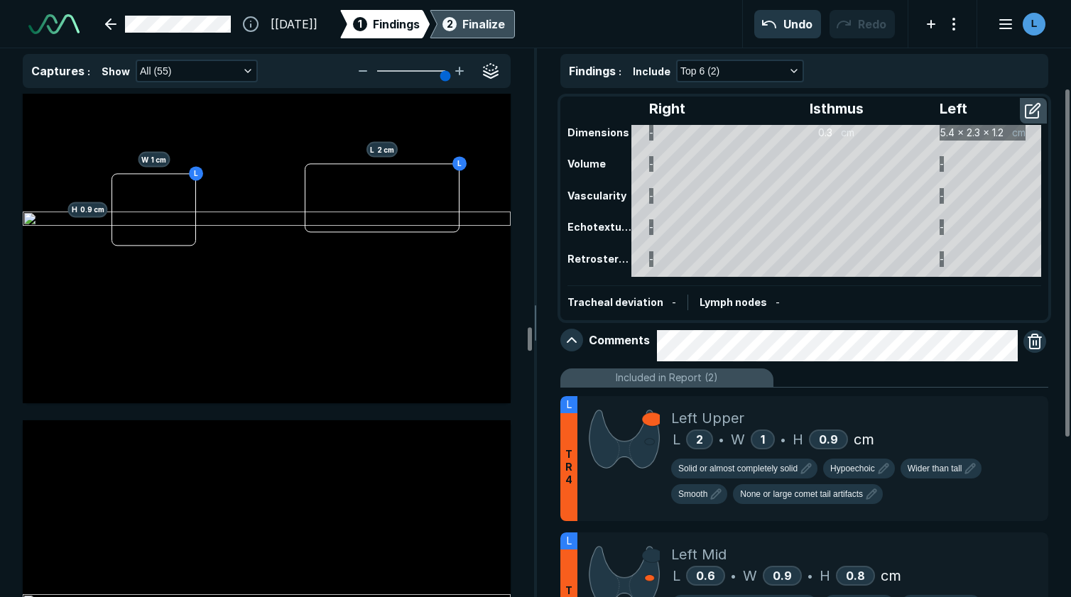
click at [1025, 373] on div "Included in Report (2)" at bounding box center [804, 378] width 488 height 19
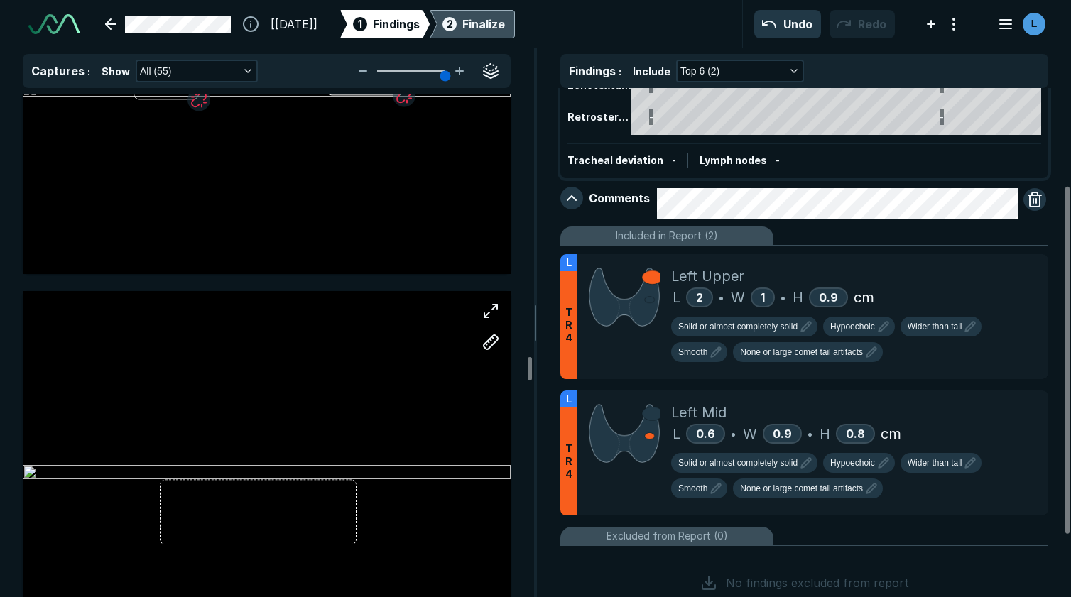
scroll to position [11573, 0]
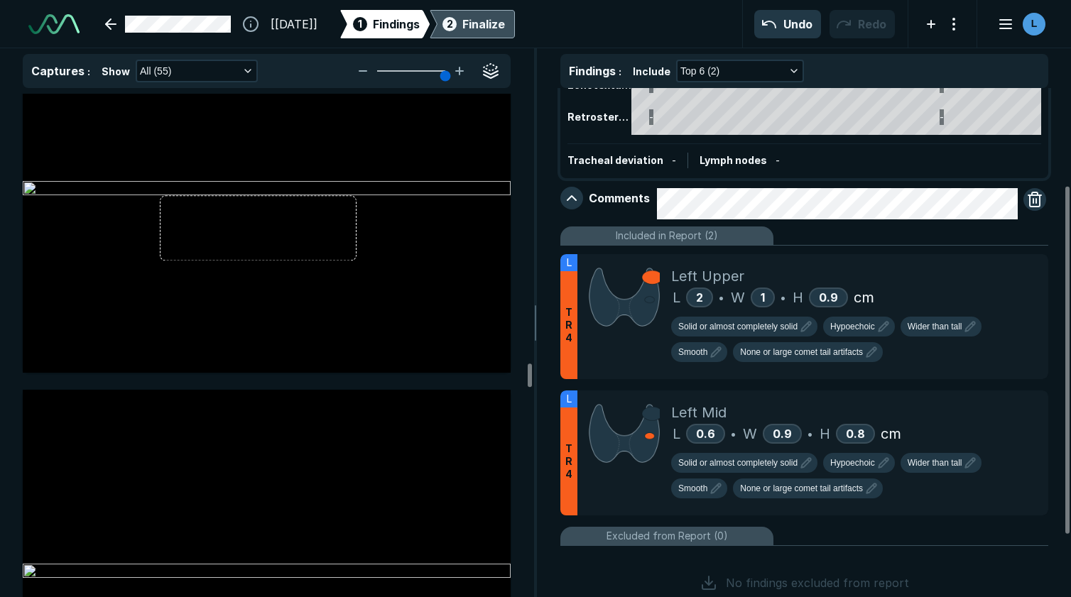
click at [505, 23] on div "Finalize" at bounding box center [483, 24] width 43 height 17
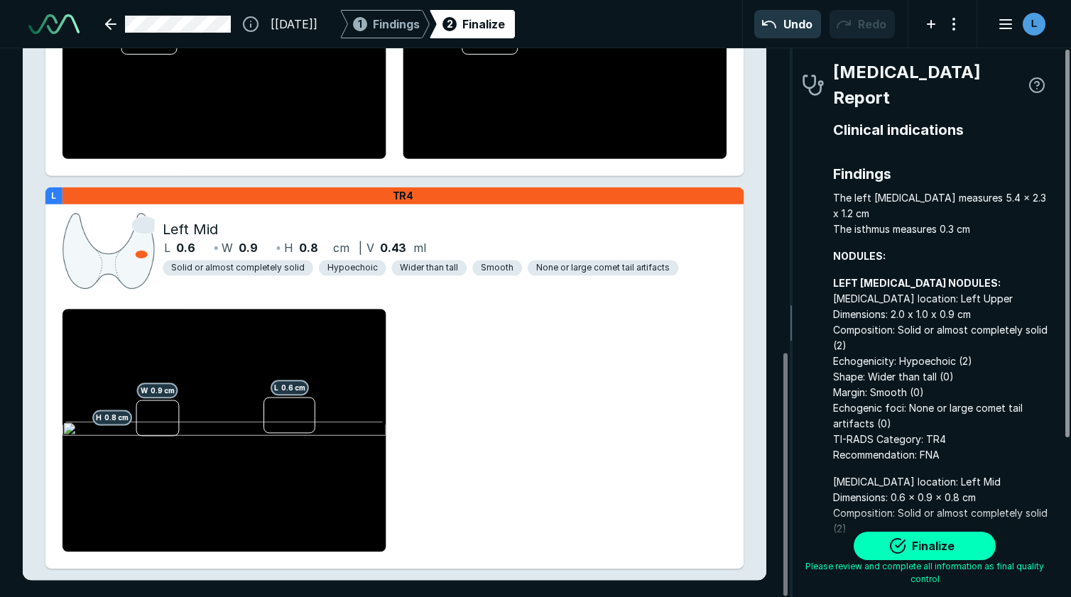
drag, startPoint x: 1069, startPoint y: 331, endPoint x: 1064, endPoint y: 239, distance: 92.4
click at [1065, 239] on div at bounding box center [1067, 244] width 4 height 388
drag, startPoint x: 1067, startPoint y: 228, endPoint x: 1043, endPoint y: 96, distance: 134.3
click at [1065, 96] on div at bounding box center [1067, 244] width 4 height 388
click at [418, 26] on span "Findings" at bounding box center [396, 24] width 47 height 17
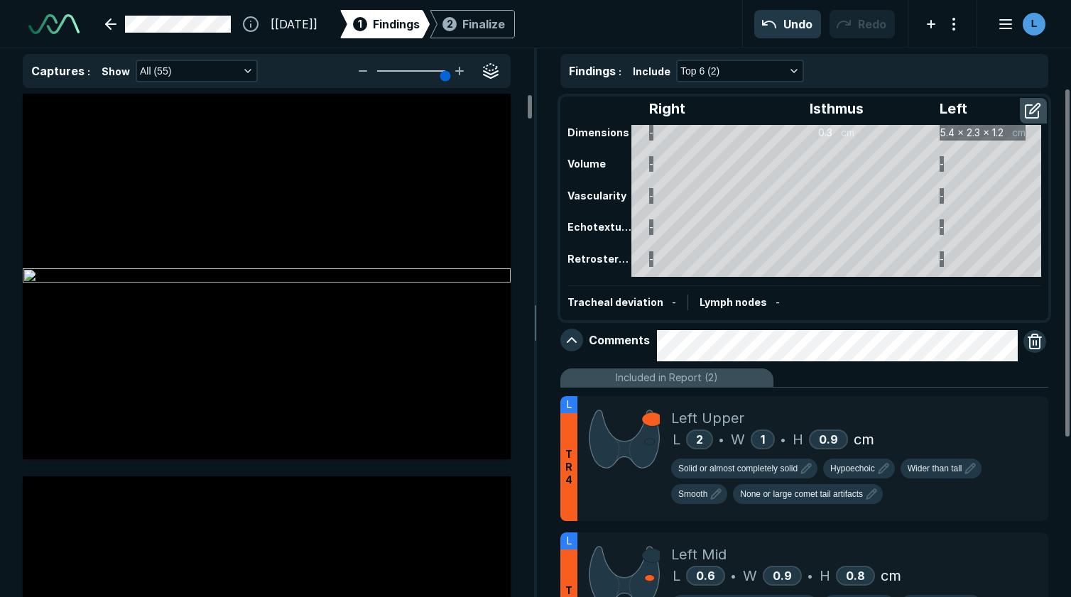
scroll to position [2789, 4007]
click at [570, 339] on button "button" at bounding box center [571, 340] width 23 height 23
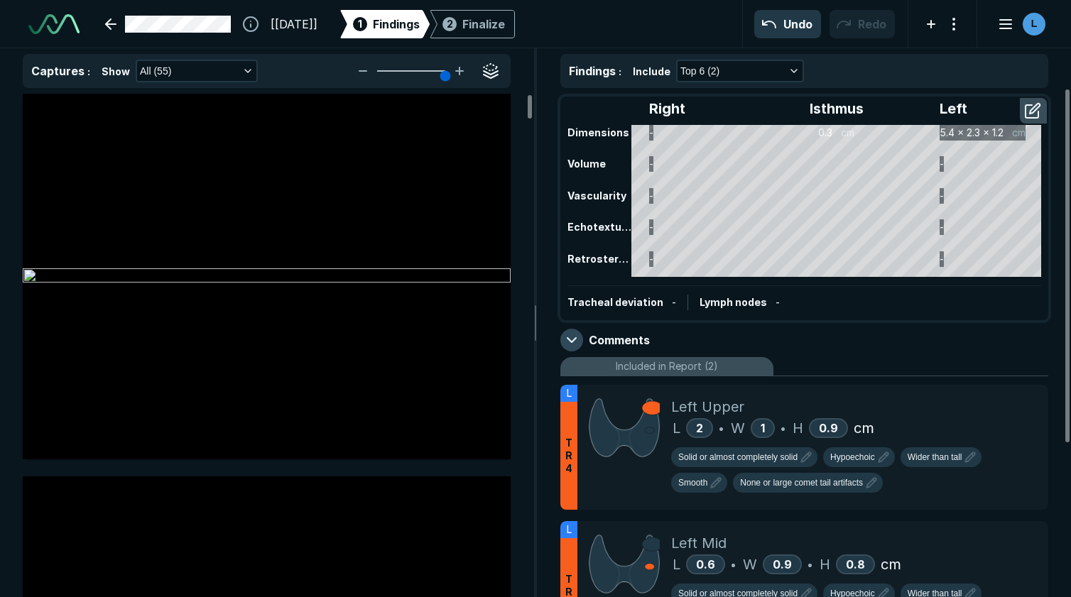
click at [570, 339] on button "button" at bounding box center [571, 340] width 23 height 23
type textarea "x"
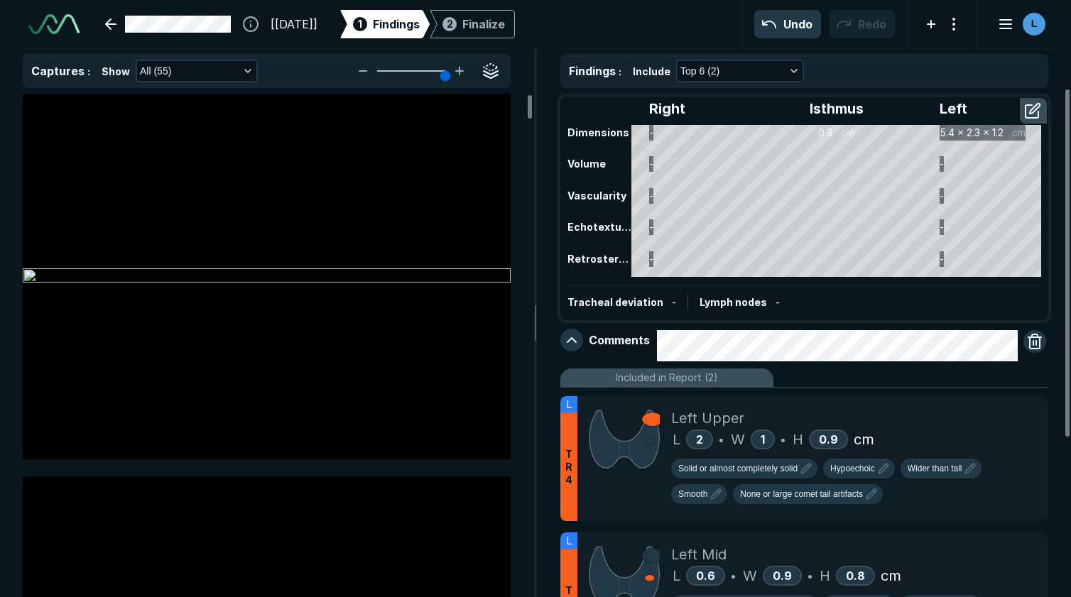
click at [660, 304] on div "Tracheal deviation -" at bounding box center [627, 303] width 121 height 16
click at [670, 300] on div "Tracheal deviation -" at bounding box center [627, 303] width 121 height 16
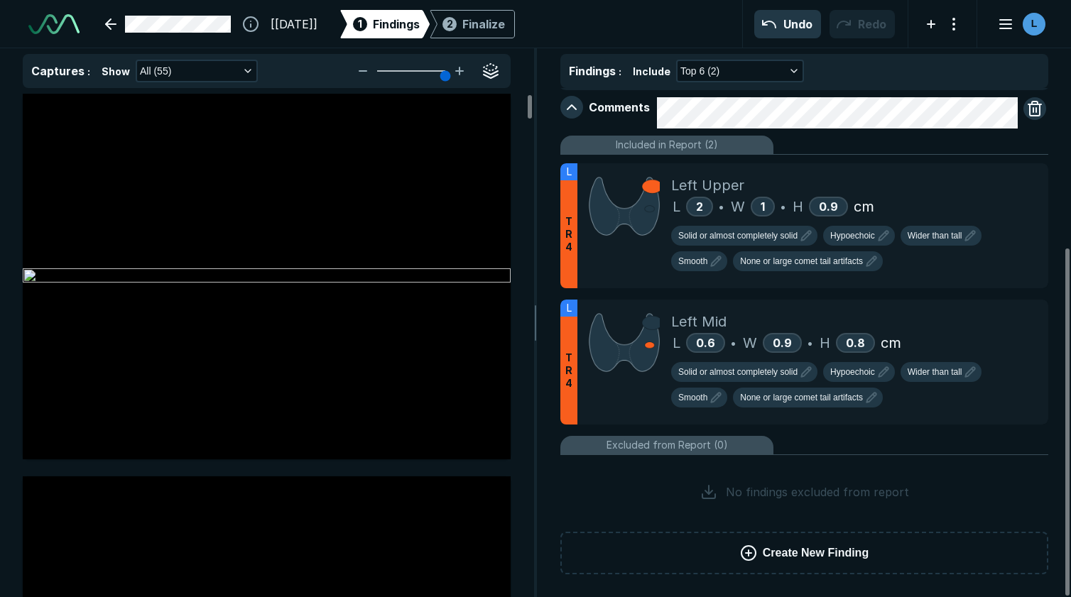
scroll to position [0, 0]
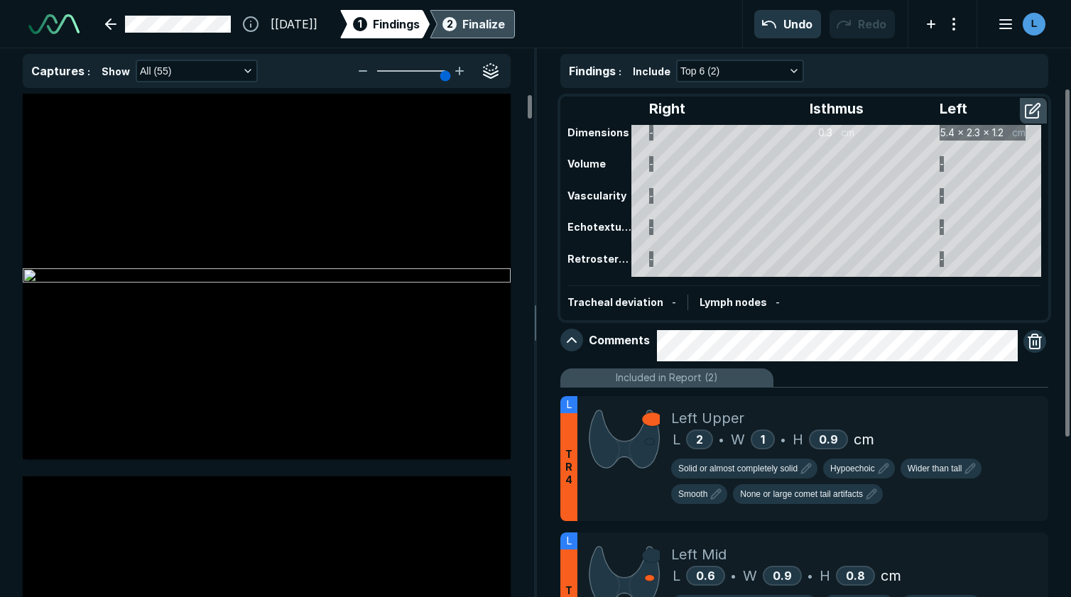
click at [498, 32] on div "2 Finalize" at bounding box center [472, 24] width 65 height 28
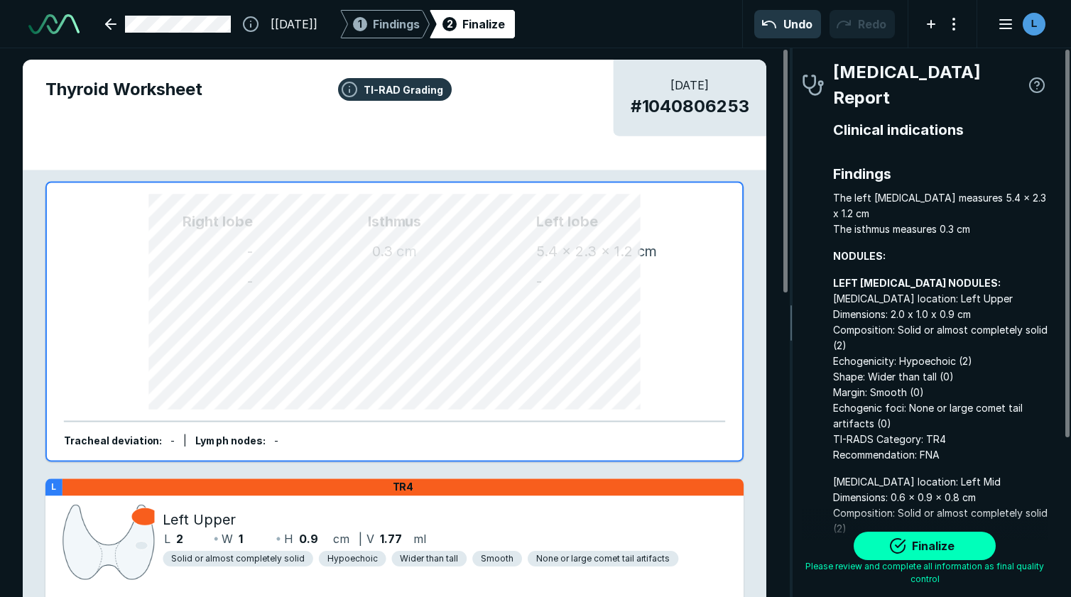
scroll to position [4213, 2911]
click at [934, 542] on button "Finalize" at bounding box center [924, 546] width 142 height 28
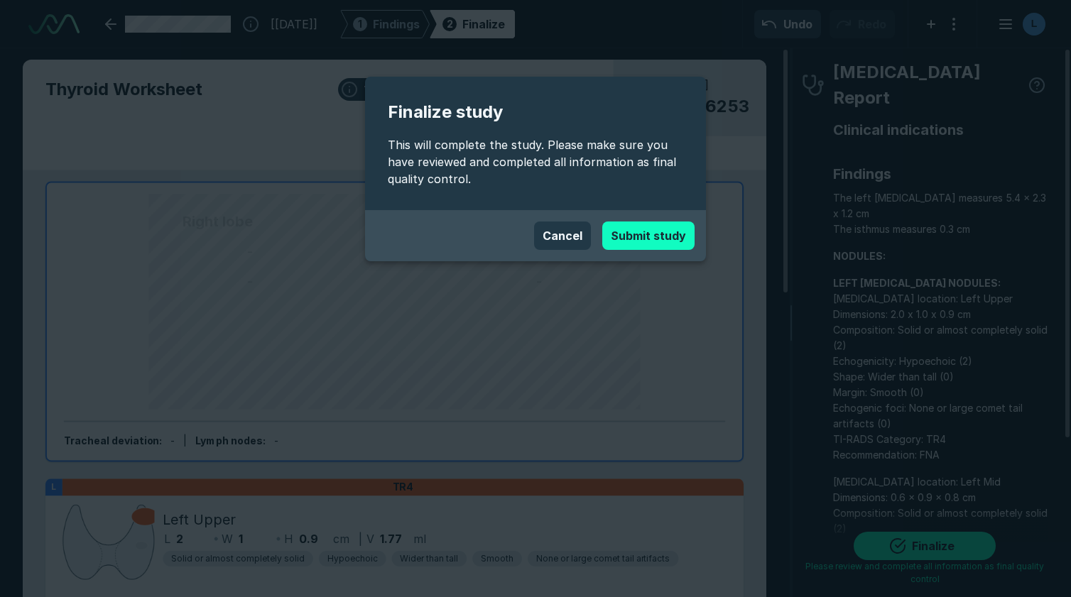
click at [663, 232] on button "Submit study" at bounding box center [648, 236] width 92 height 28
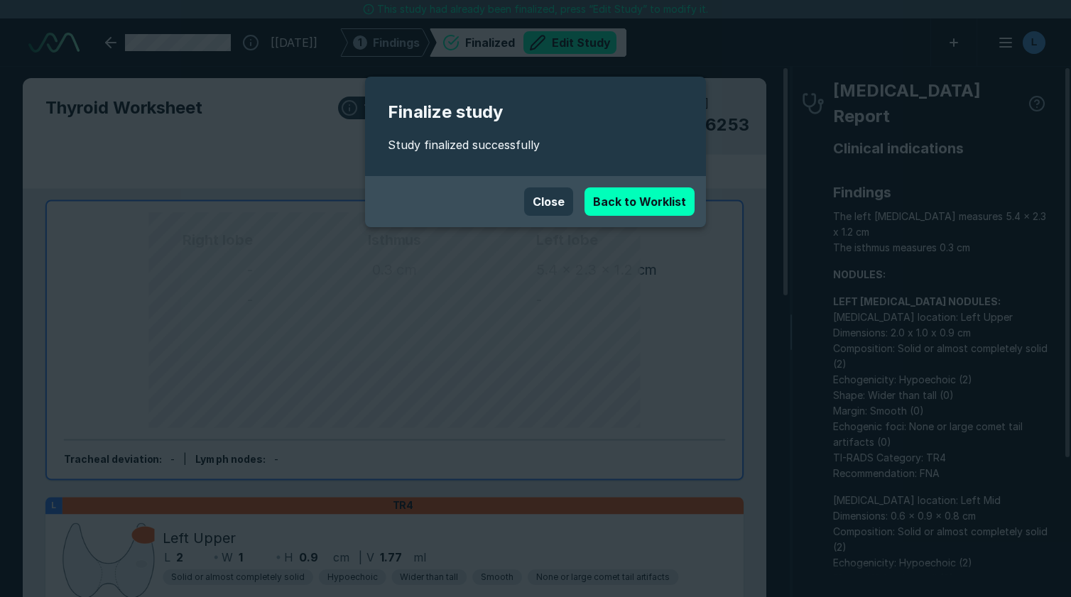
click at [189, 5] on div "Finalize study Study finalized successfully Close Back to Worklist" at bounding box center [535, 298] width 1071 height 597
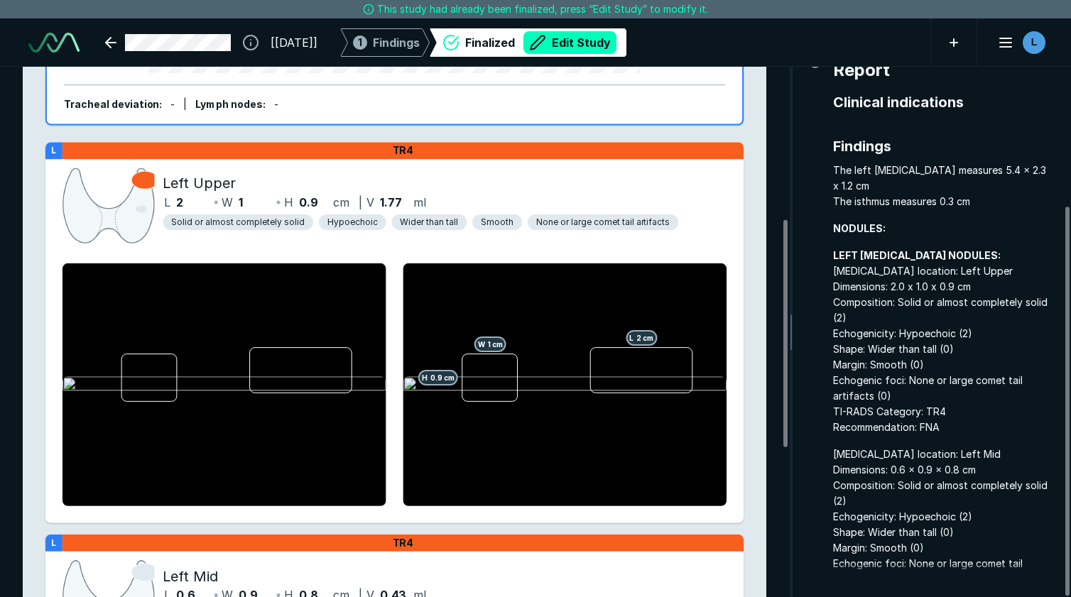
scroll to position [0, 0]
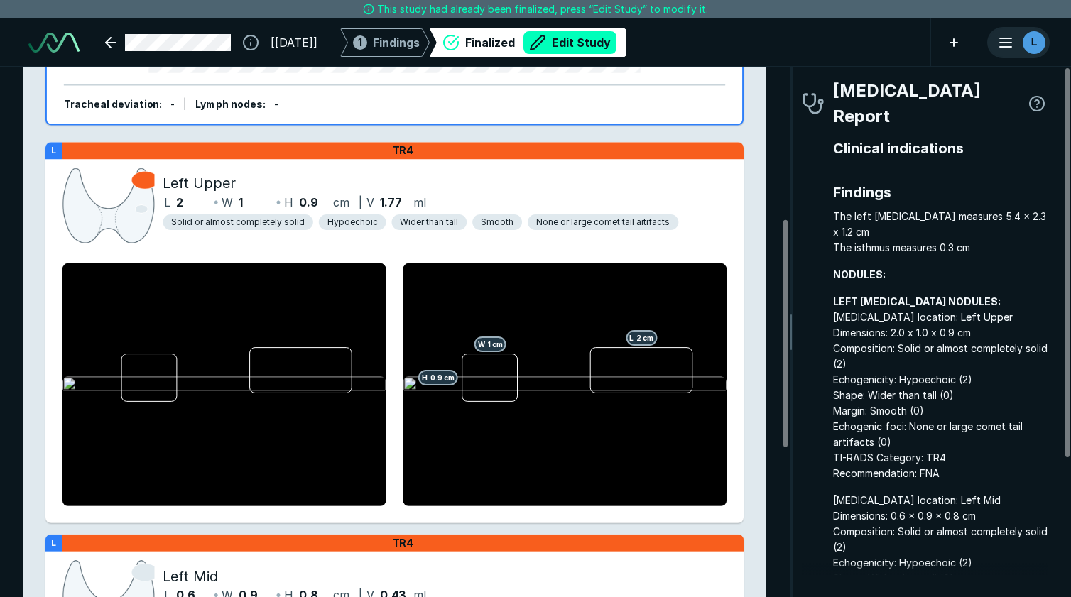
click at [1016, 45] on div "L" at bounding box center [1018, 42] width 60 height 28
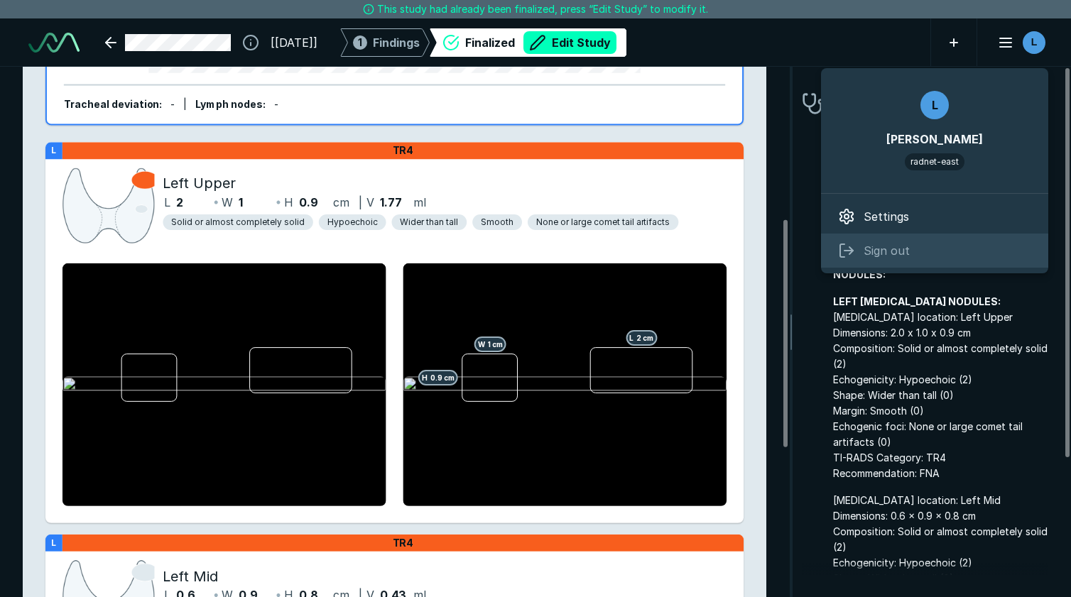
click at [897, 258] on span "Sign out" at bounding box center [886, 250] width 46 height 17
